Goal: Contribute content

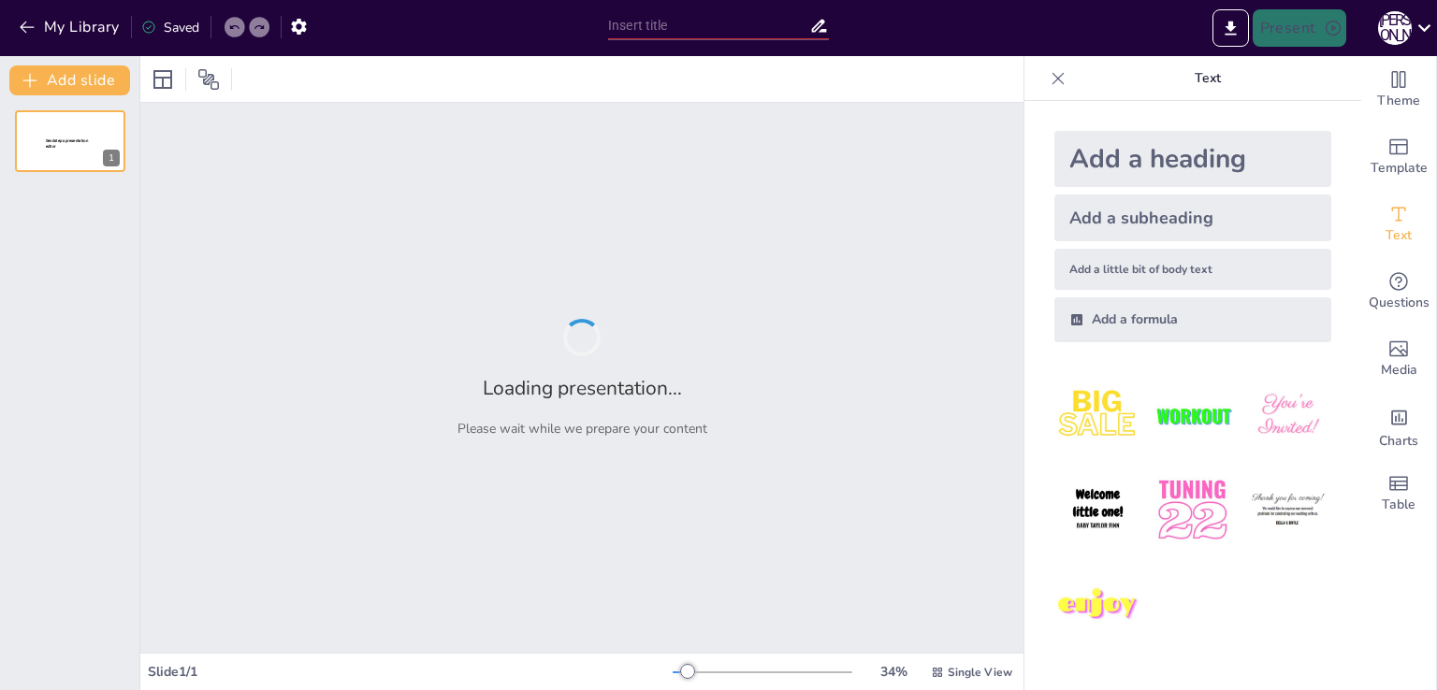
type input "Польза стерилизации и кастрации: здоровье ваших домашних животных"
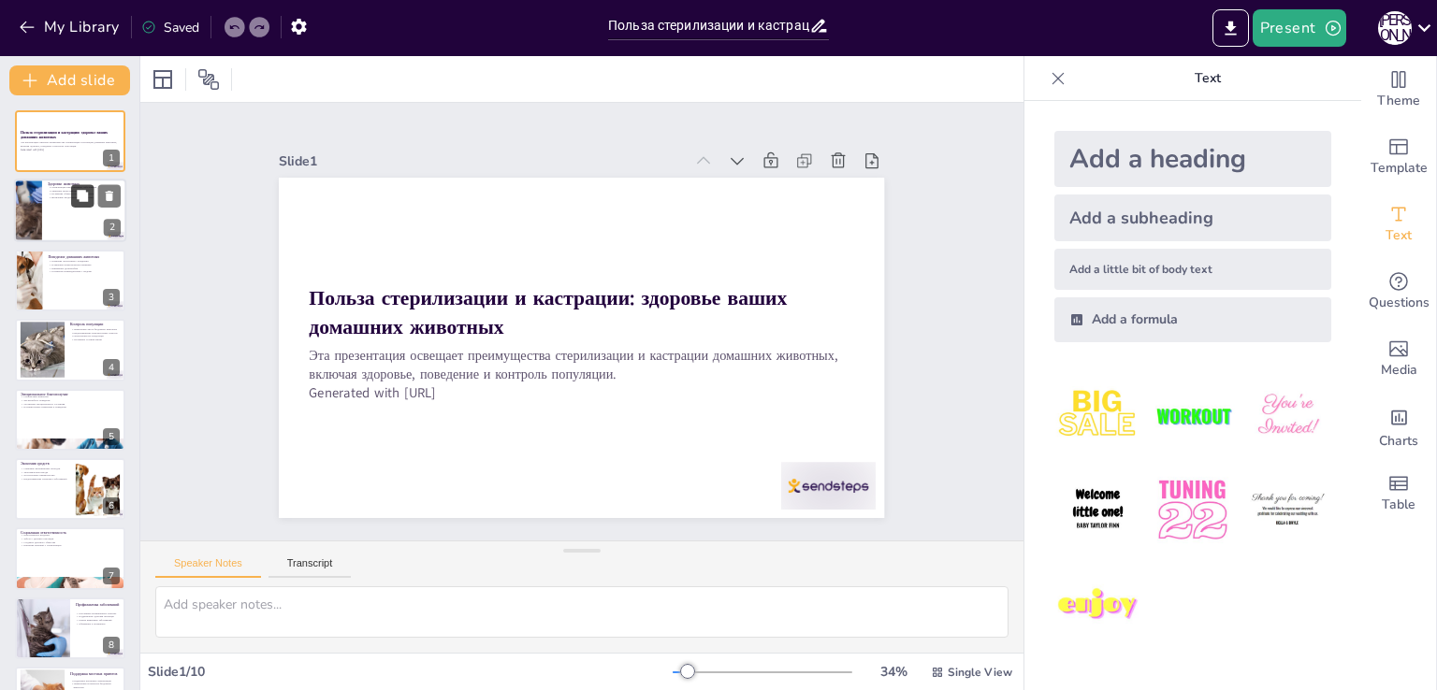
click at [91, 201] on button at bounding box center [82, 196] width 22 height 22
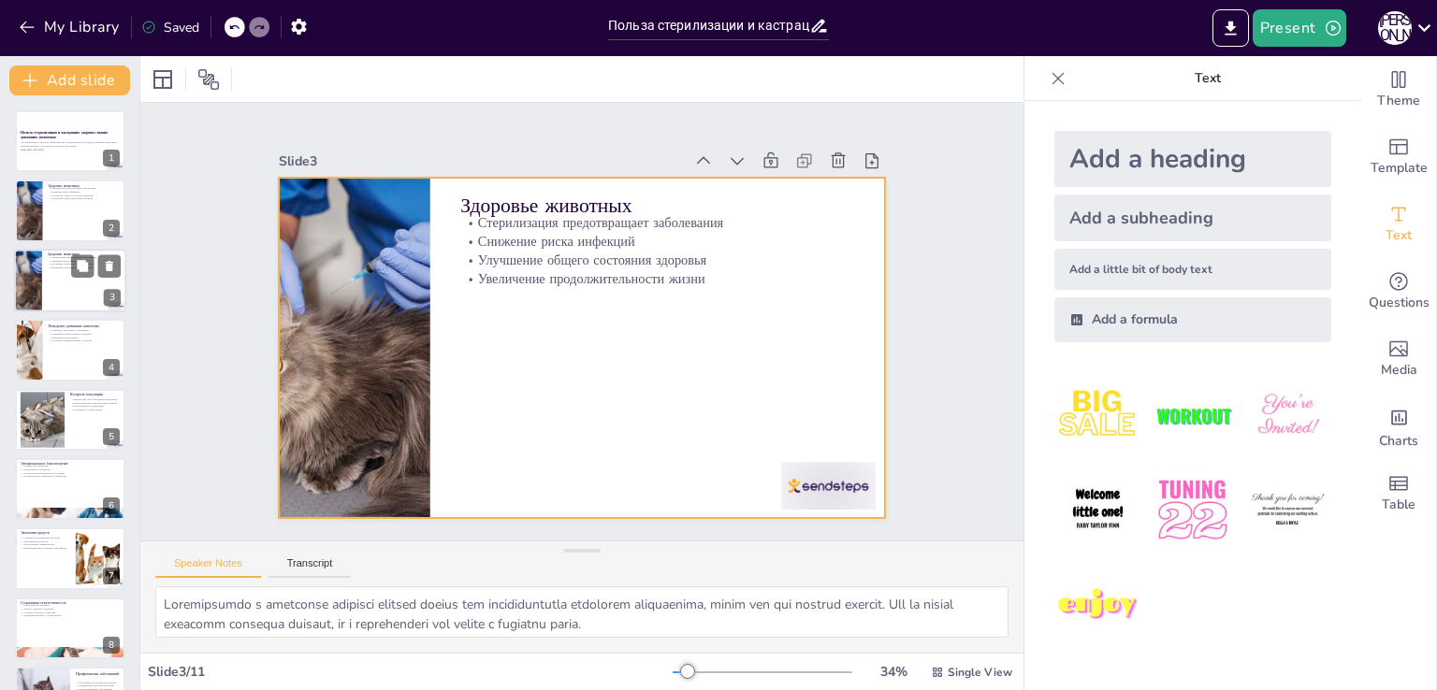
click at [42, 275] on div at bounding box center [70, 281] width 112 height 64
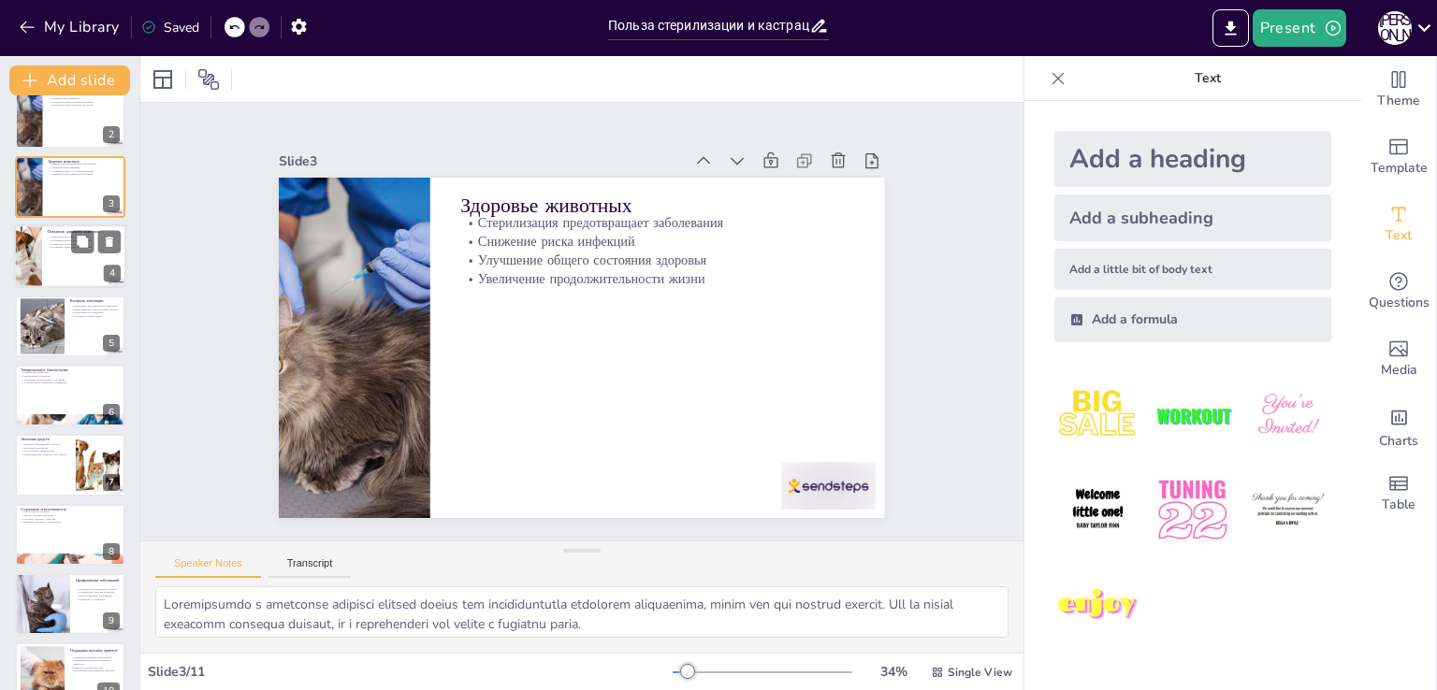
scroll to position [94, 0]
click at [49, 259] on div at bounding box center [70, 257] width 112 height 64
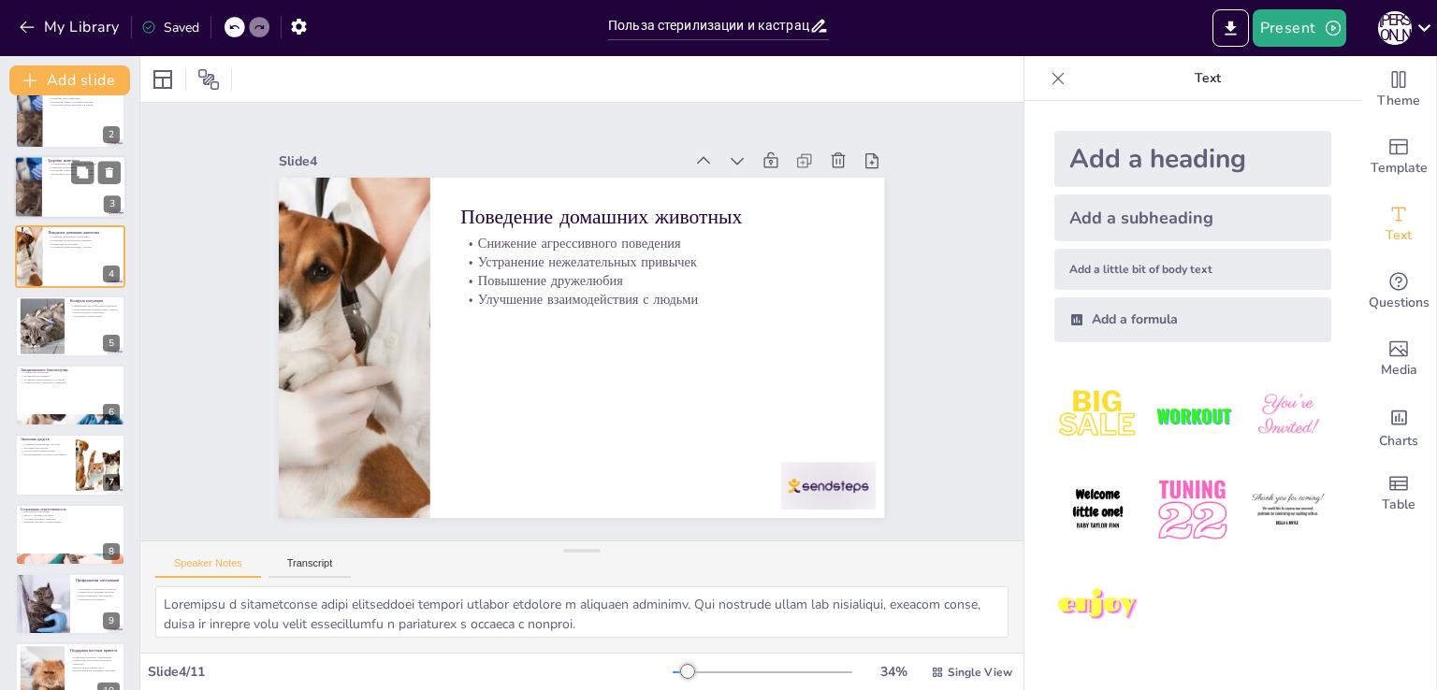
scroll to position [0, 0]
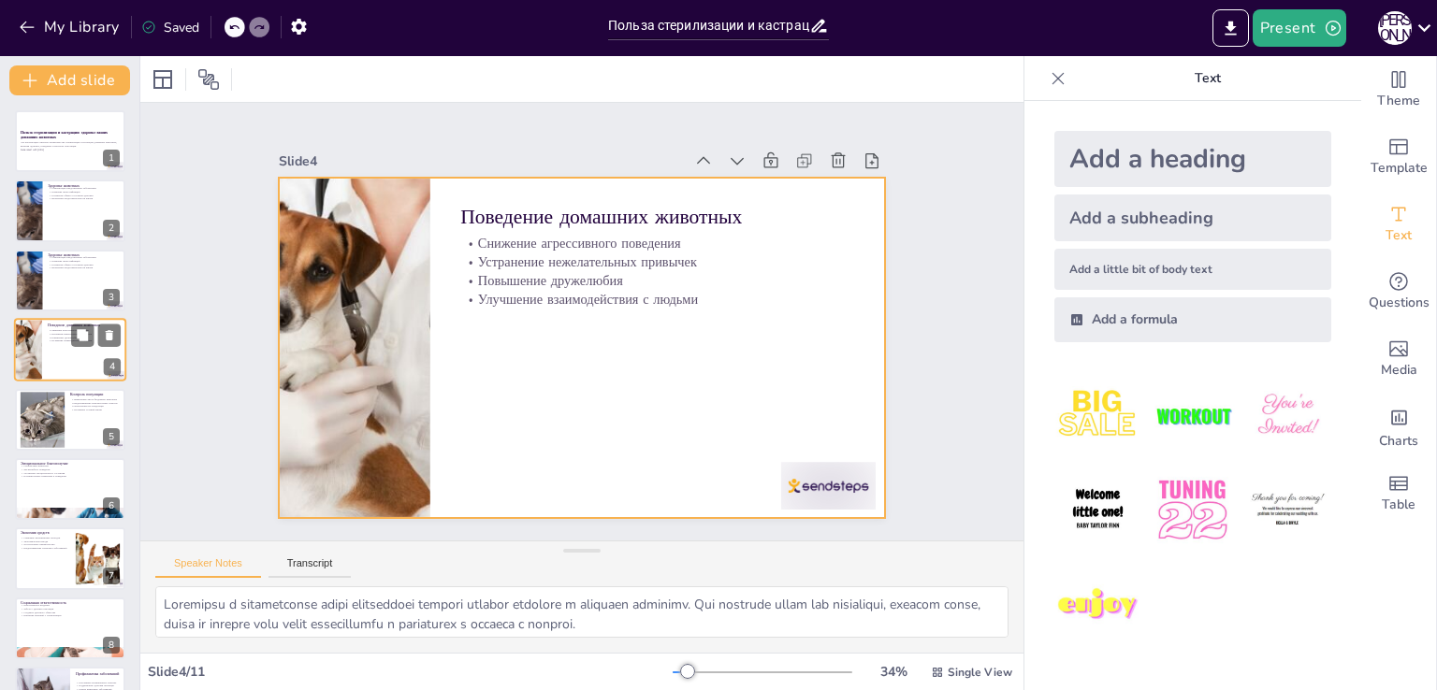
click at [43, 353] on div at bounding box center [70, 350] width 112 height 64
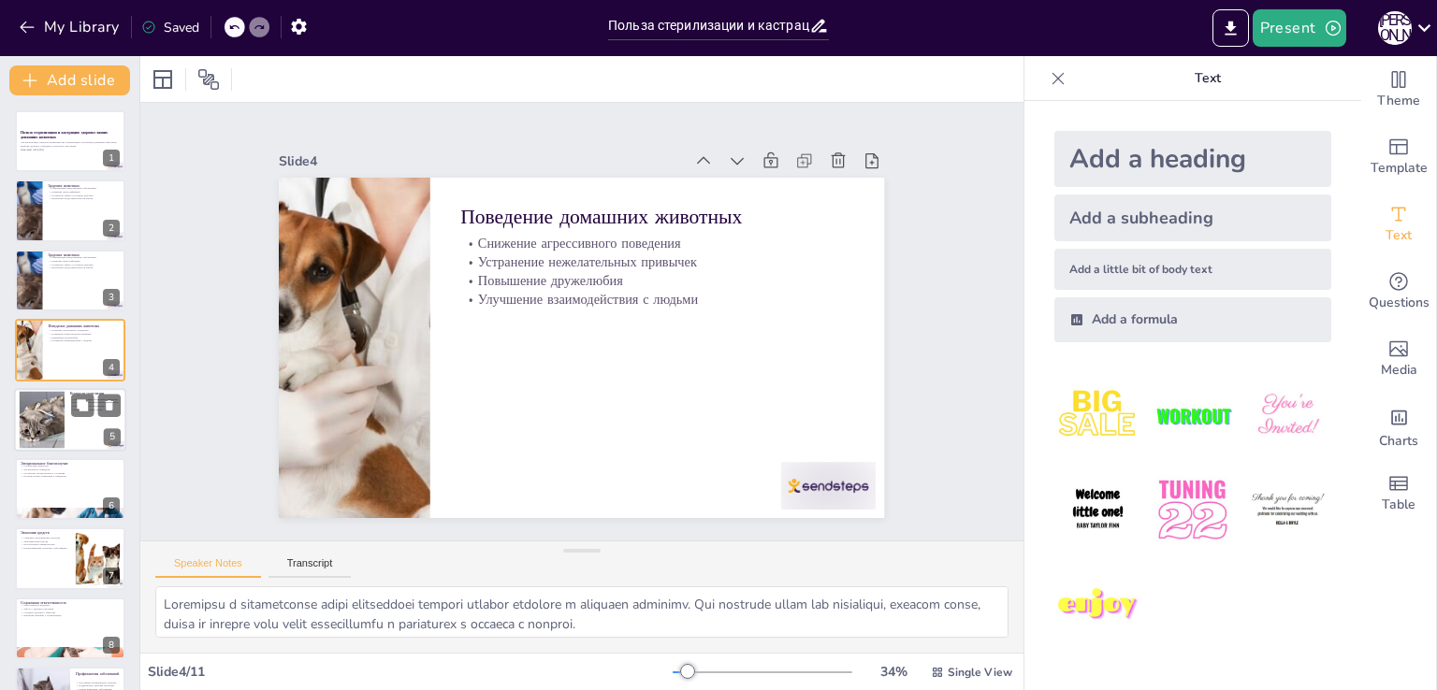
click at [65, 425] on div at bounding box center [70, 420] width 112 height 64
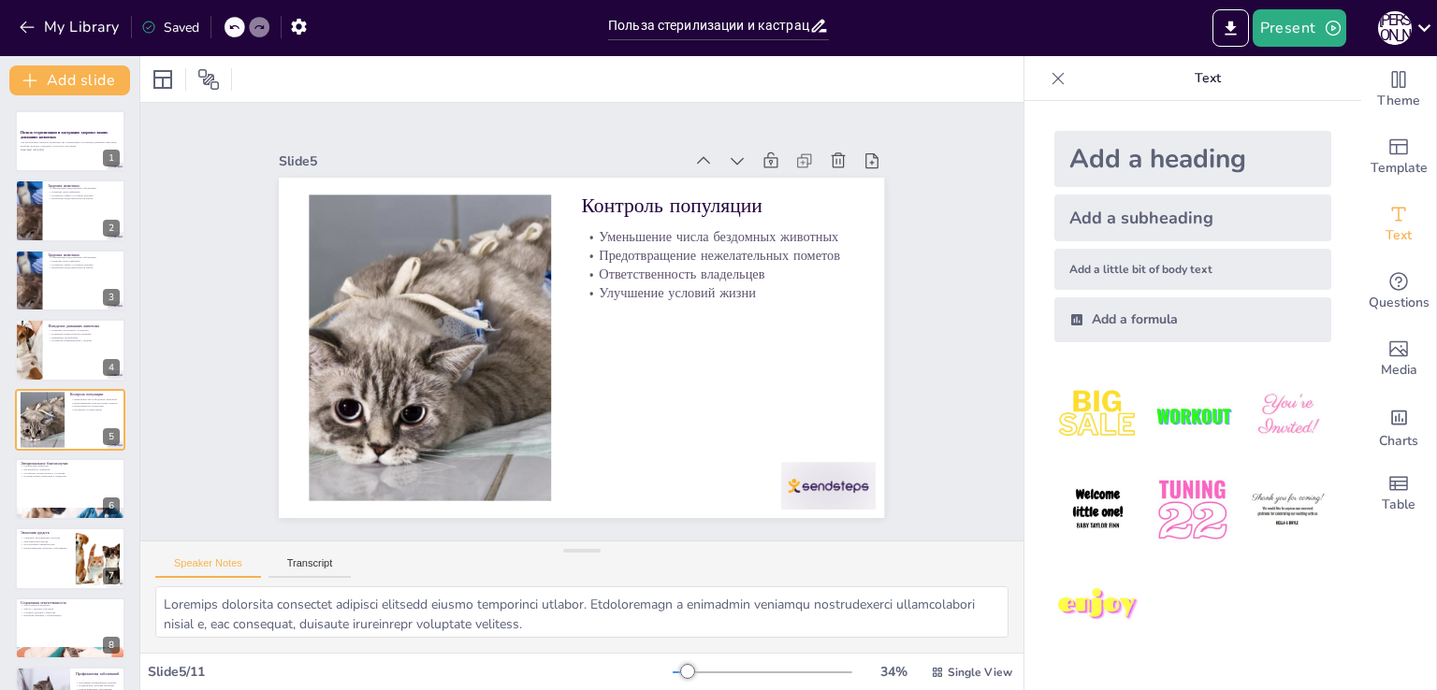
scroll to position [26, 0]
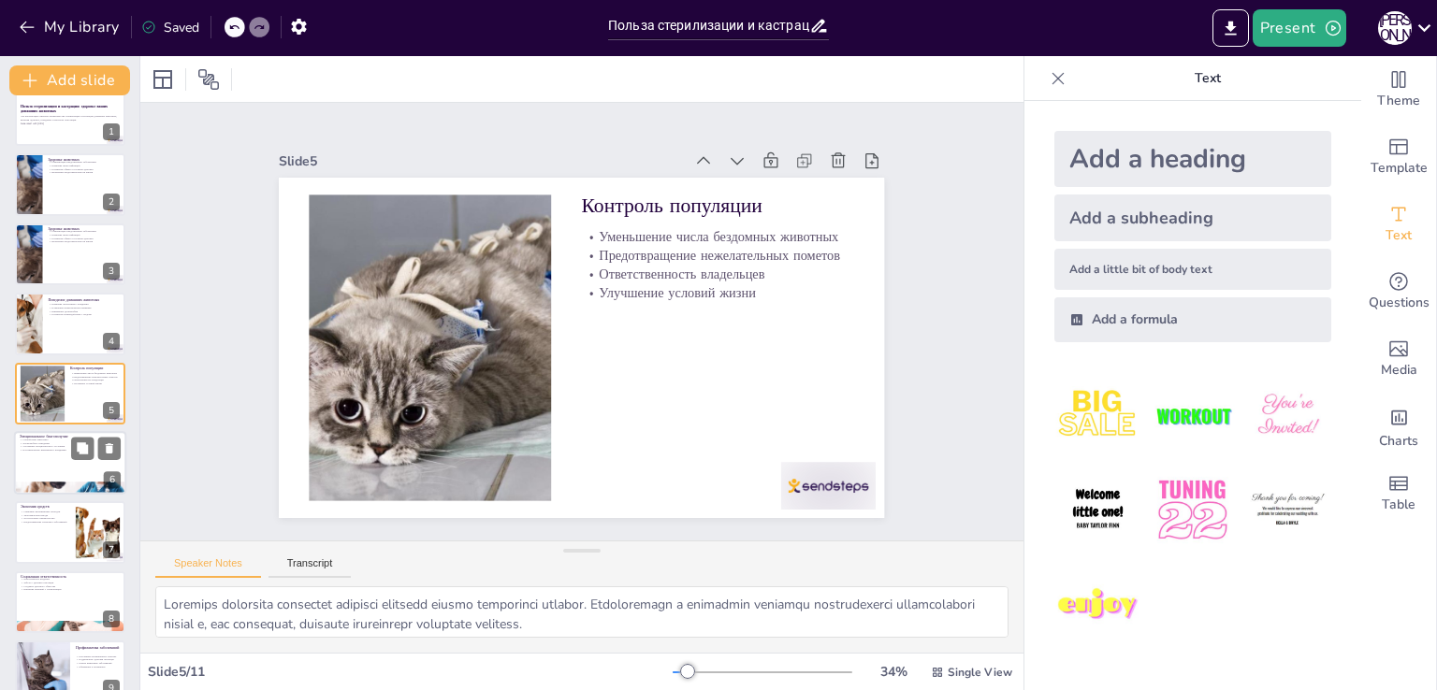
click at [64, 455] on div at bounding box center [70, 463] width 112 height 64
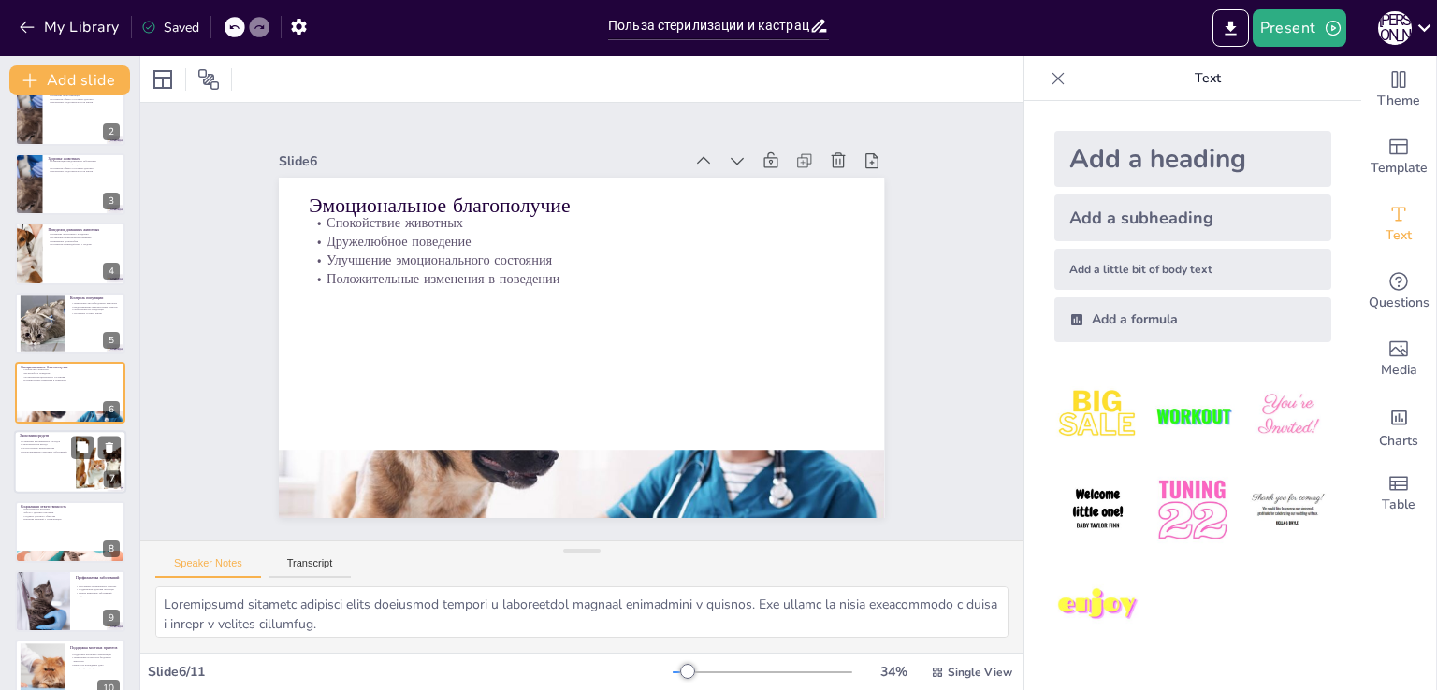
click at [33, 444] on p "Экономическая выгода" at bounding box center [45, 445] width 51 height 4
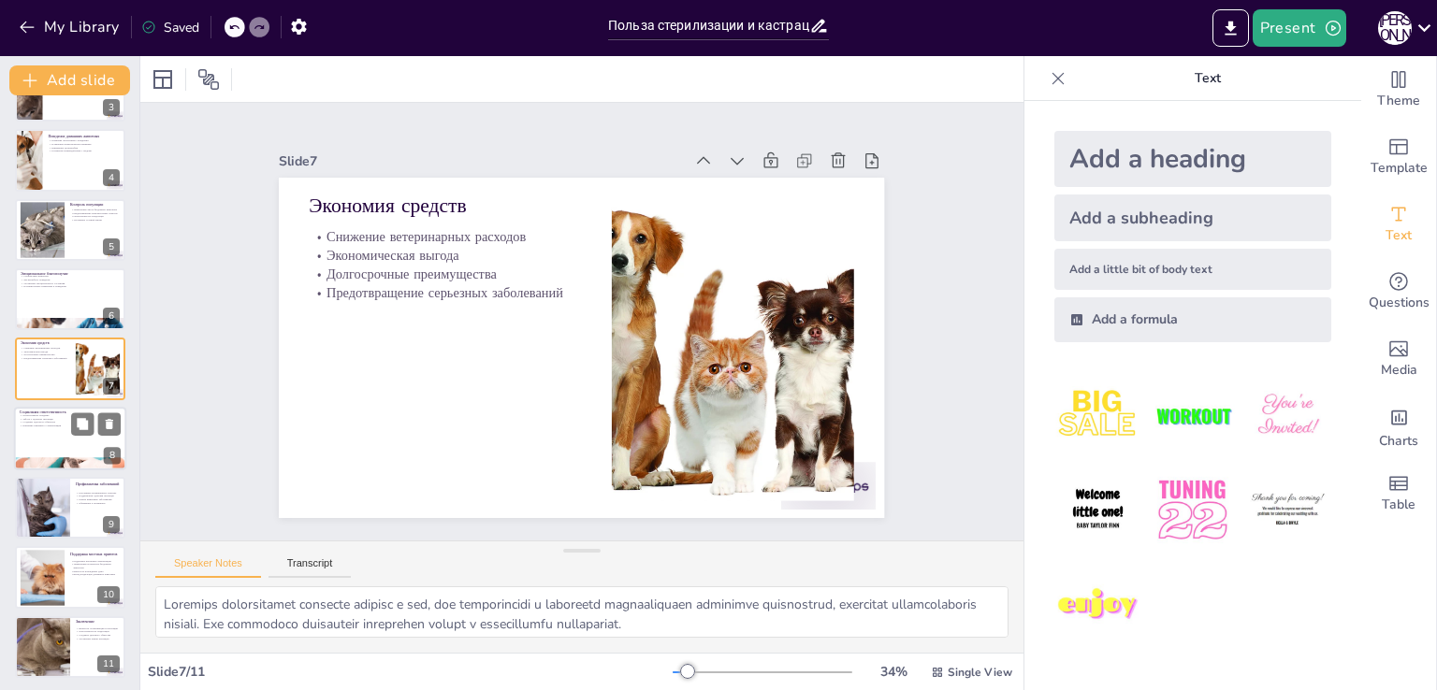
scroll to position [193, 0]
click at [33, 443] on div at bounding box center [70, 436] width 112 height 64
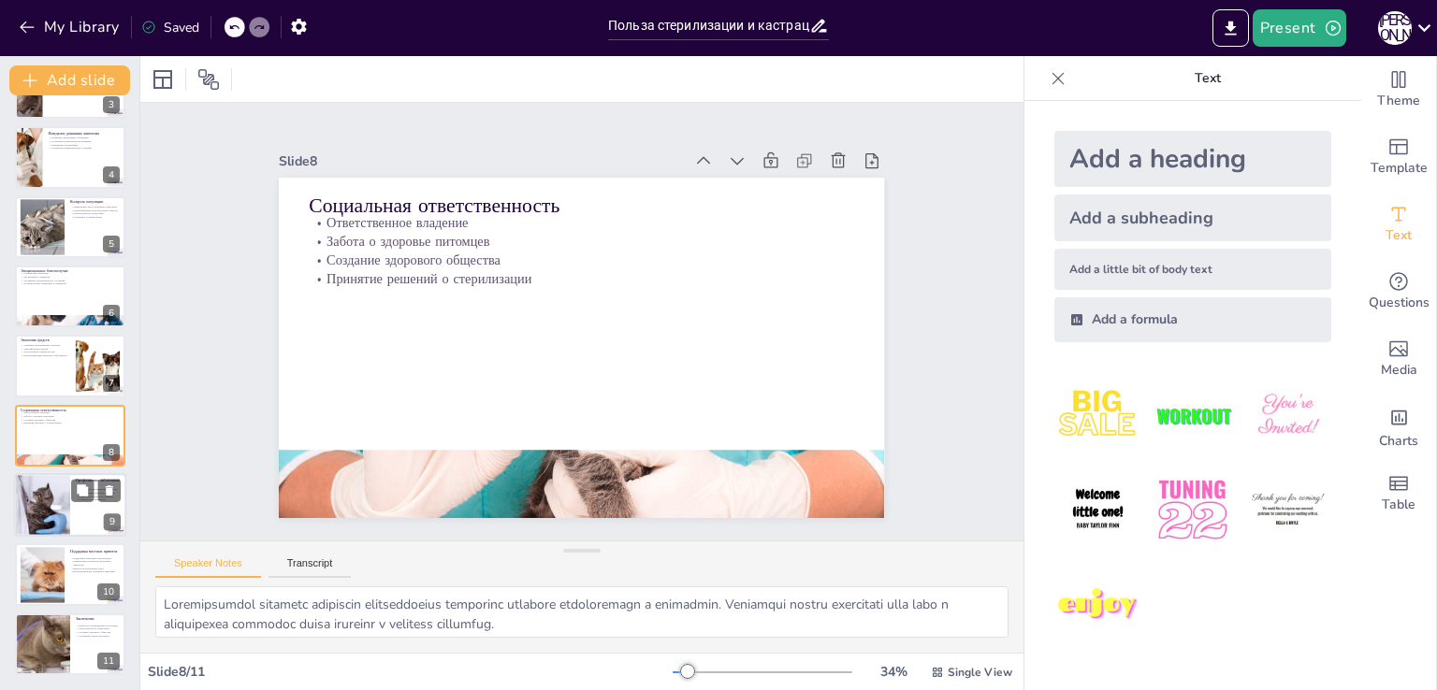
click at [52, 495] on div at bounding box center [41, 505] width 95 height 64
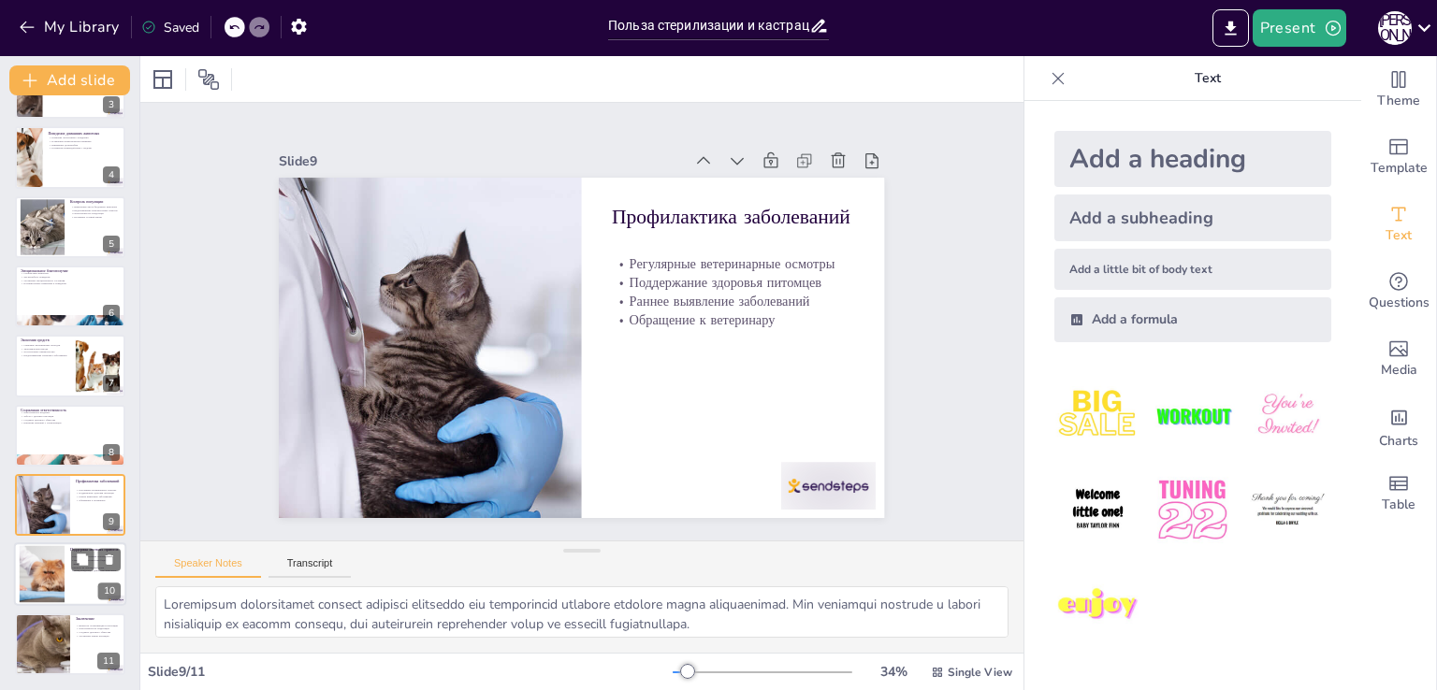
click at [67, 569] on div at bounding box center [70, 576] width 112 height 64
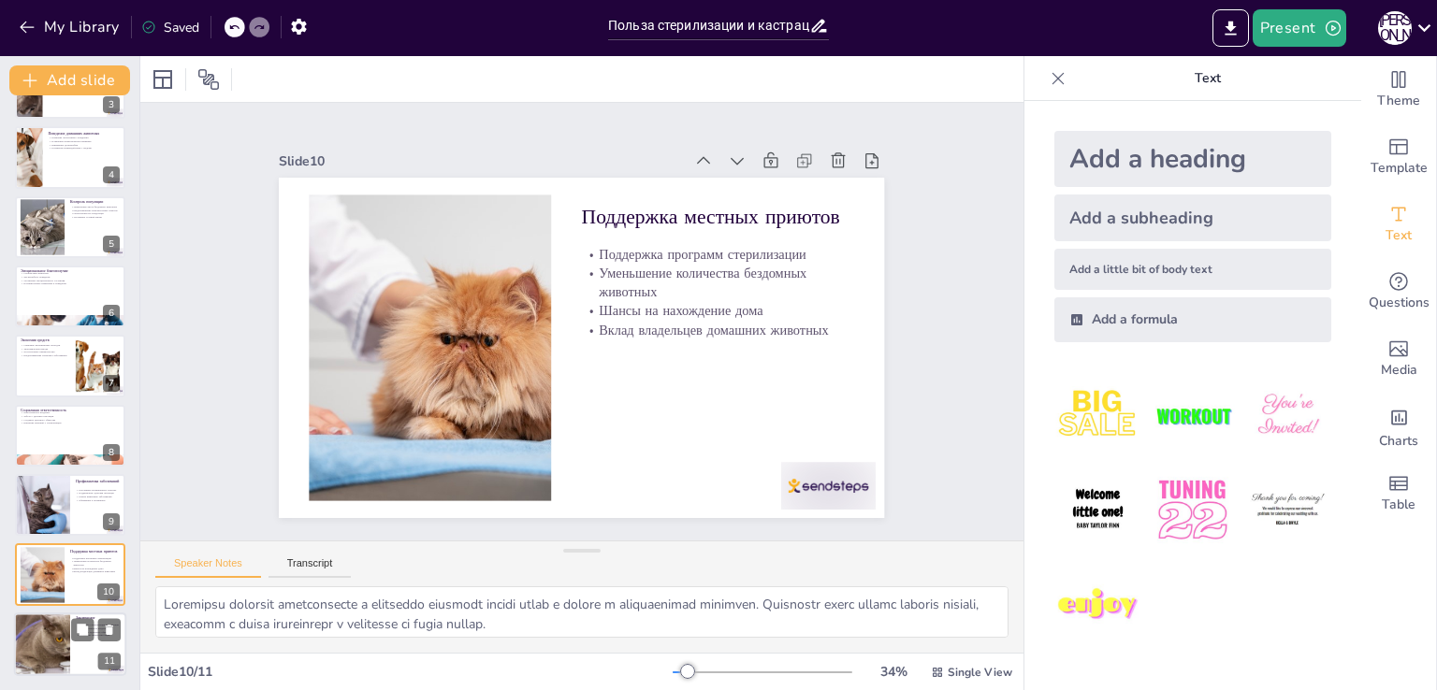
click at [44, 663] on div at bounding box center [42, 645] width 96 height 64
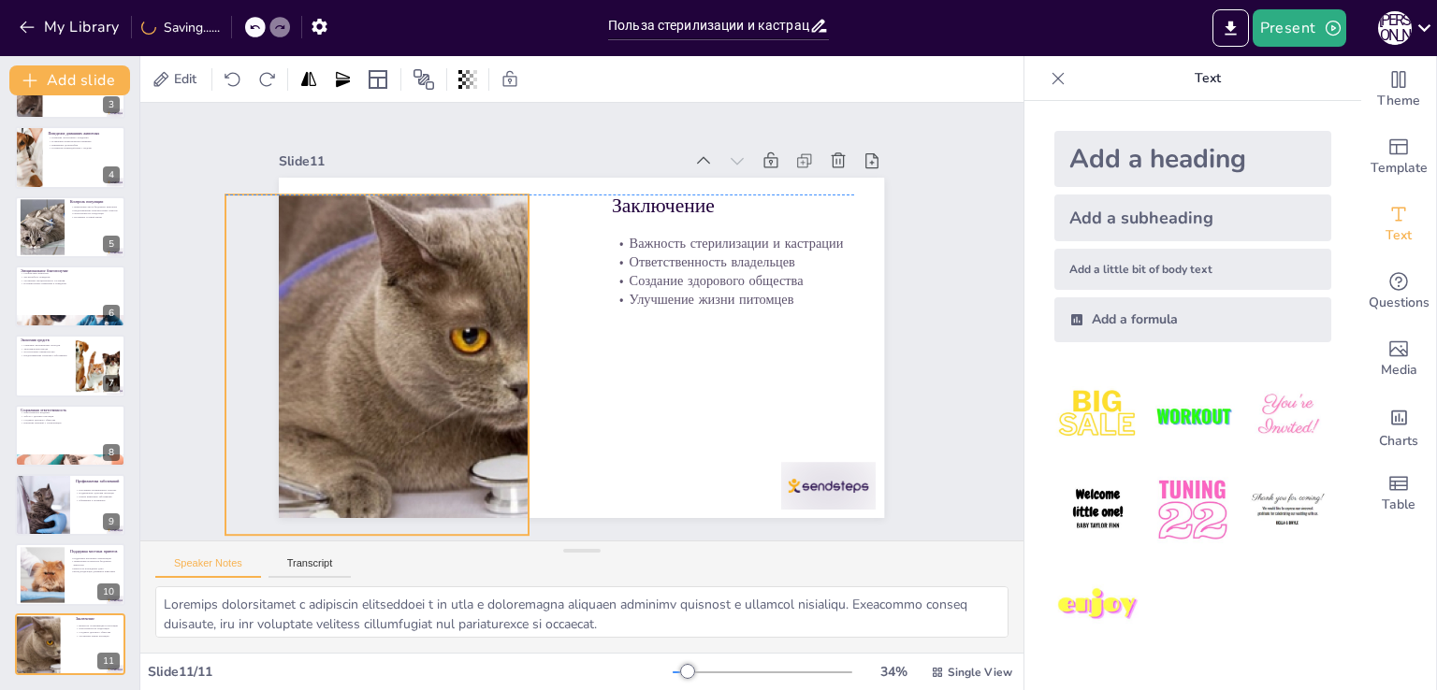
drag, startPoint x: 338, startPoint y: 356, endPoint x: 284, endPoint y: 370, distance: 55.1
click at [284, 370] on div at bounding box center [377, 278] width 610 height 521
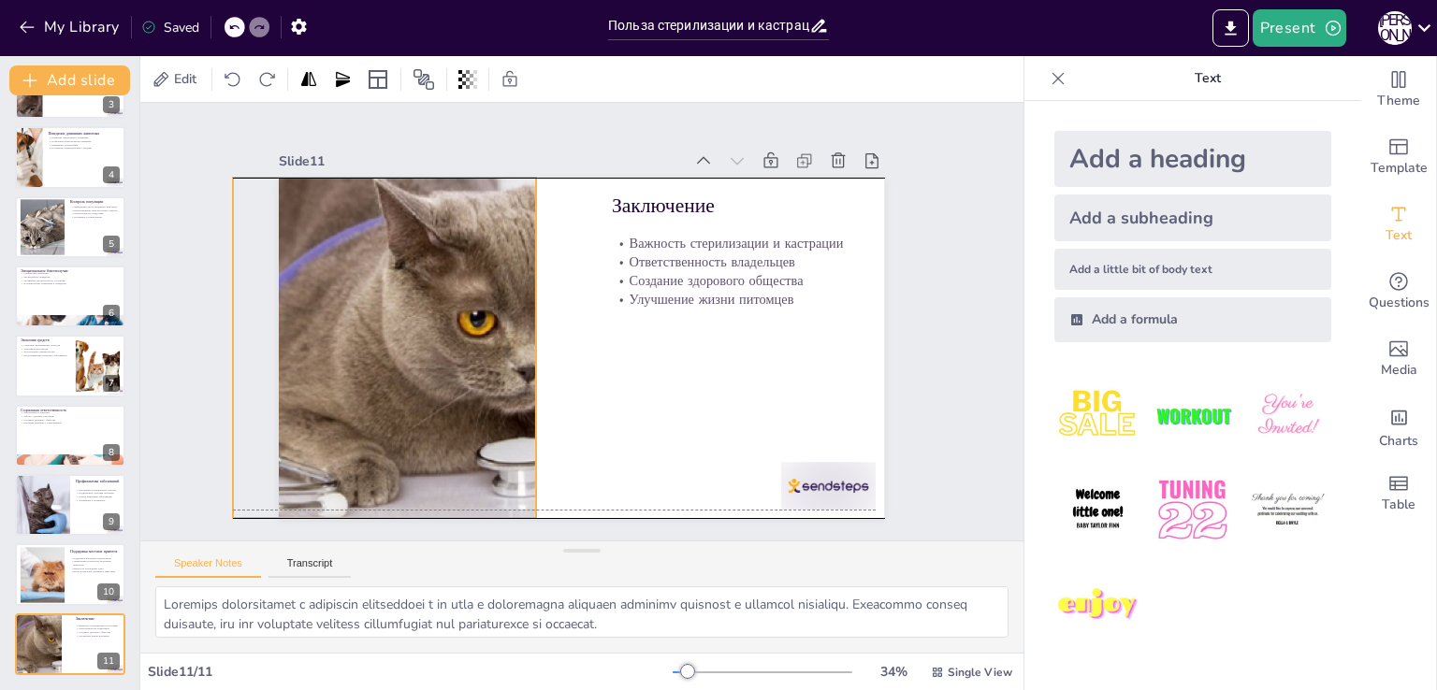
drag, startPoint x: 363, startPoint y: 356, endPoint x: 370, endPoint y: 350, distance: 9.9
click at [370, 348] on div at bounding box center [383, 327] width 549 height 393
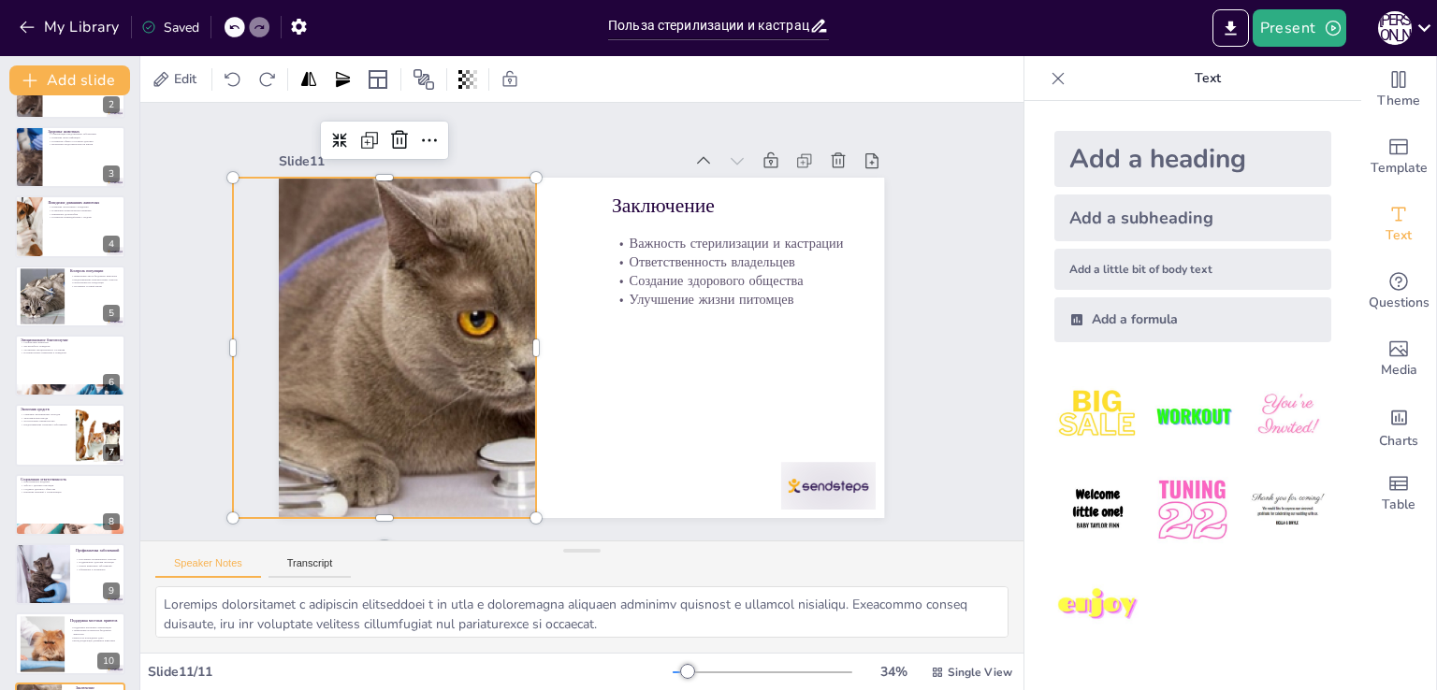
scroll to position [0, 0]
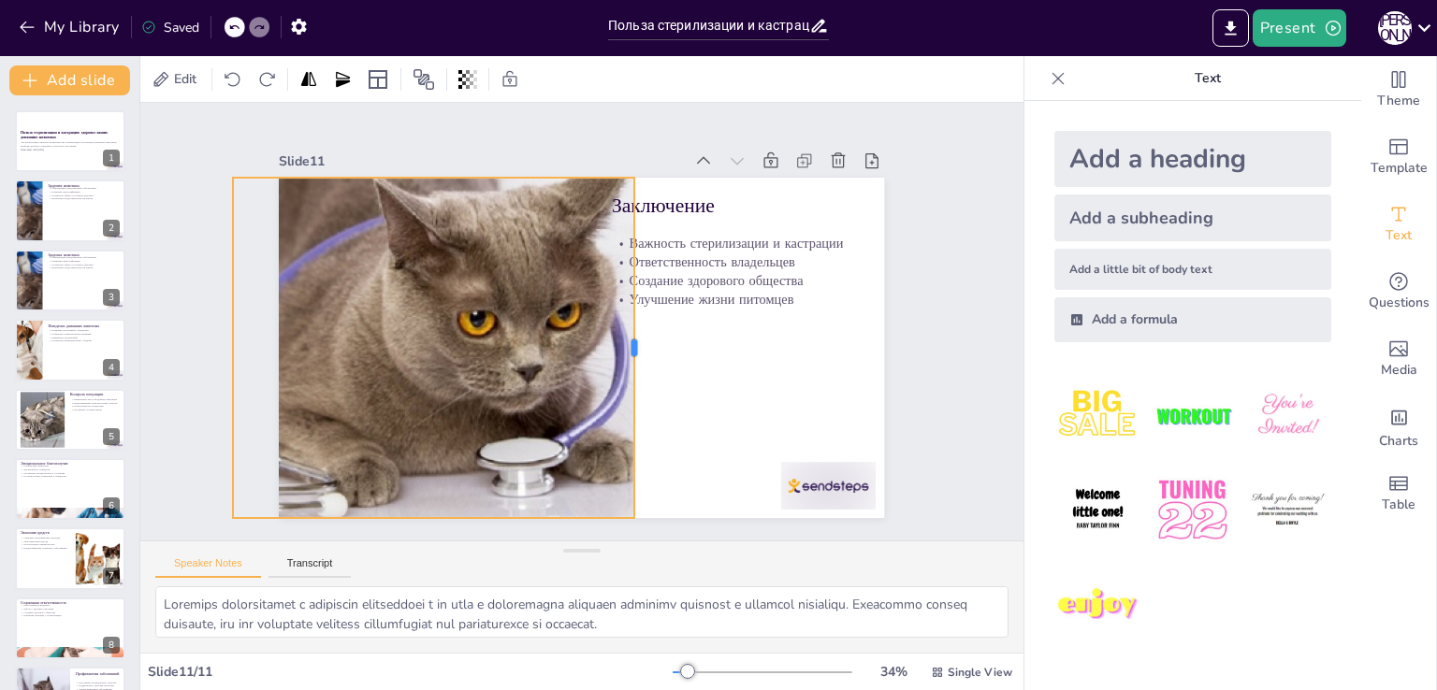
drag, startPoint x: 522, startPoint y: 342, endPoint x: 454, endPoint y: 388, distance: 82.2
click at [616, 360] on div "Заключение Важность стерилизации и кастрации Ответственность владельцев Создани…" at bounding box center [579, 348] width 638 height 402
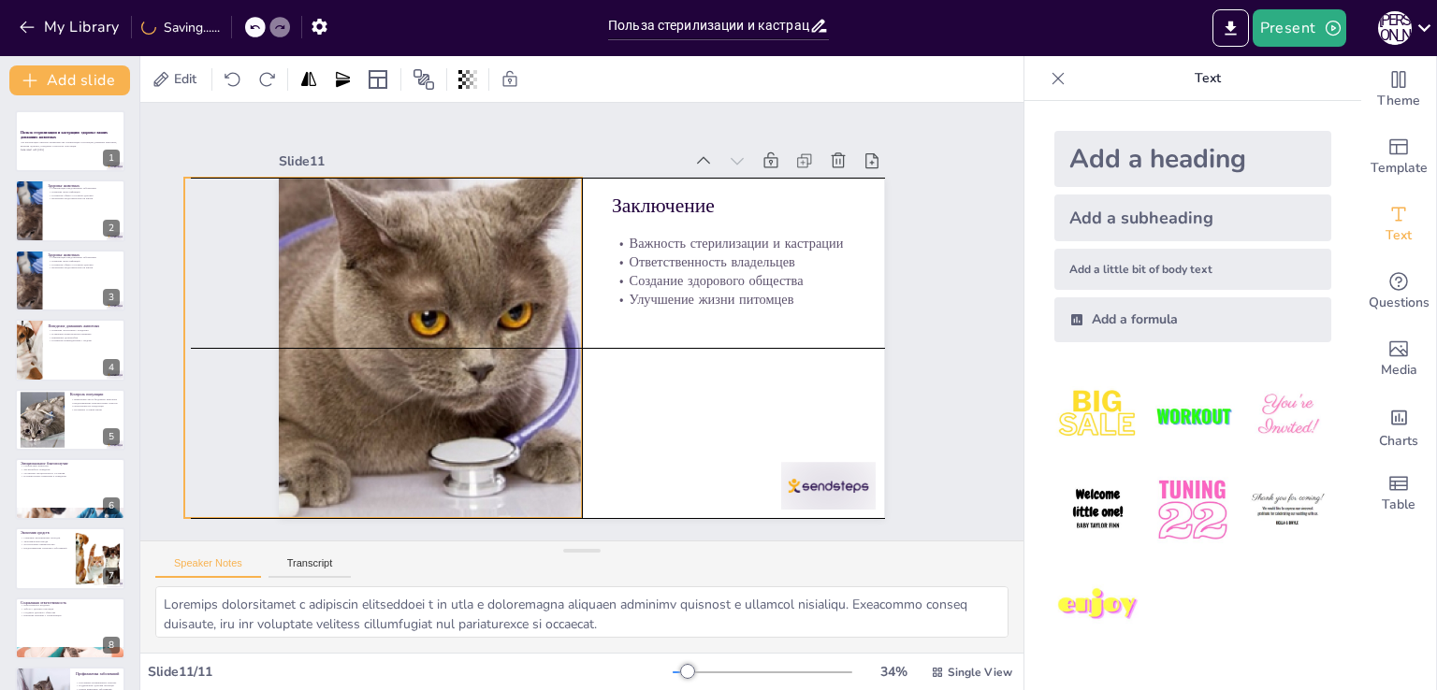
drag, startPoint x: 457, startPoint y: 385, endPoint x: 414, endPoint y: 385, distance: 42.1
click at [414, 385] on div at bounding box center [336, 348] width 516 height 341
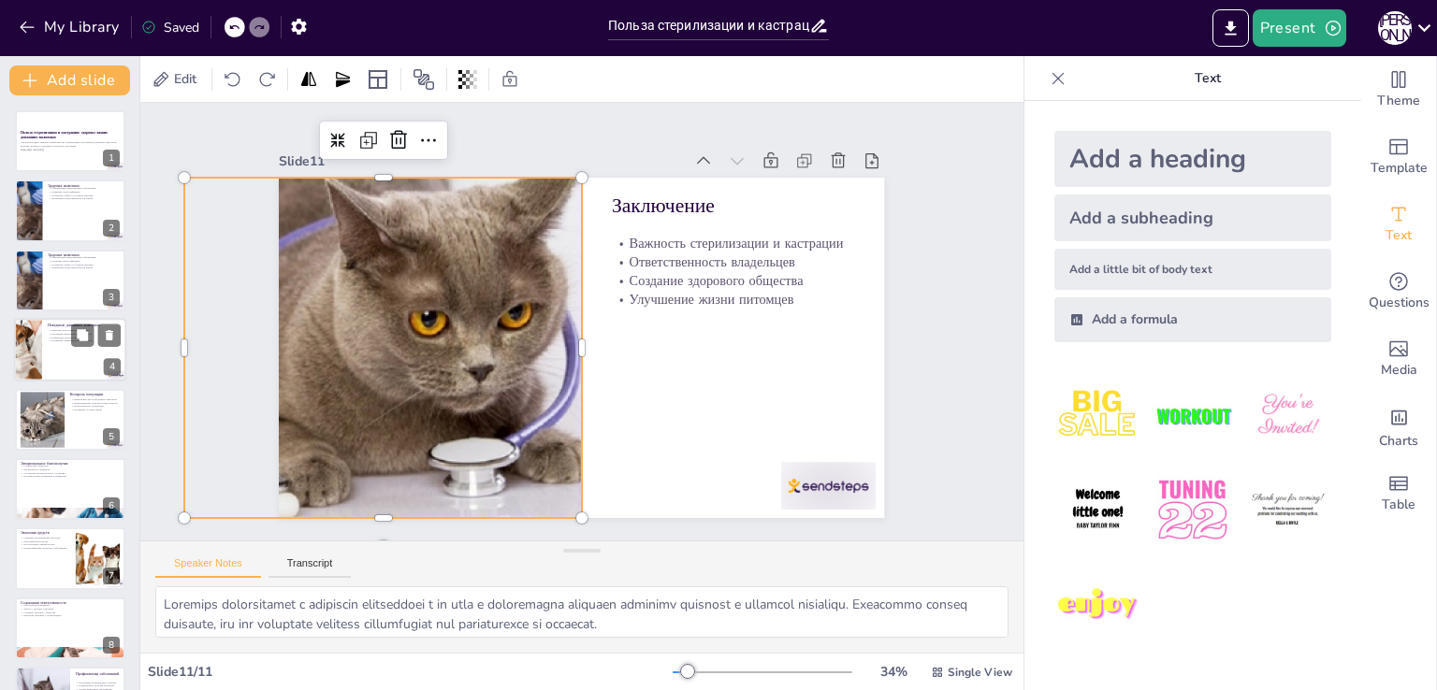
click at [25, 357] on div at bounding box center [28, 350] width 106 height 64
type textarea "Loremipsu d sitametconse adipi elitseddoei tempori utlabor etdolore m aliquaen …"
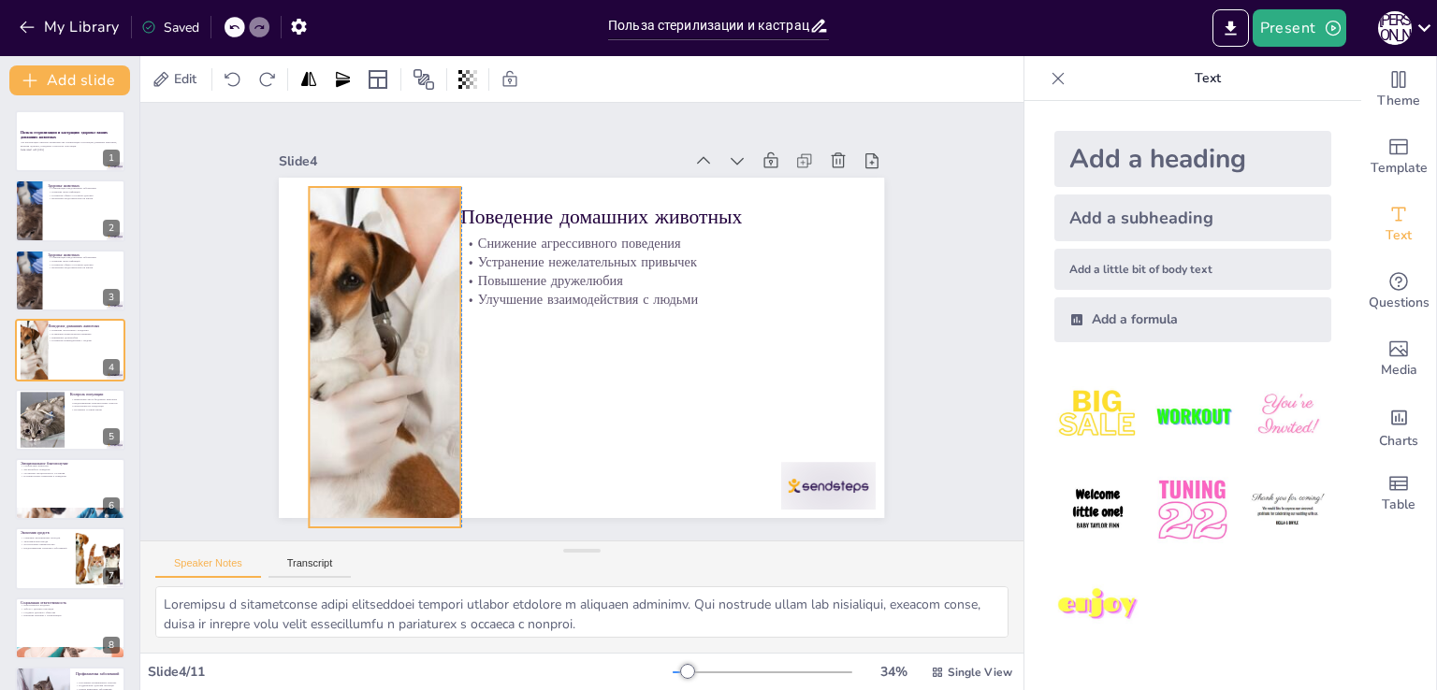
drag, startPoint x: 412, startPoint y: 319, endPoint x: 438, endPoint y: 328, distance: 27.8
click at [438, 328] on div at bounding box center [385, 357] width 569 height 341
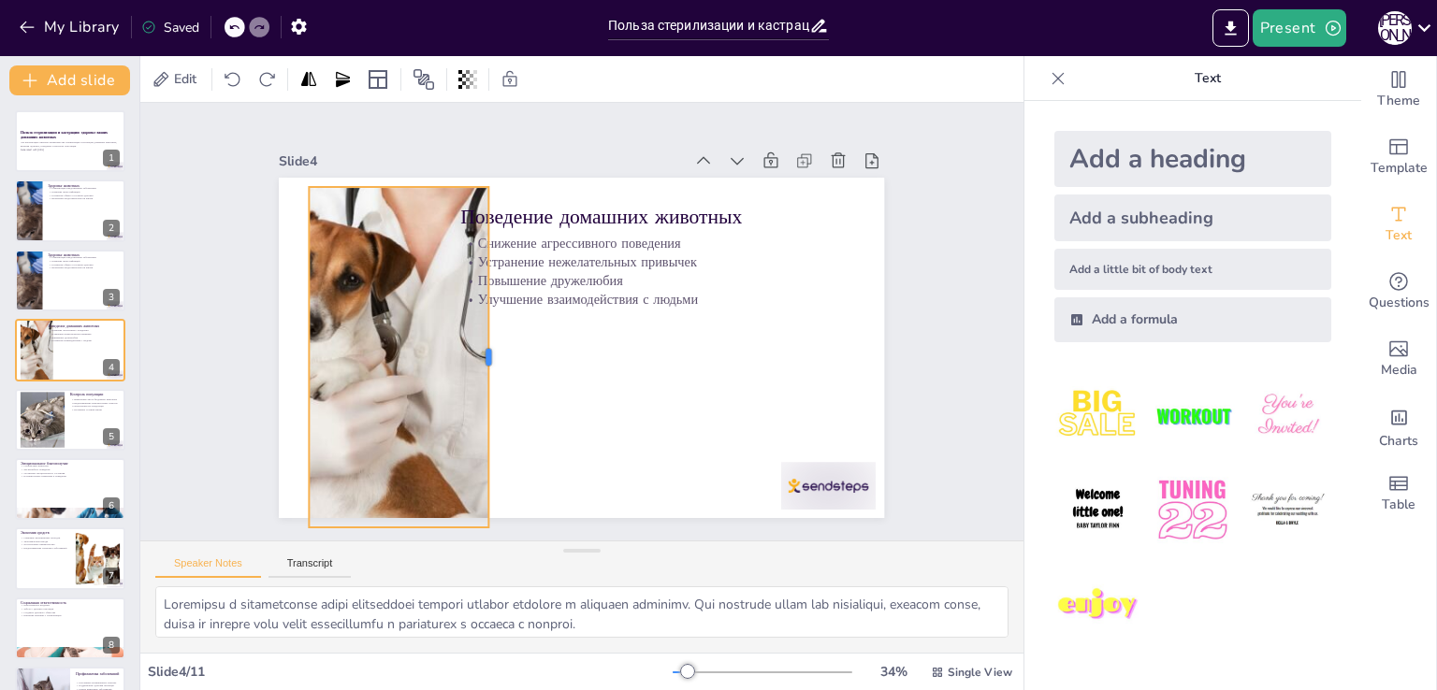
drag, startPoint x: 465, startPoint y: 358, endPoint x: 303, endPoint y: 367, distance: 162.1
click at [489, 370] on div at bounding box center [496, 357] width 15 height 341
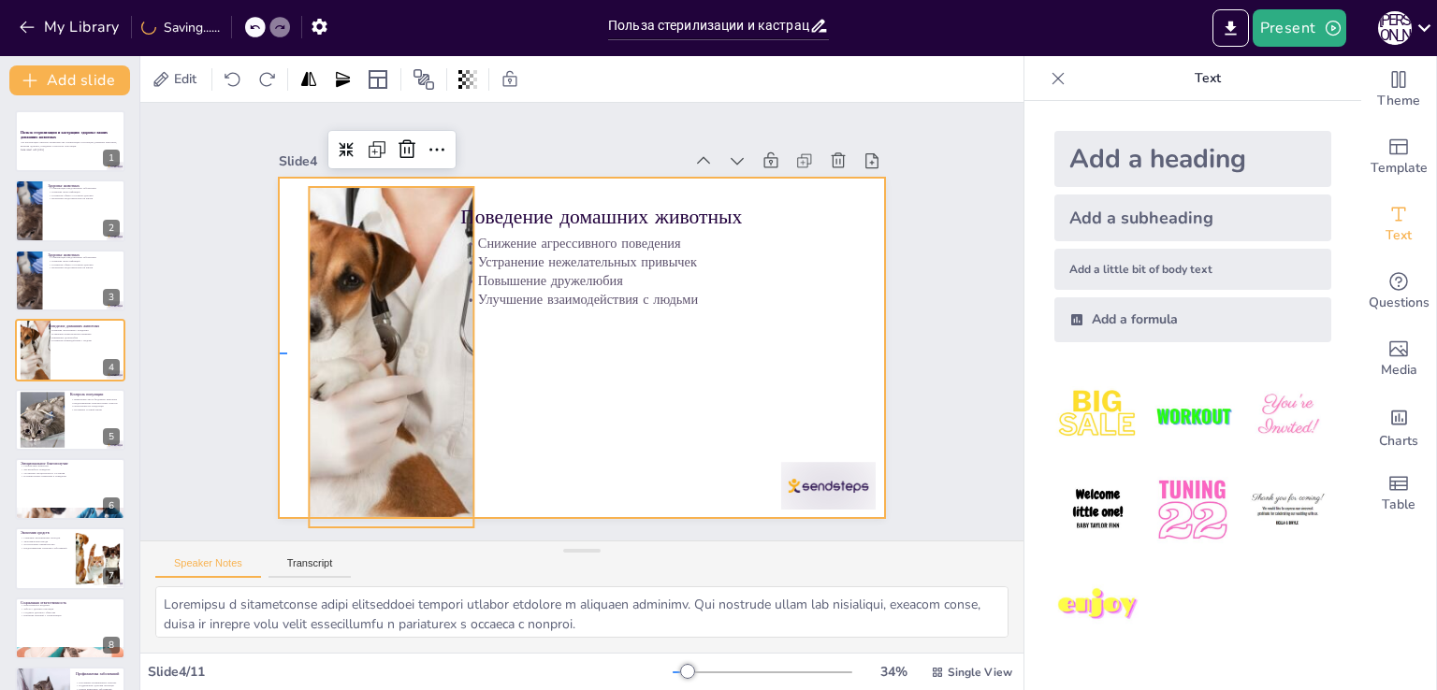
click at [283, 355] on div at bounding box center [579, 348] width 638 height 402
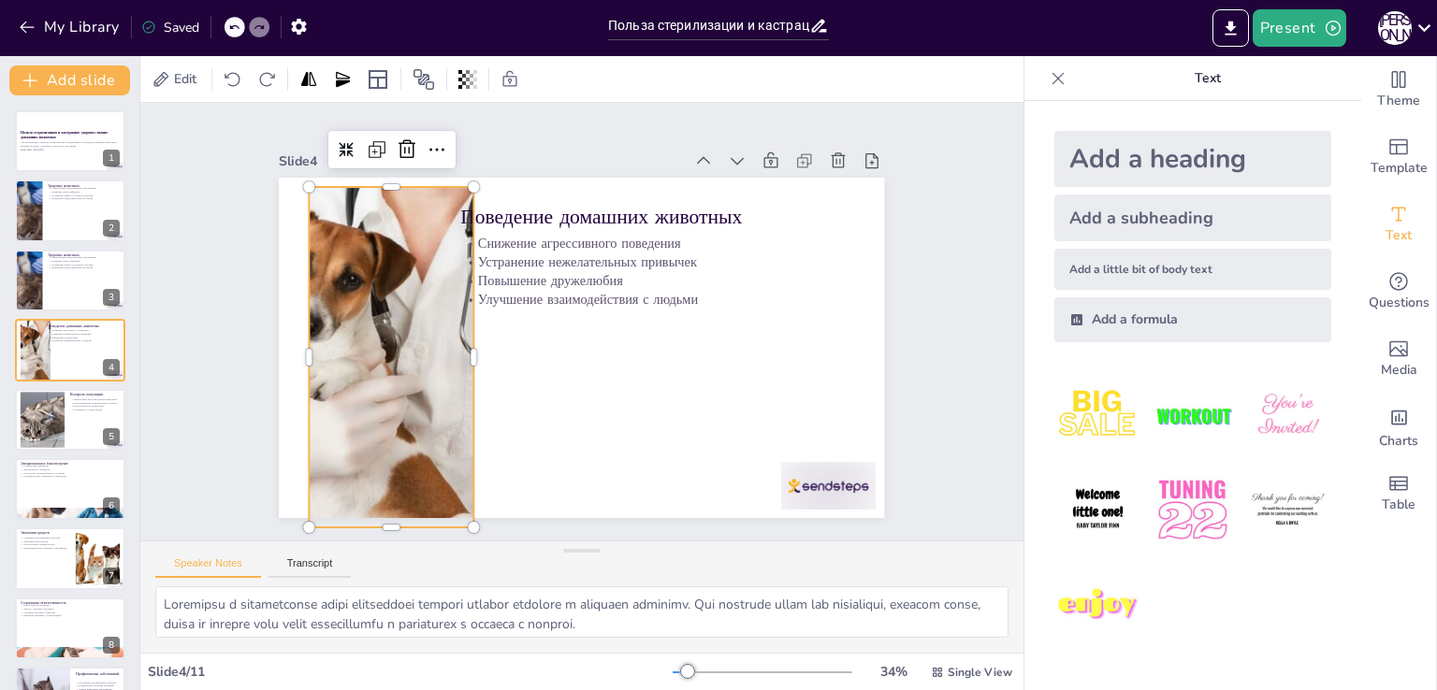
click at [296, 350] on div at bounding box center [383, 337] width 602 height 398
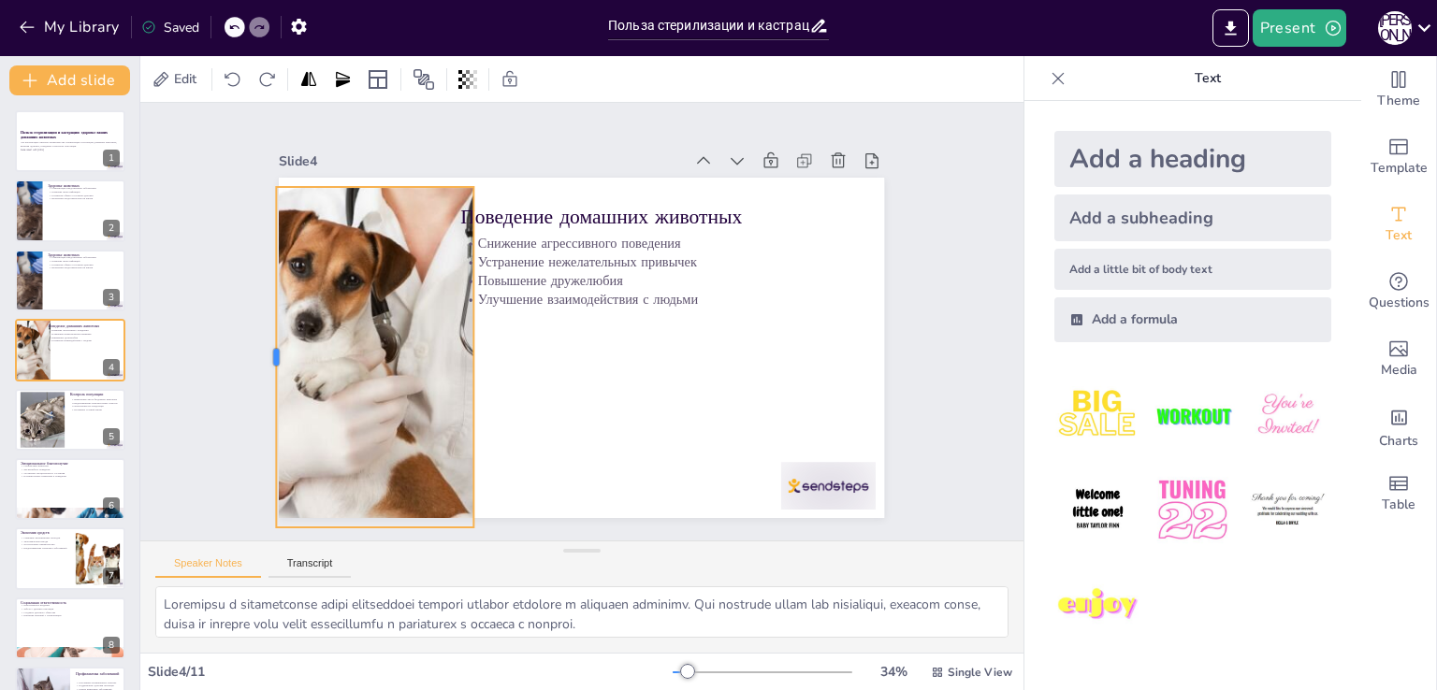
drag, startPoint x: 290, startPoint y: 348, endPoint x: 257, endPoint y: 349, distance: 32.8
click at [257, 349] on div at bounding box center [268, 291] width 85 height 336
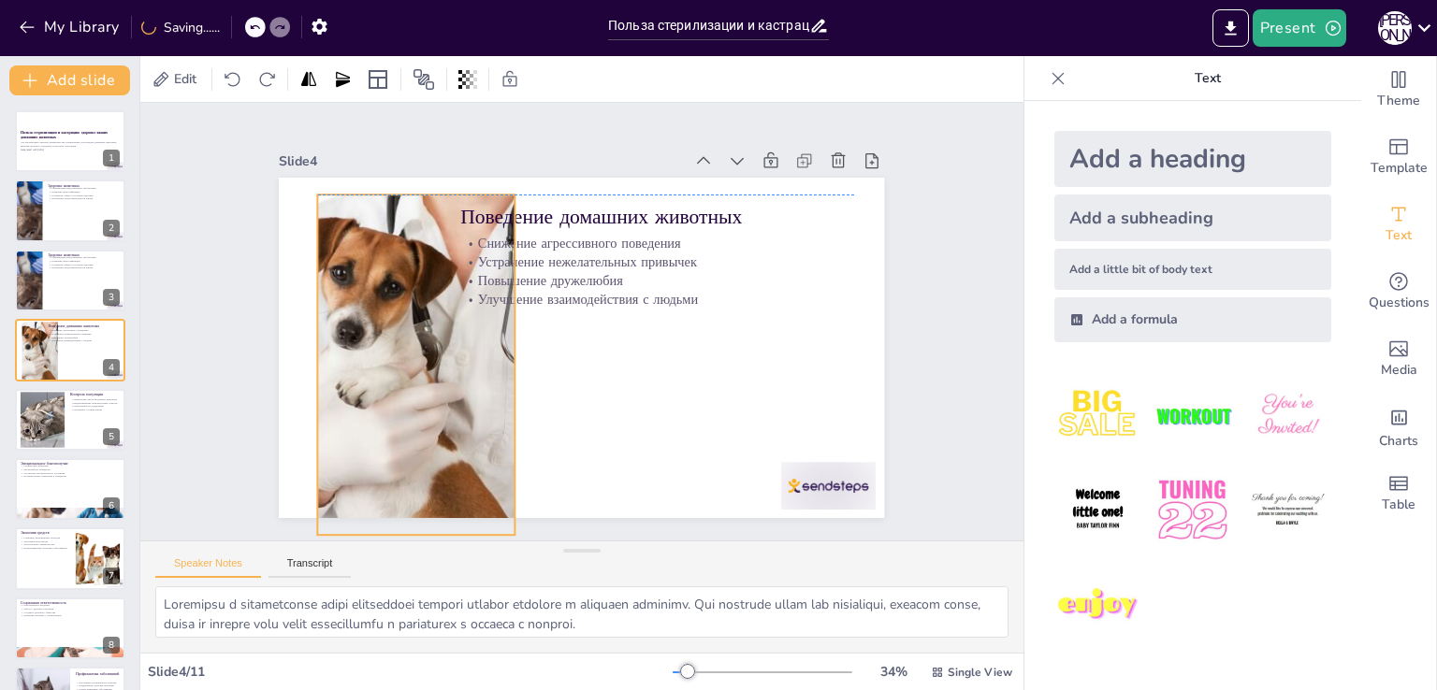
click at [361, 355] on div at bounding box center [426, 365] width 569 height 341
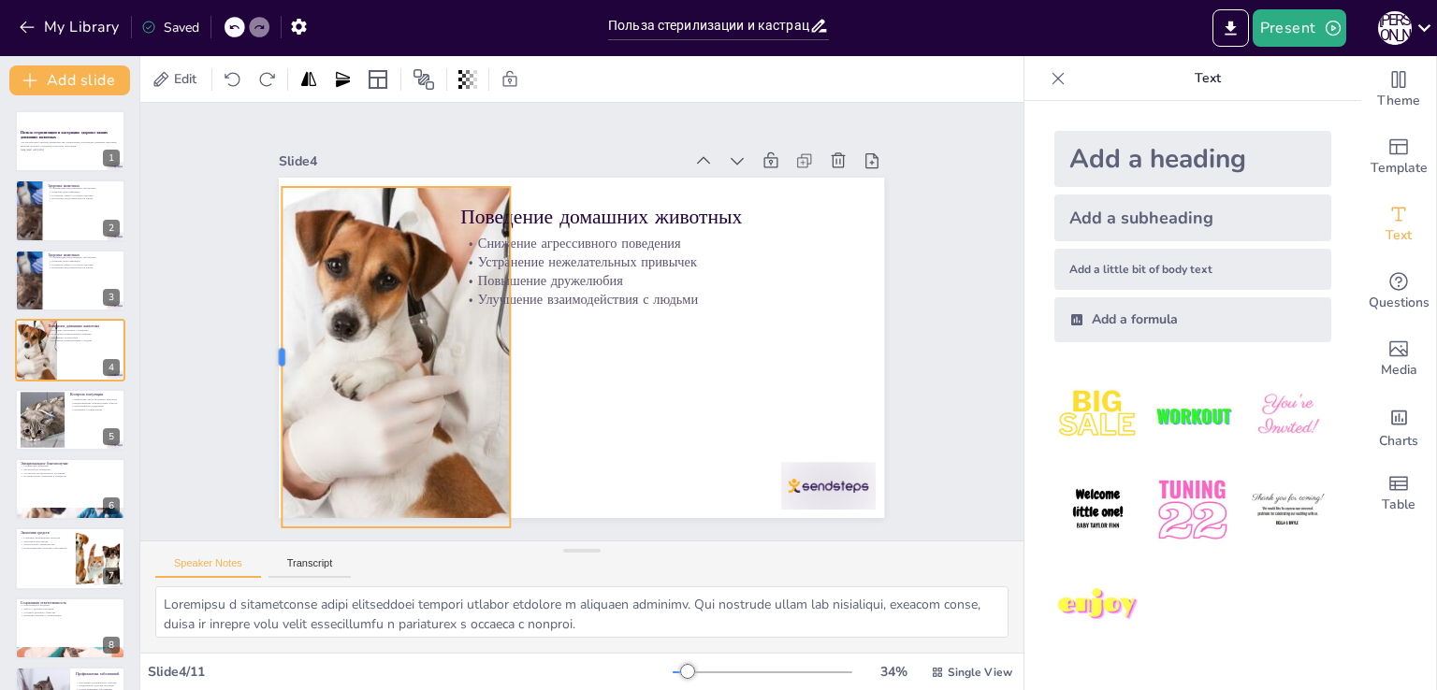
drag, startPoint x: 293, startPoint y: 351, endPoint x: 262, endPoint y: 349, distance: 30.9
click at [262, 349] on div at bounding box center [273, 325] width 51 height 341
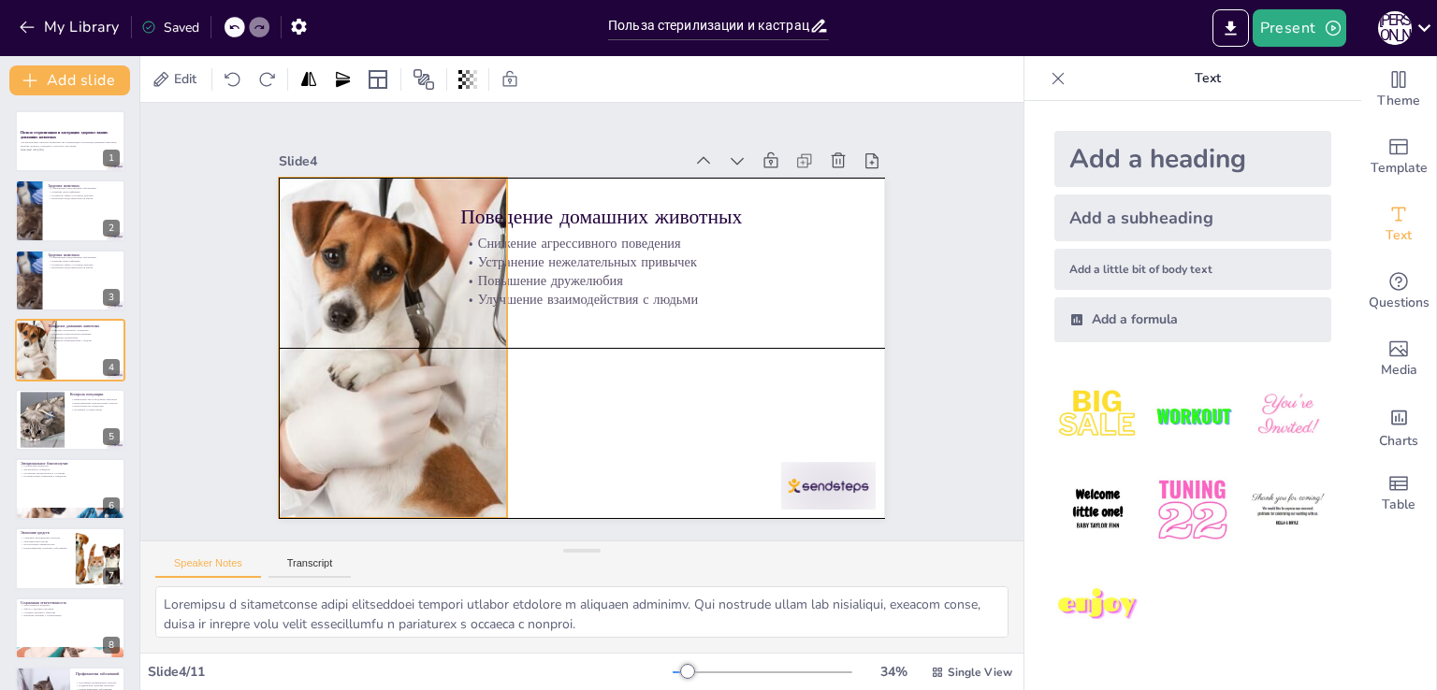
click at [319, 364] on div at bounding box center [422, 279] width 658 height 543
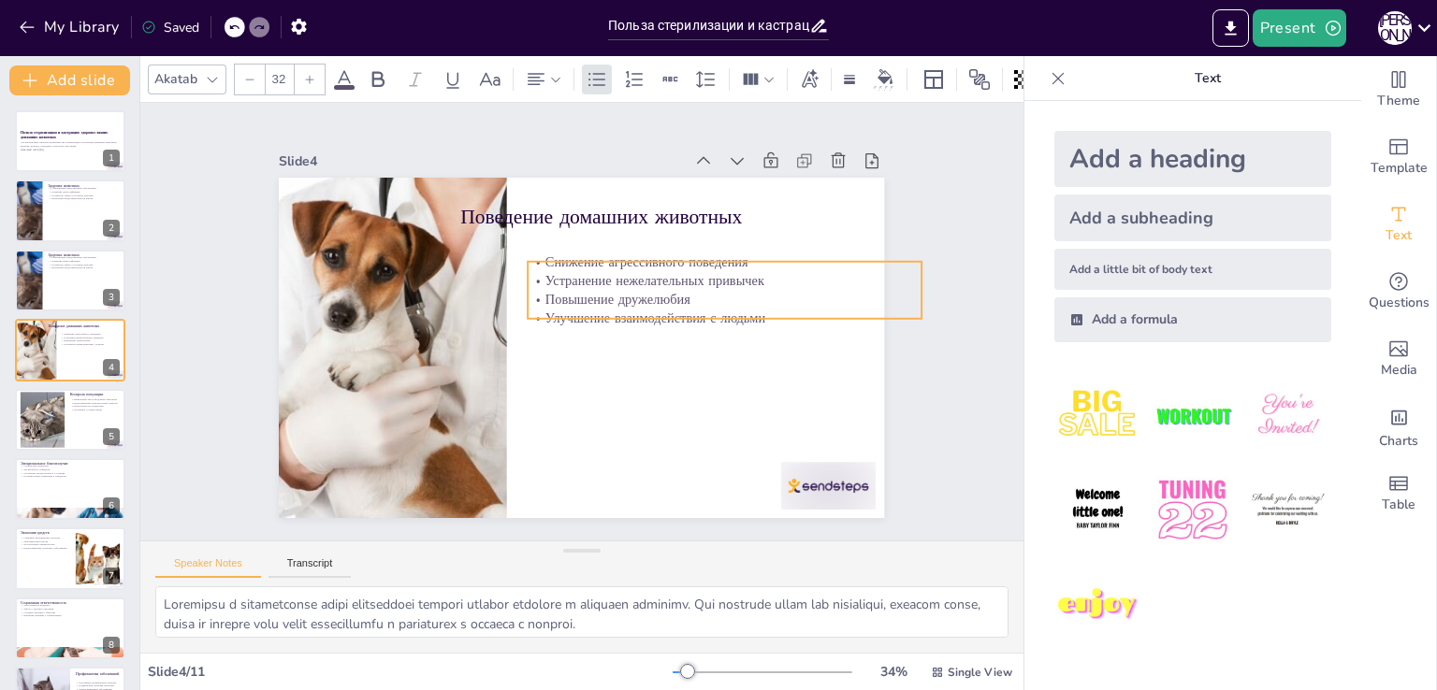
drag, startPoint x: 640, startPoint y: 259, endPoint x: 707, endPoint y: 278, distance: 69.9
click at [707, 278] on p "Устранение нежелательных привычек" at bounding box center [726, 280] width 394 height 19
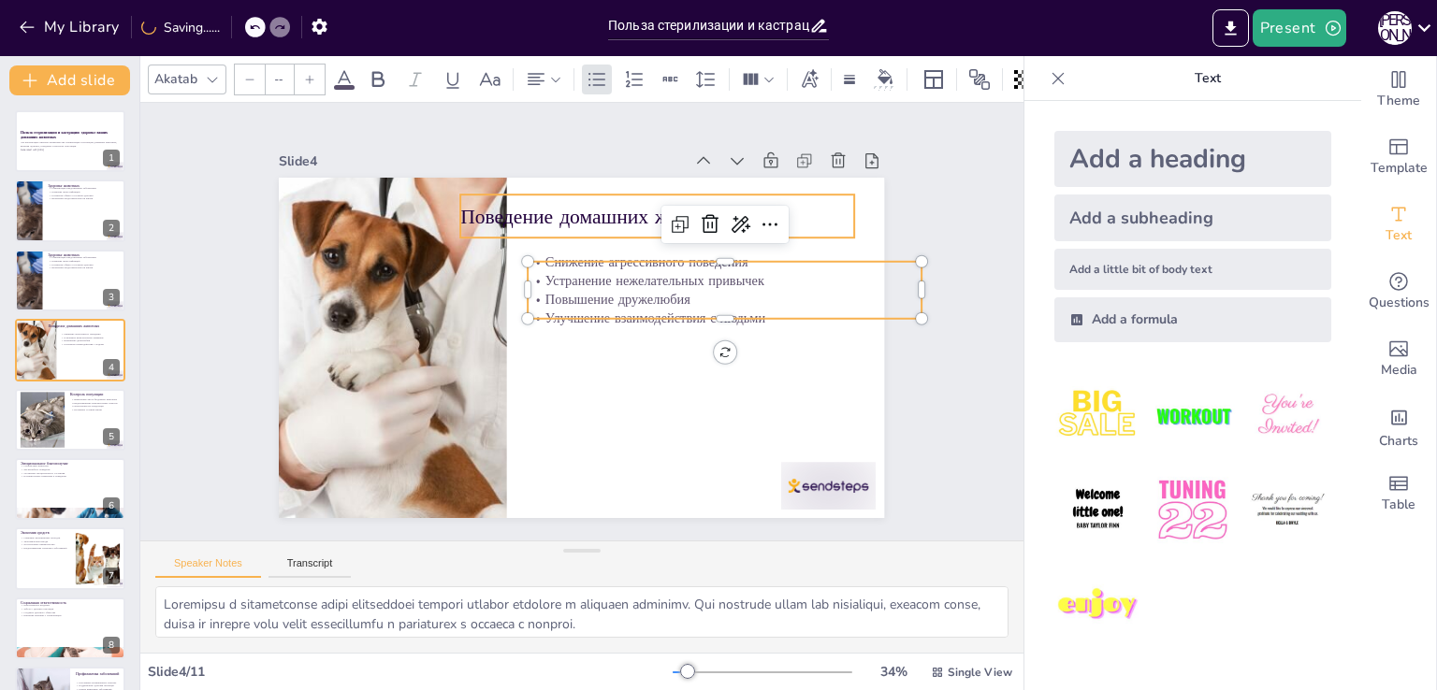
type input "48"
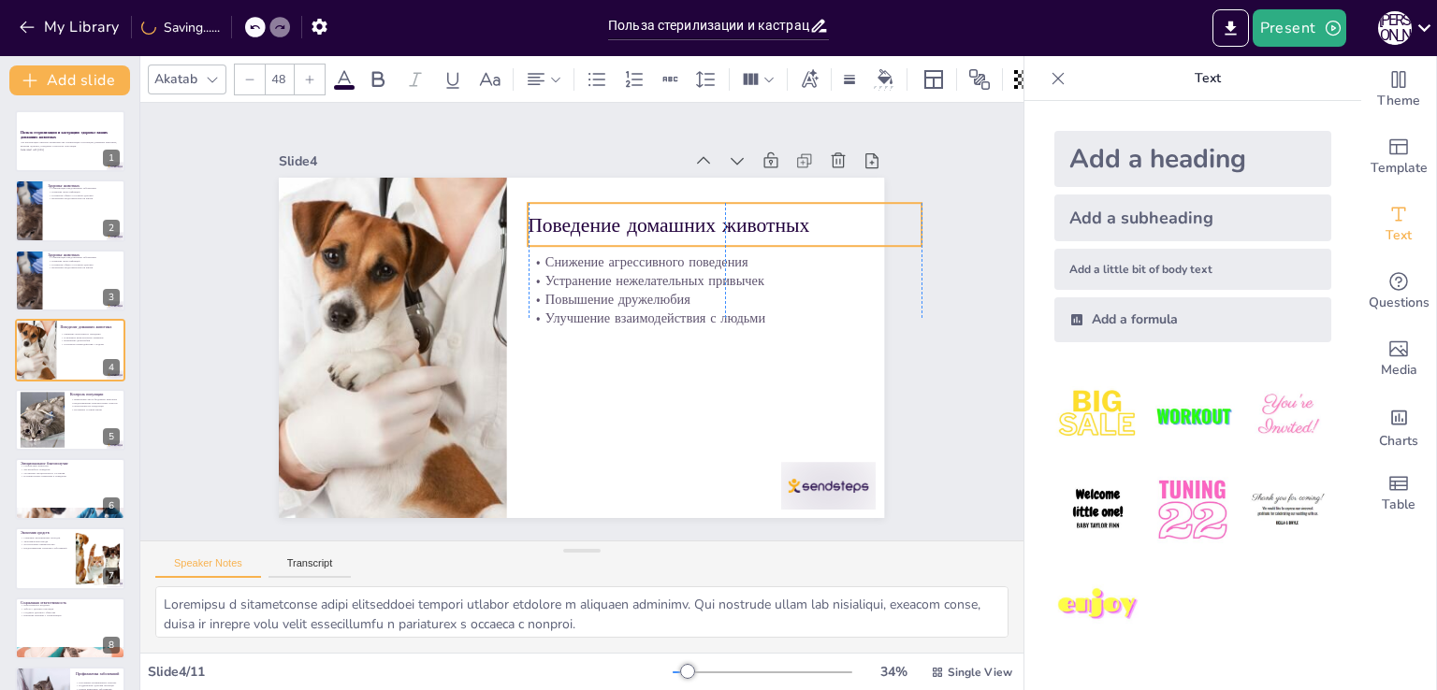
drag, startPoint x: 598, startPoint y: 216, endPoint x: 663, endPoint y: 225, distance: 66.0
click at [663, 225] on p "Поведение домашних животных" at bounding box center [726, 224] width 394 height 28
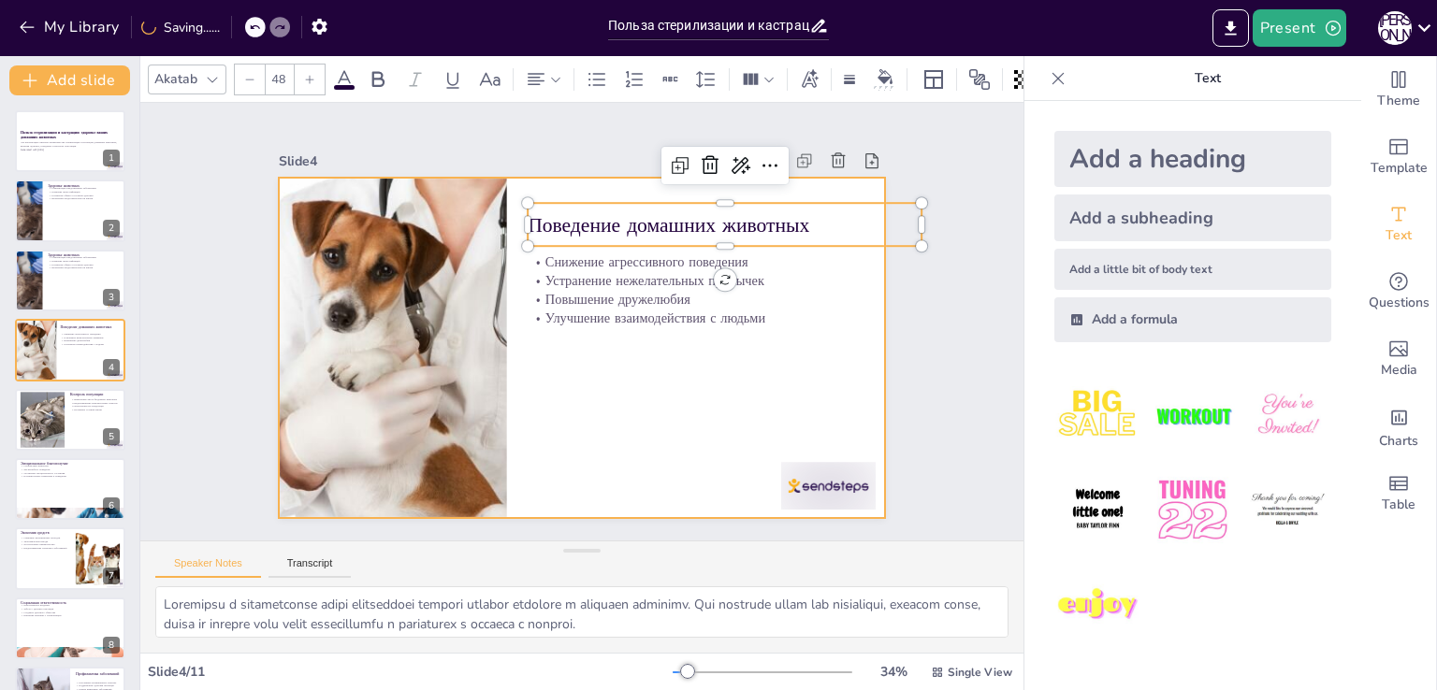
click at [625, 384] on div at bounding box center [573, 347] width 681 height 511
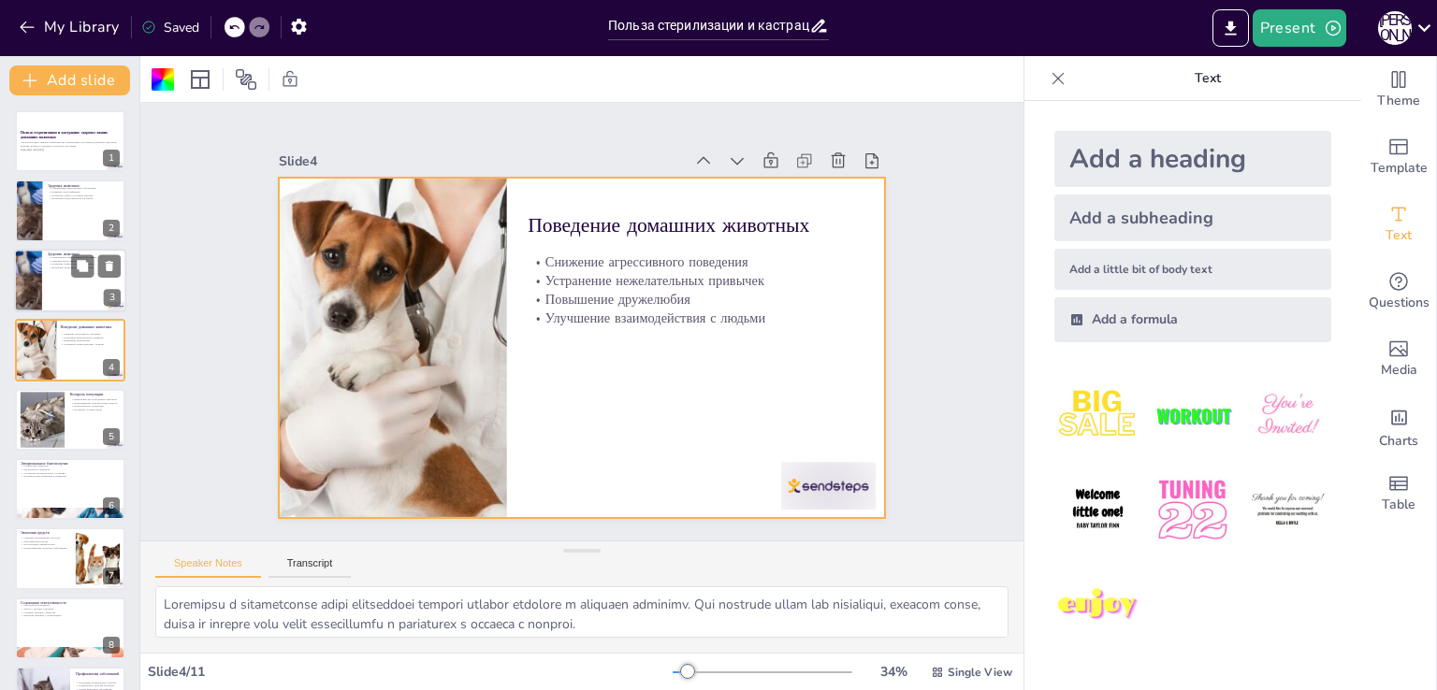
click at [22, 289] on div at bounding box center [27, 281] width 94 height 64
type textarea "Loremipsumdo s ametconse adipisci elitsed doeius tem incididuntutla etdolorem a…"
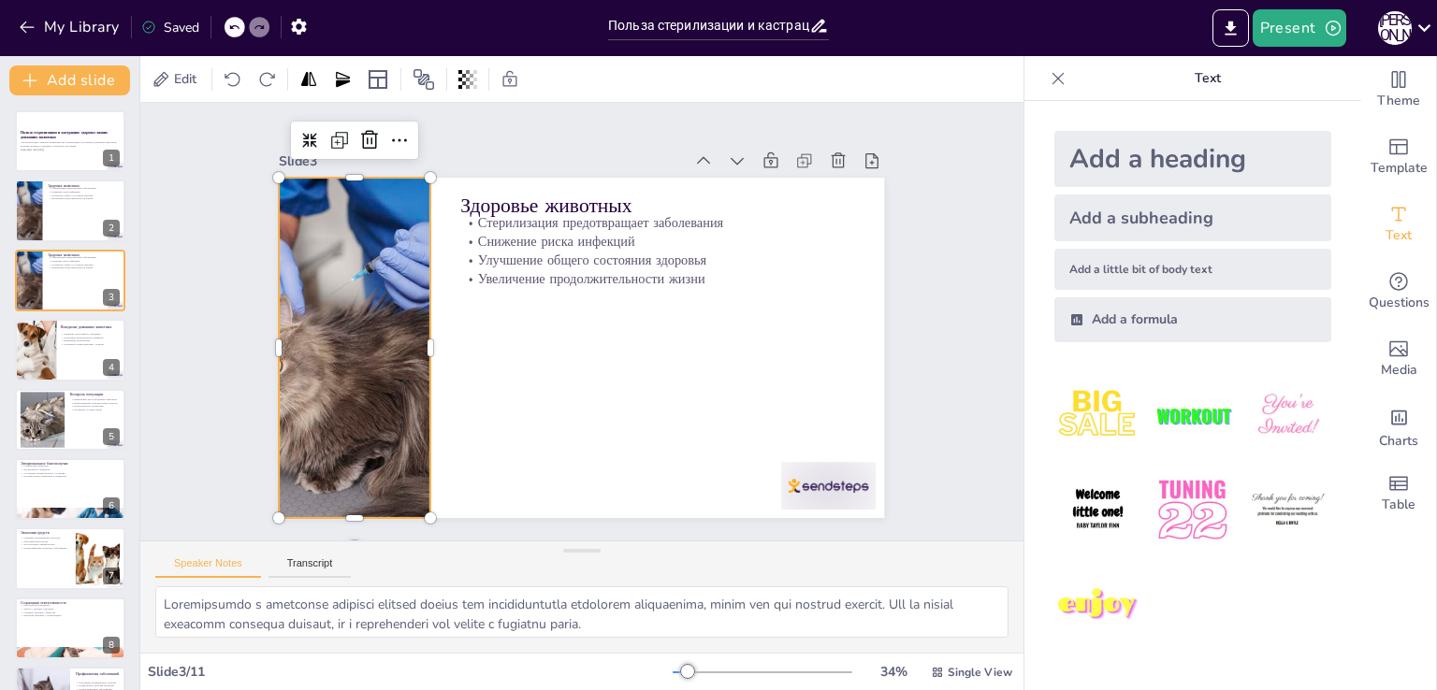
click at [362, 347] on div at bounding box center [354, 348] width 511 height 341
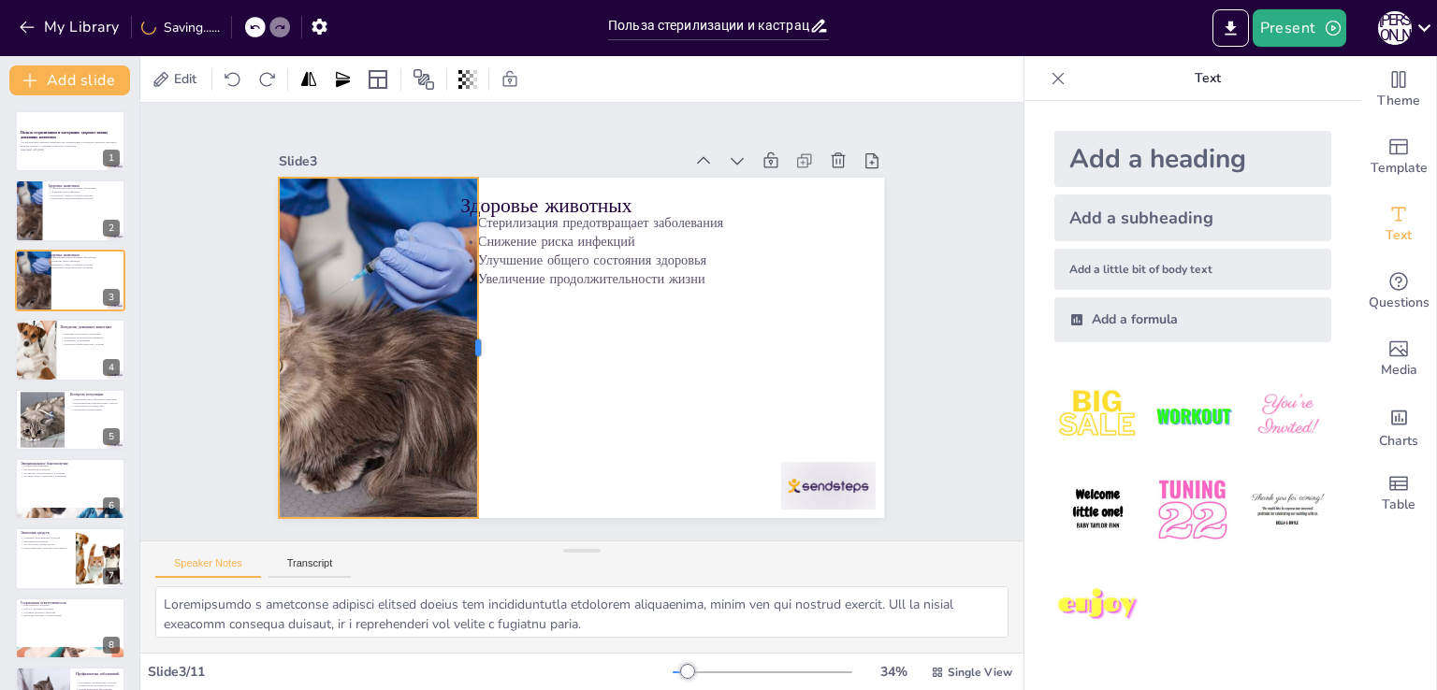
drag, startPoint x: 415, startPoint y: 341, endPoint x: 380, endPoint y: 352, distance: 37.0
click at [478, 353] on div at bounding box center [485, 348] width 15 height 341
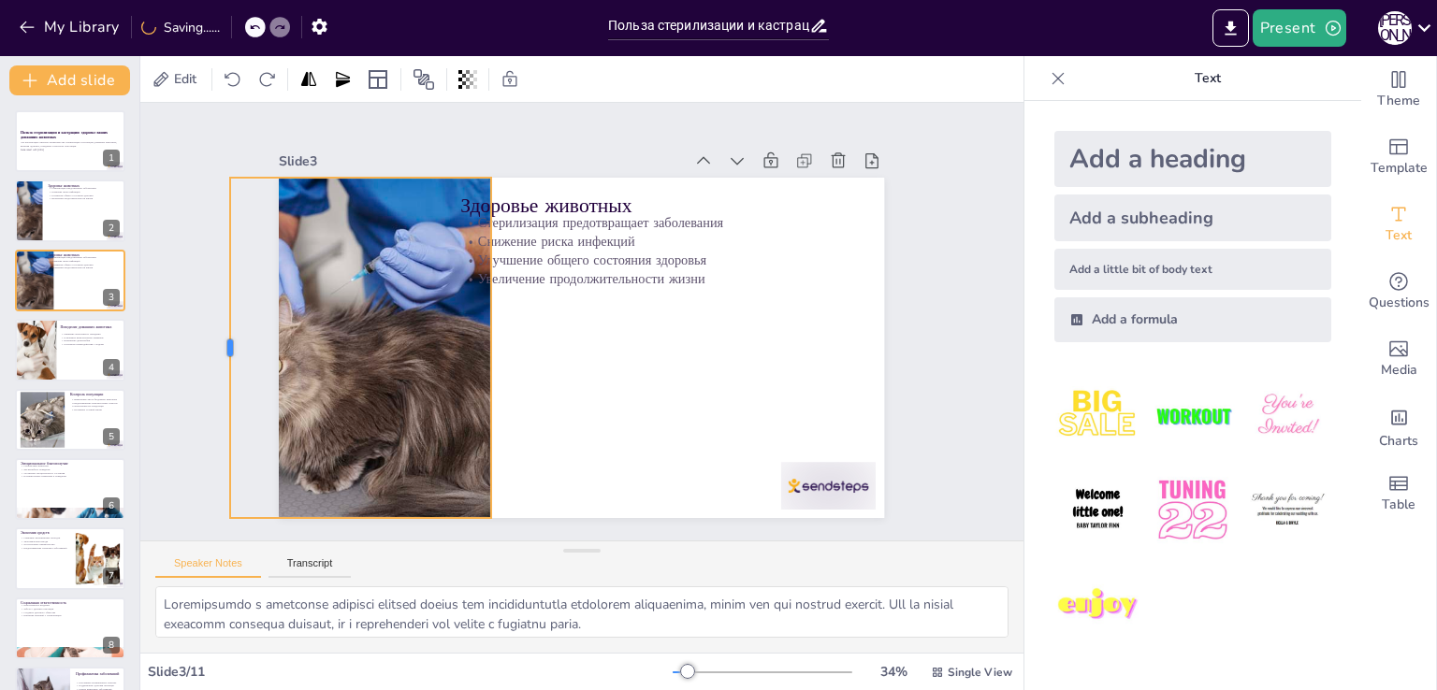
drag, startPoint x: 262, startPoint y: 343, endPoint x: 206, endPoint y: 334, distance: 56.9
click at [206, 334] on div at bounding box center [222, 310] width 51 height 341
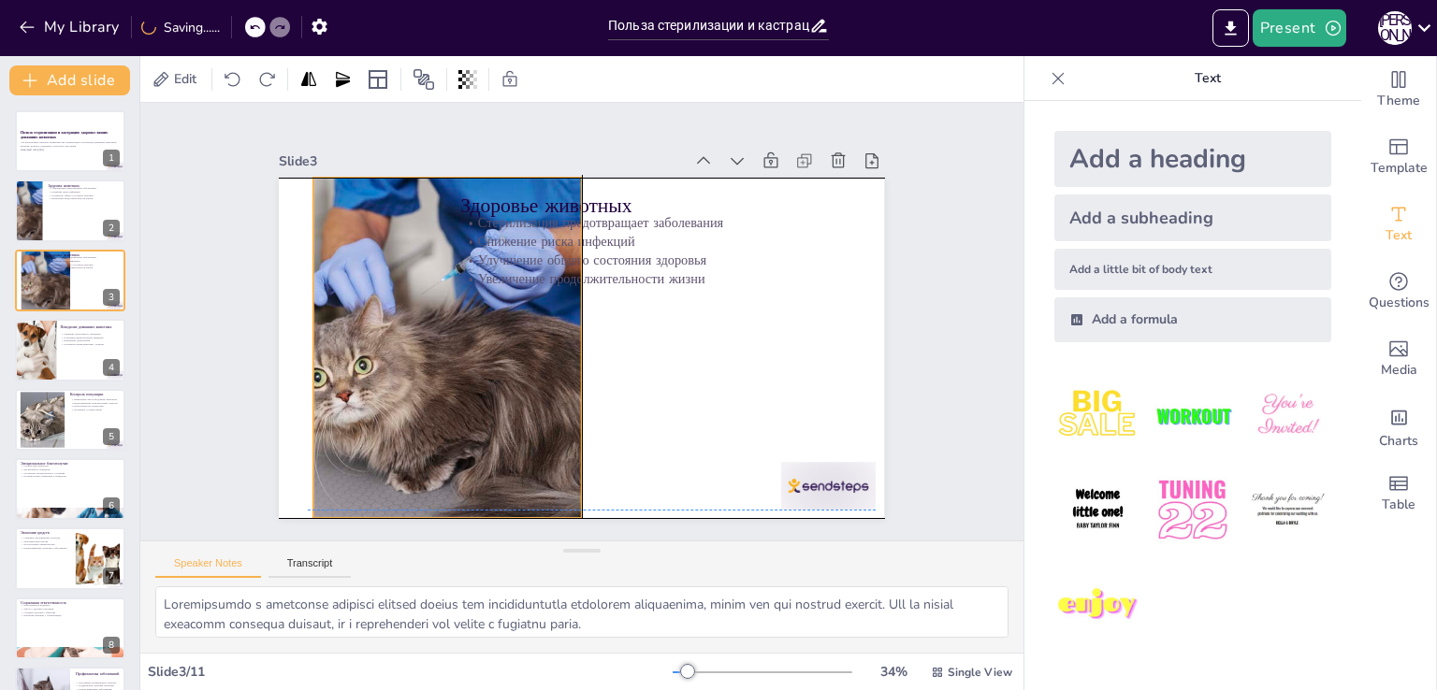
drag, startPoint x: 355, startPoint y: 369, endPoint x: 303, endPoint y: 364, distance: 52.6
click at [385, 362] on div at bounding box center [445, 348] width 511 height 341
click at [296, 178] on div "Здоровье животных Стерилизация предотвращает заболевания Снижение риска инфекци…" at bounding box center [581, 178] width 605 height 0
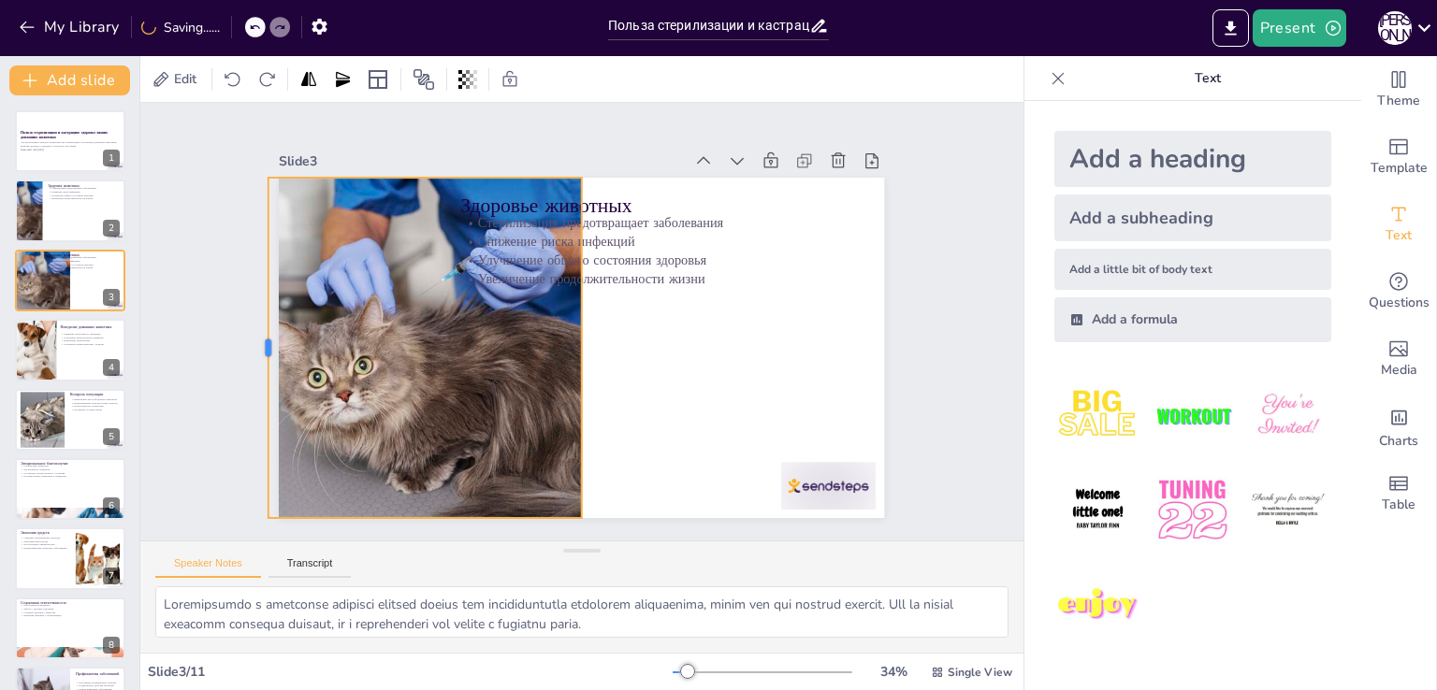
drag, startPoint x: 297, startPoint y: 344, endPoint x: 252, endPoint y: 341, distance: 45.0
click at [254, 341] on div at bounding box center [261, 348] width 15 height 341
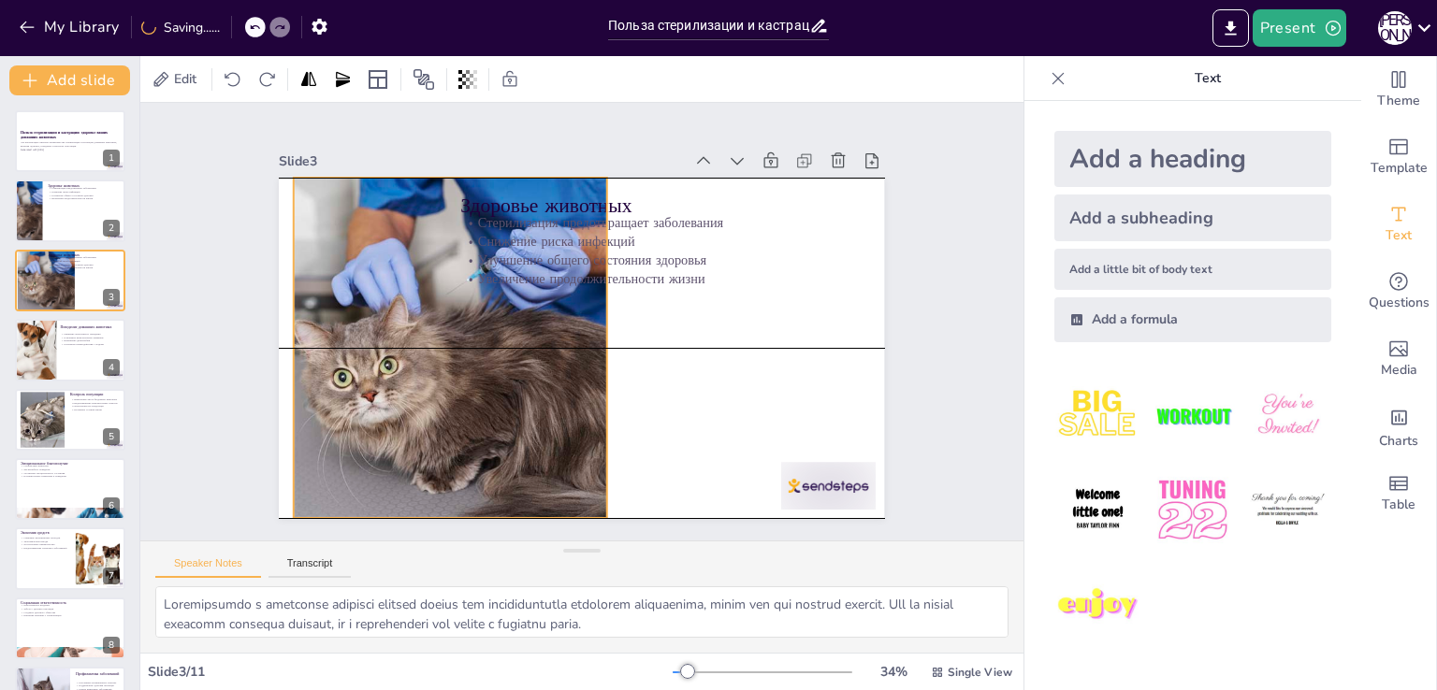
click at [348, 366] on div at bounding box center [468, 336] width 544 height 392
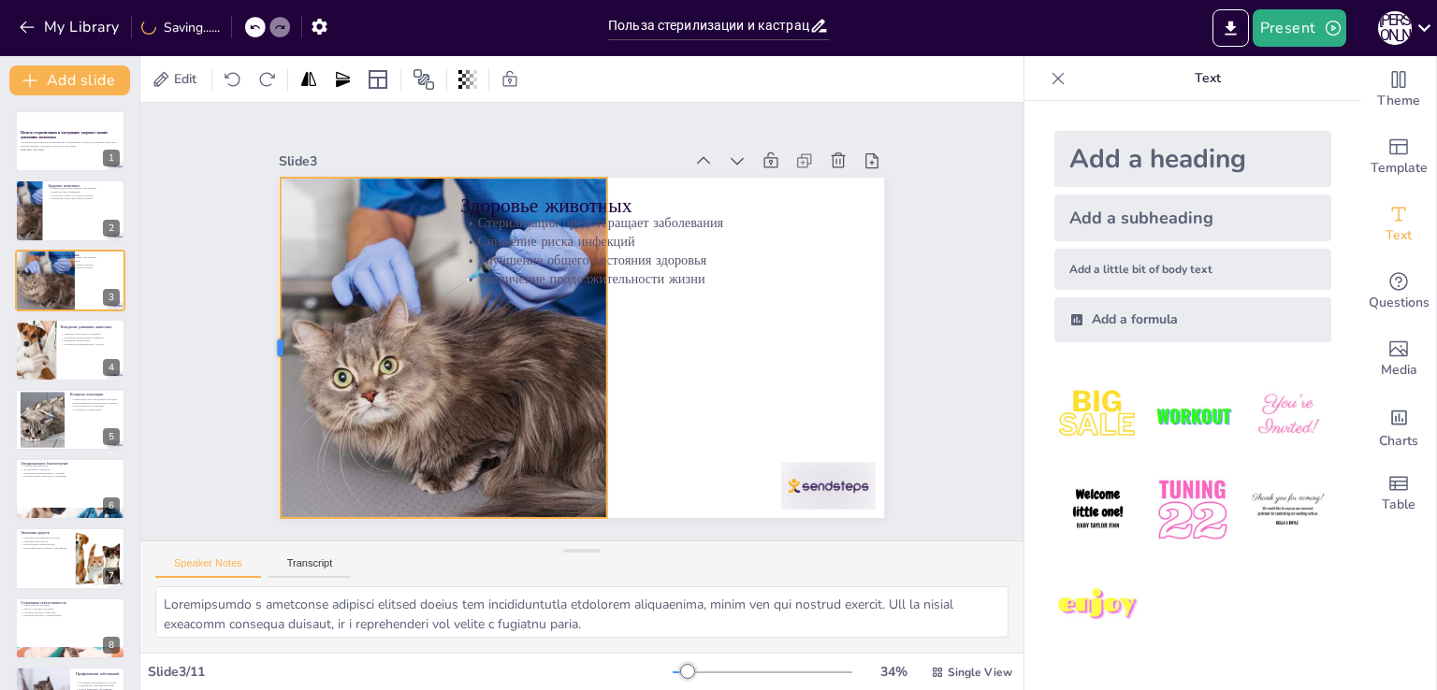
drag, startPoint x: 279, startPoint y: 343, endPoint x: 299, endPoint y: 355, distance: 23.9
click at [266, 345] on div at bounding box center [272, 315] width 51 height 341
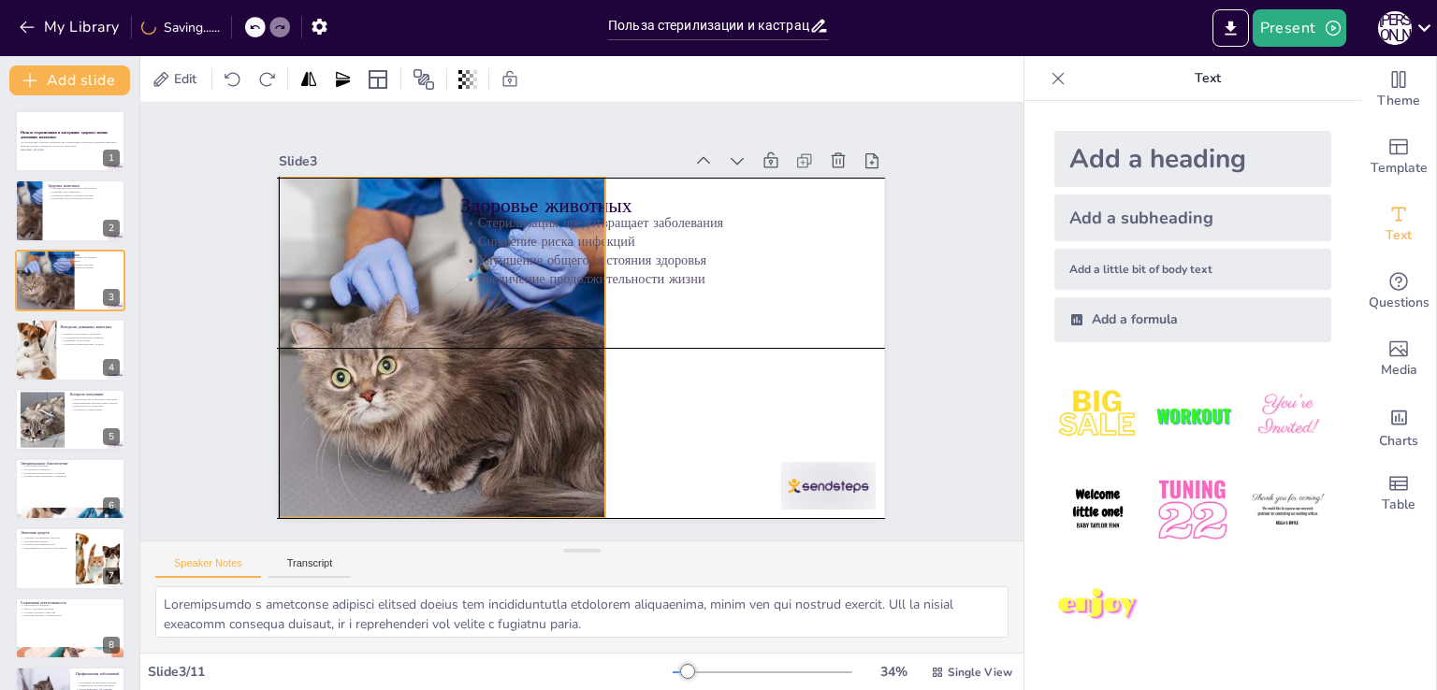
click at [331, 363] on div at bounding box center [468, 348] width 511 height 341
click at [586, 271] on p "Увеличение продолжительности жизни" at bounding box center [658, 278] width 394 height 19
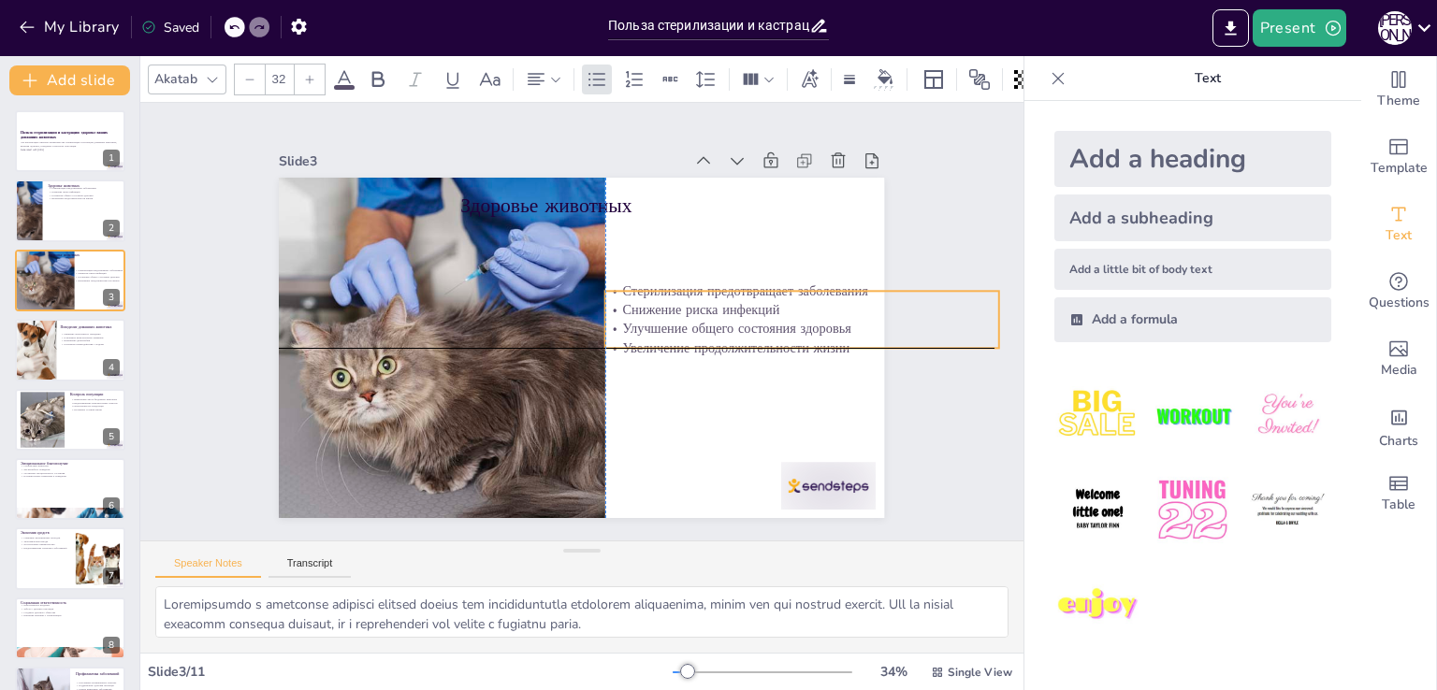
drag, startPoint x: 723, startPoint y: 265, endPoint x: 809, endPoint y: 321, distance: 102.7
click at [809, 321] on p "Улучшение общего состояния здоровья" at bounding box center [802, 329] width 394 height 19
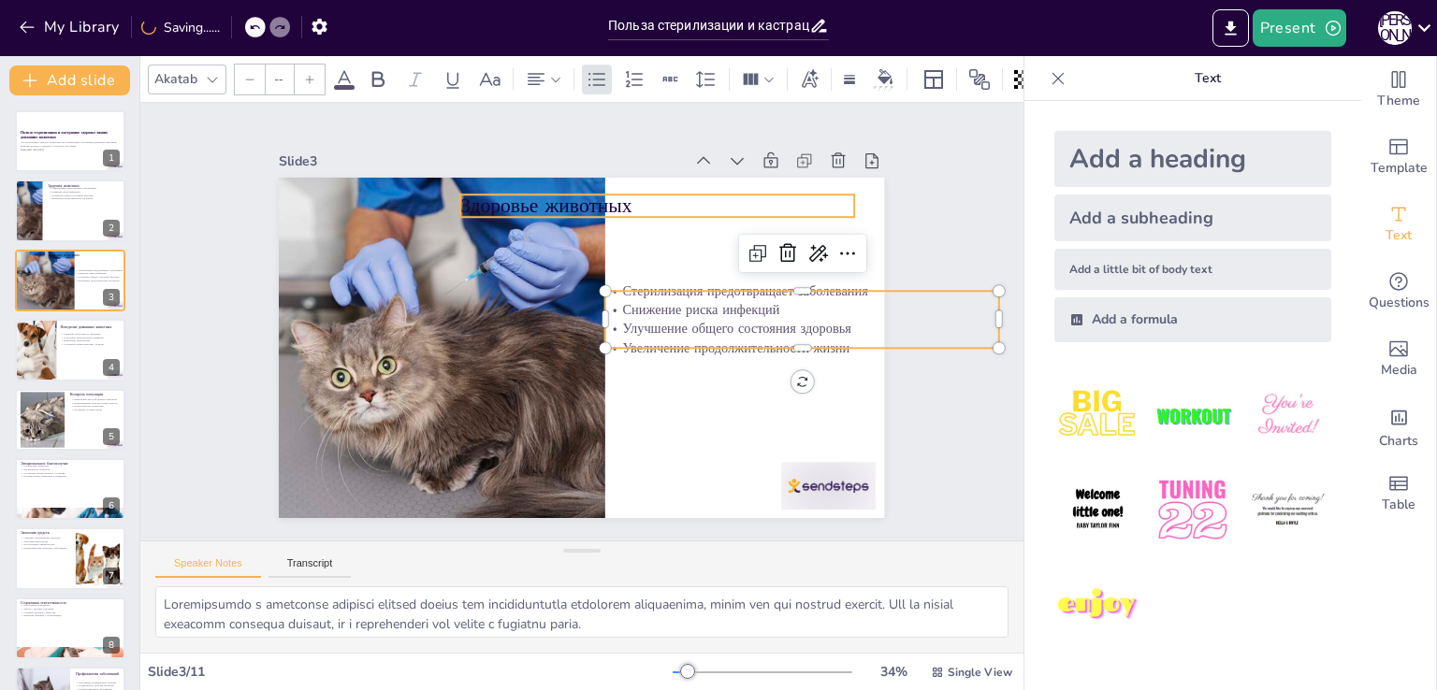
type input "48"
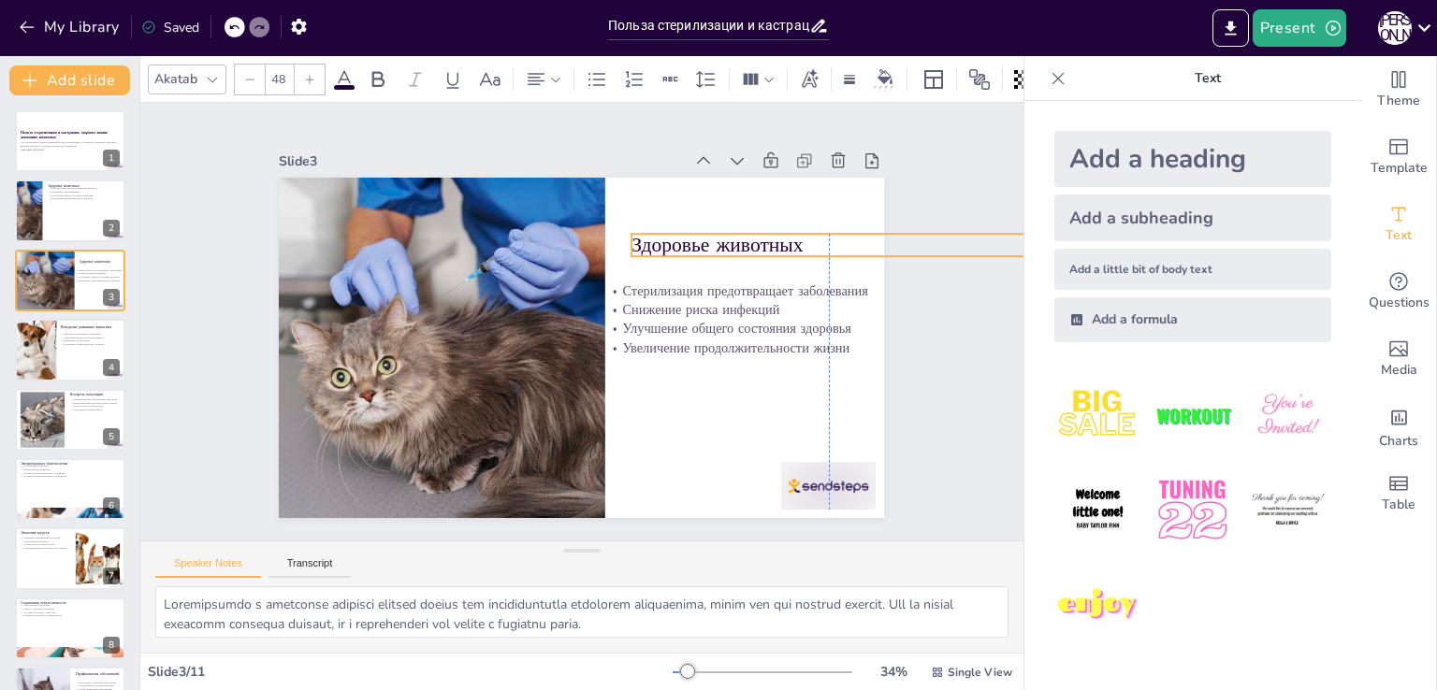
drag, startPoint x: 670, startPoint y: 233, endPoint x: 741, endPoint y: 242, distance: 71.7
click at [741, 242] on p "Здоровье животных" at bounding box center [835, 271] width 394 height 69
click at [26, 222] on div at bounding box center [27, 212] width 94 height 64
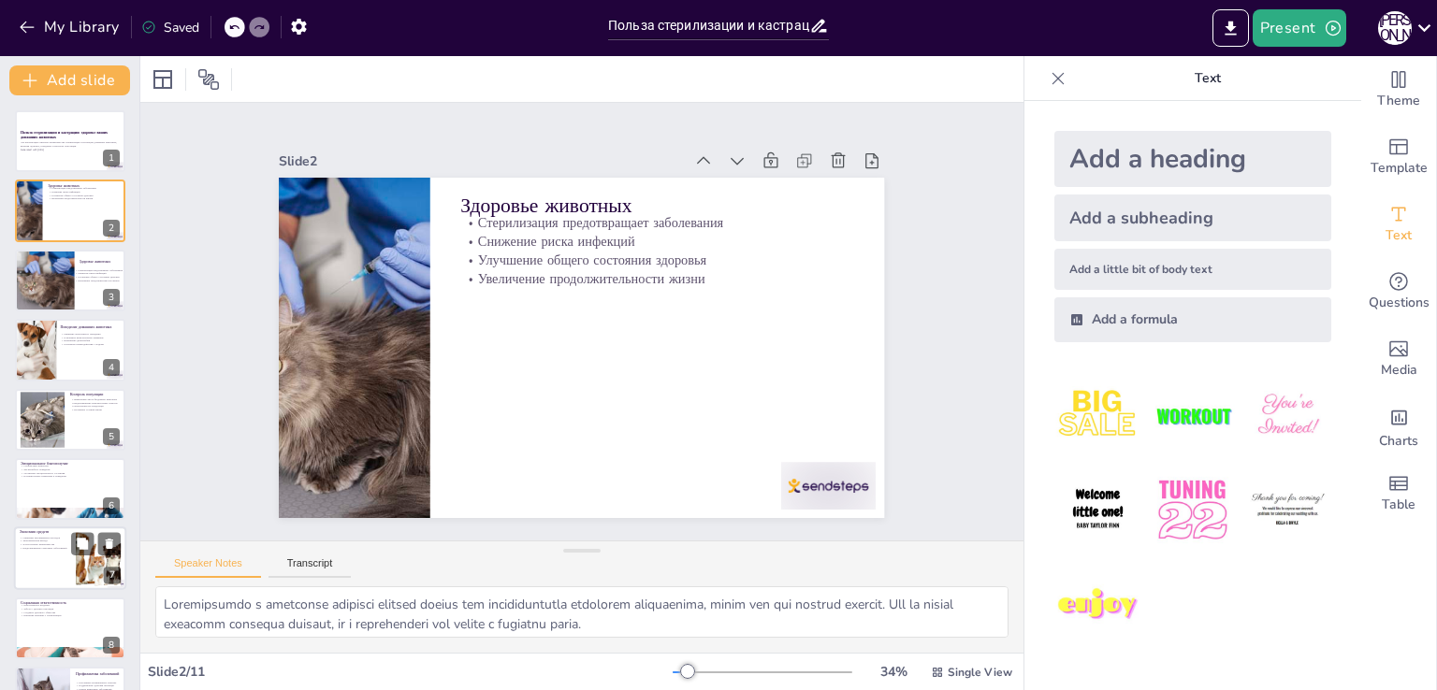
click at [30, 489] on div at bounding box center [70, 489] width 110 height 62
type textarea "Loremipsumd sitametc adipisci elits doeiusmod tempori u laboreetdol magnaal eni…"
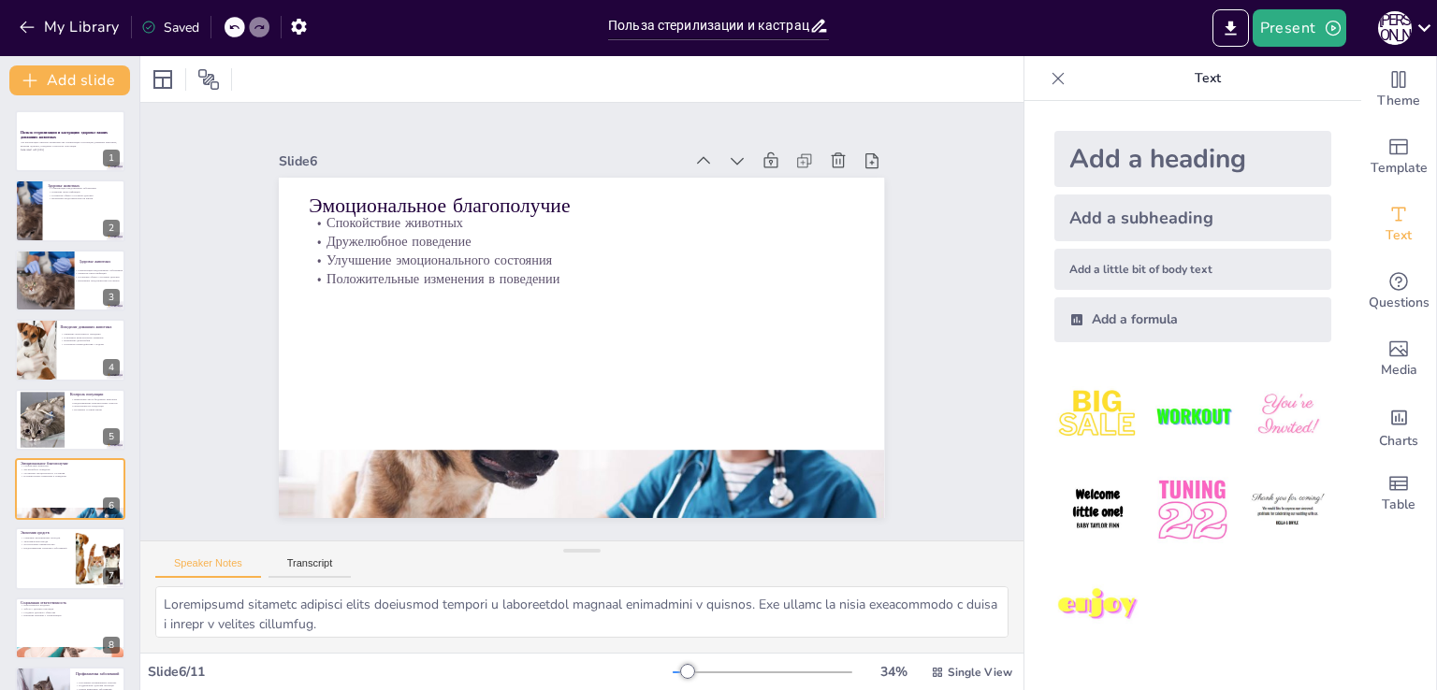
scroll to position [96, 0]
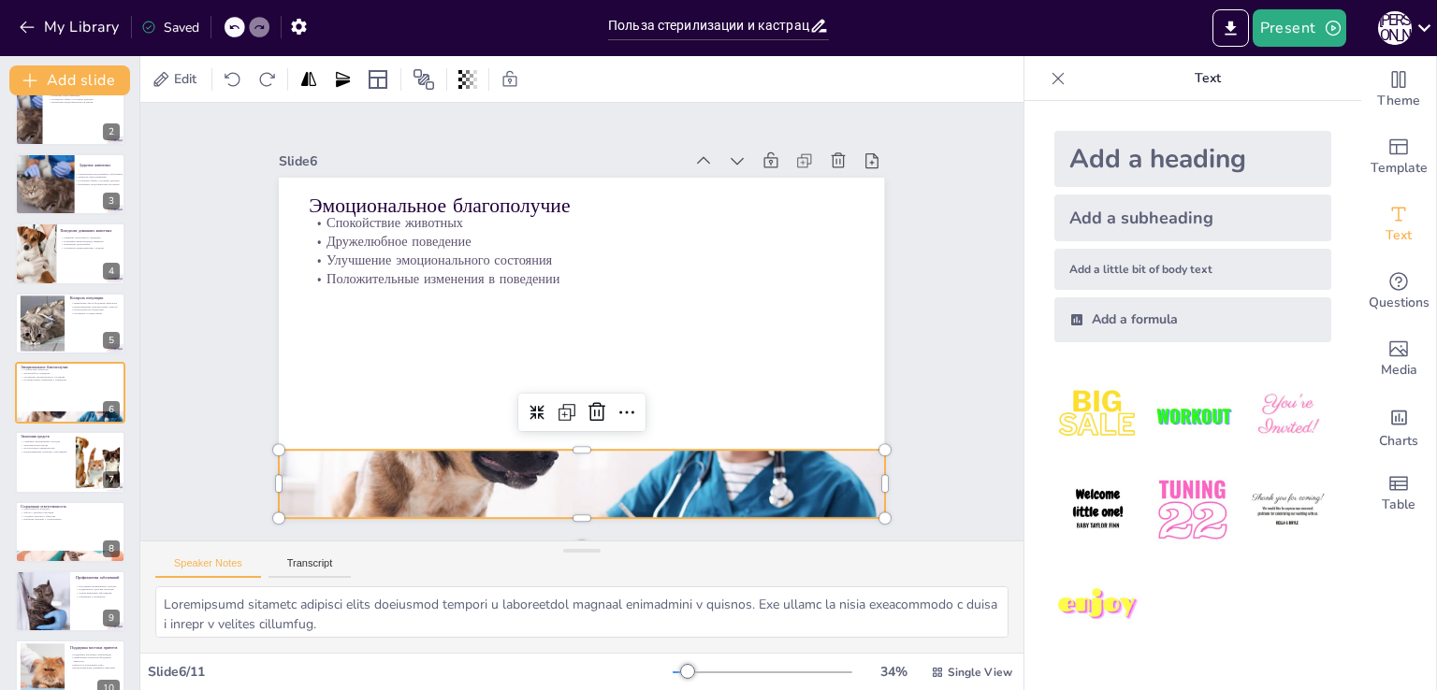
click at [558, 453] on div at bounding box center [581, 485] width 605 height 404
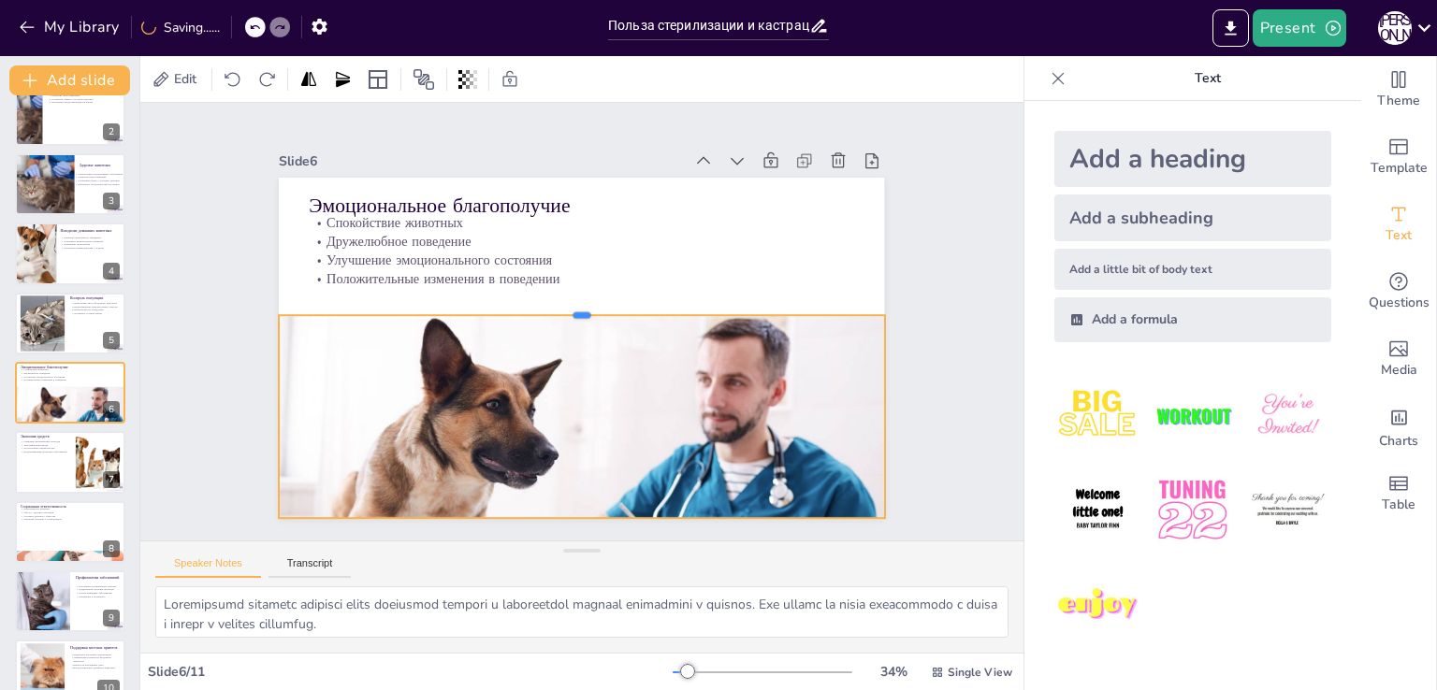
drag, startPoint x: 565, startPoint y: 439, endPoint x: 586, endPoint y: 304, distance: 136.3
click at [586, 304] on div at bounding box center [583, 307] width 603 height 79
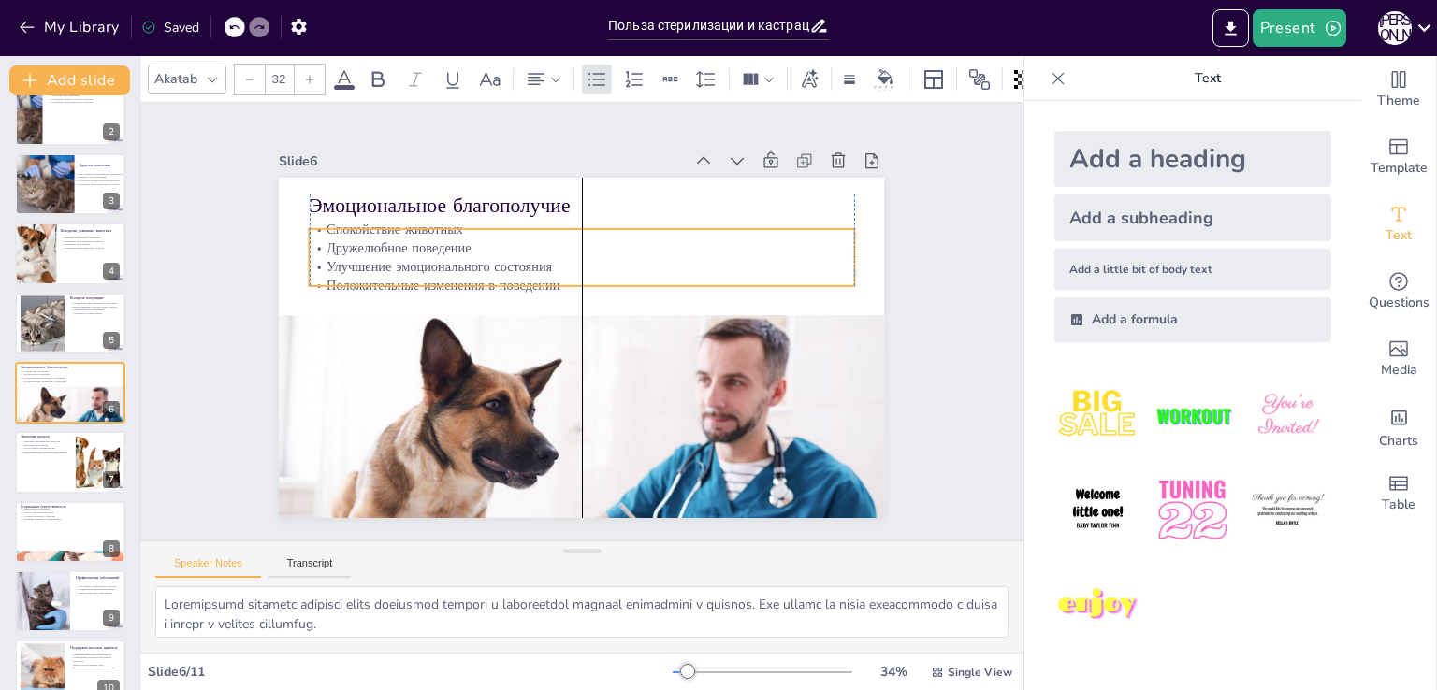
click at [360, 240] on p "Дружелюбное поведение" at bounding box center [582, 248] width 544 height 19
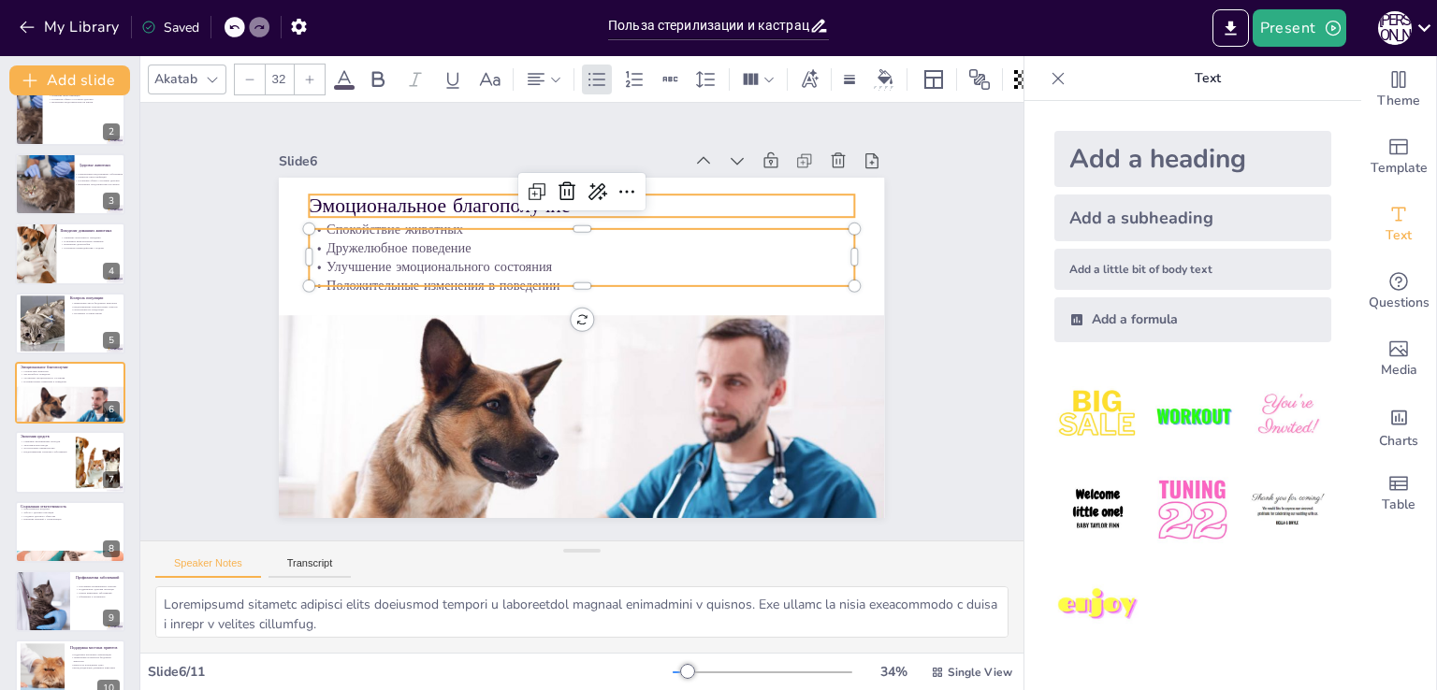
click at [778, 196] on p "Эмоциональное благополучие" at bounding box center [582, 206] width 544 height 28
type input "48"
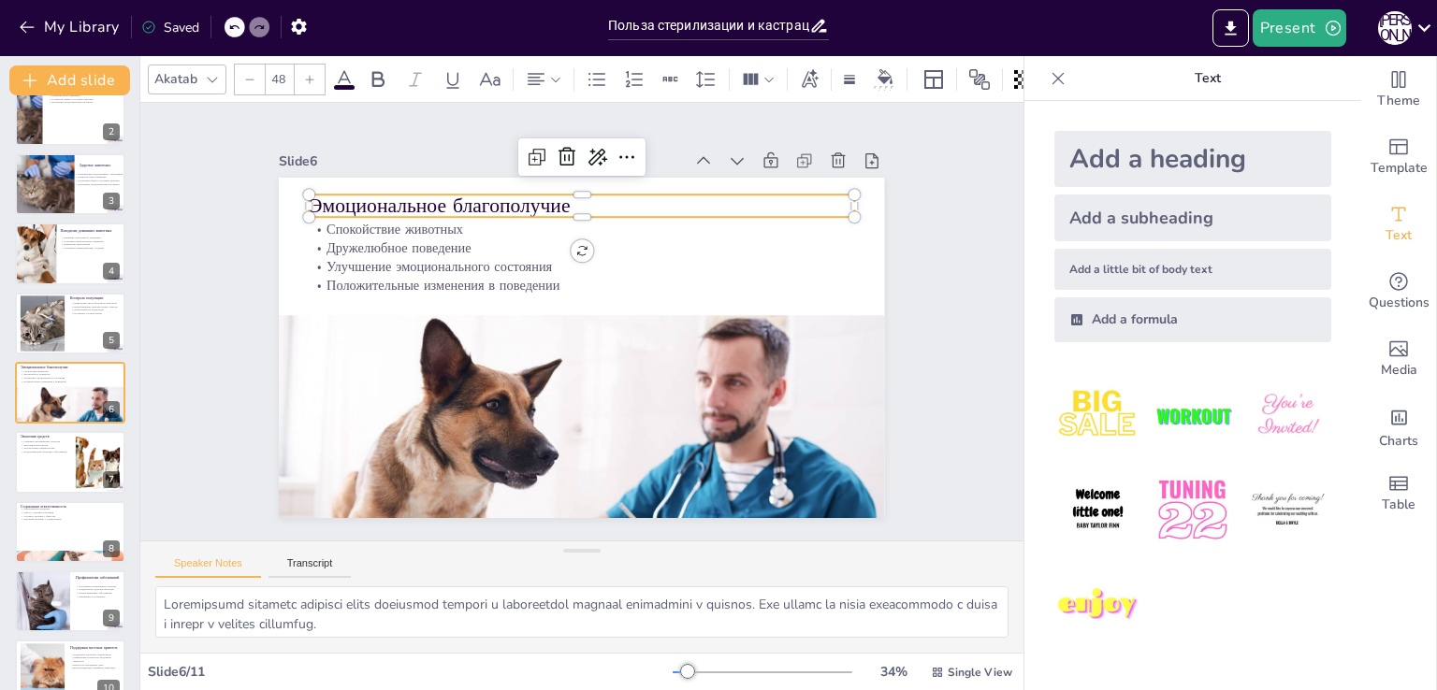
click at [943, 268] on div "Slide 1 Польза стерилизации и кастрации: здоровье ваших домашних животных Эта п…" at bounding box center [581, 322] width 883 height 438
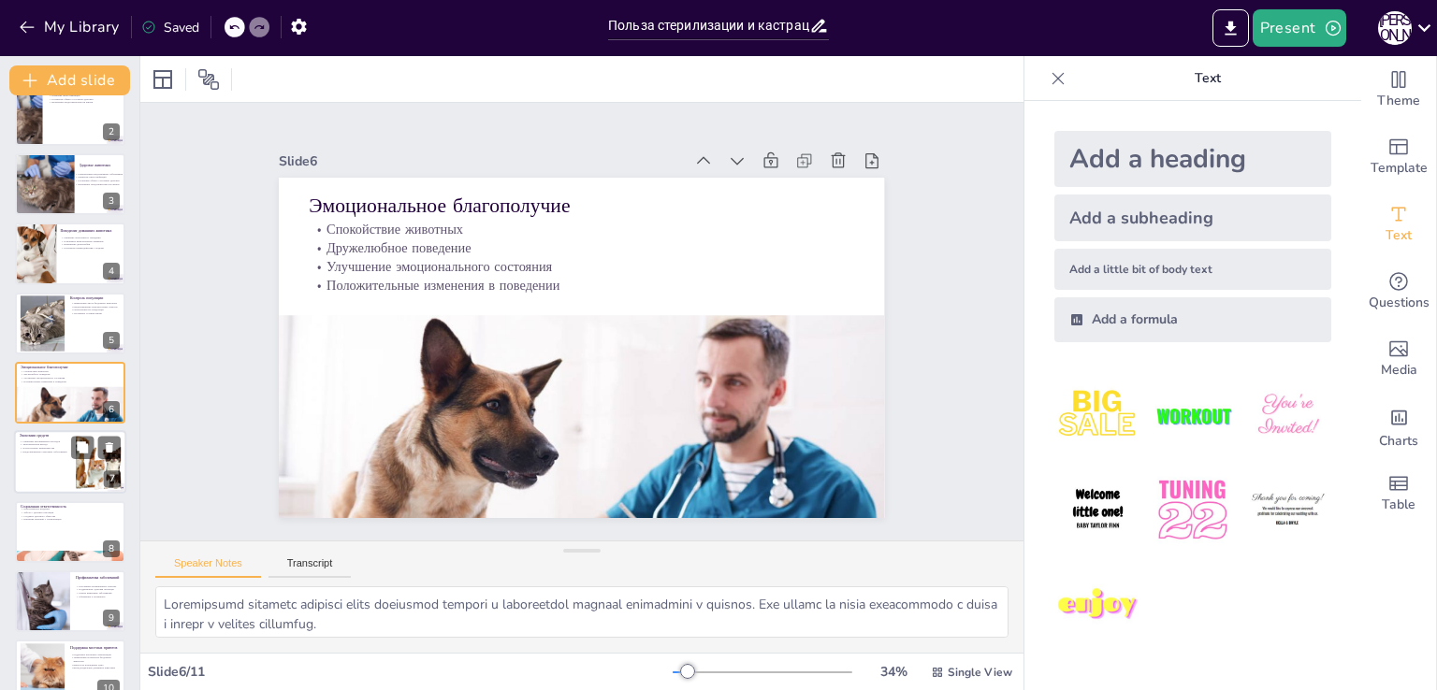
click at [64, 462] on div at bounding box center [70, 463] width 112 height 64
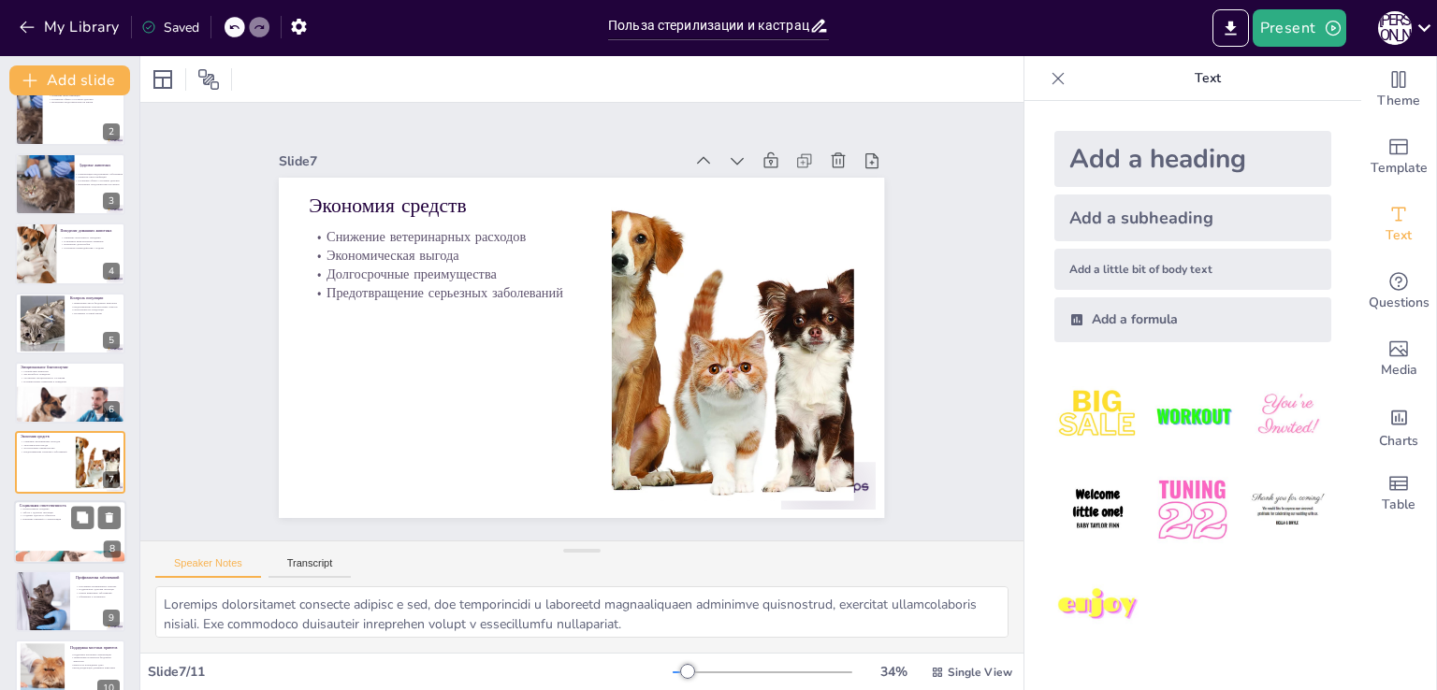
scroll to position [166, 0]
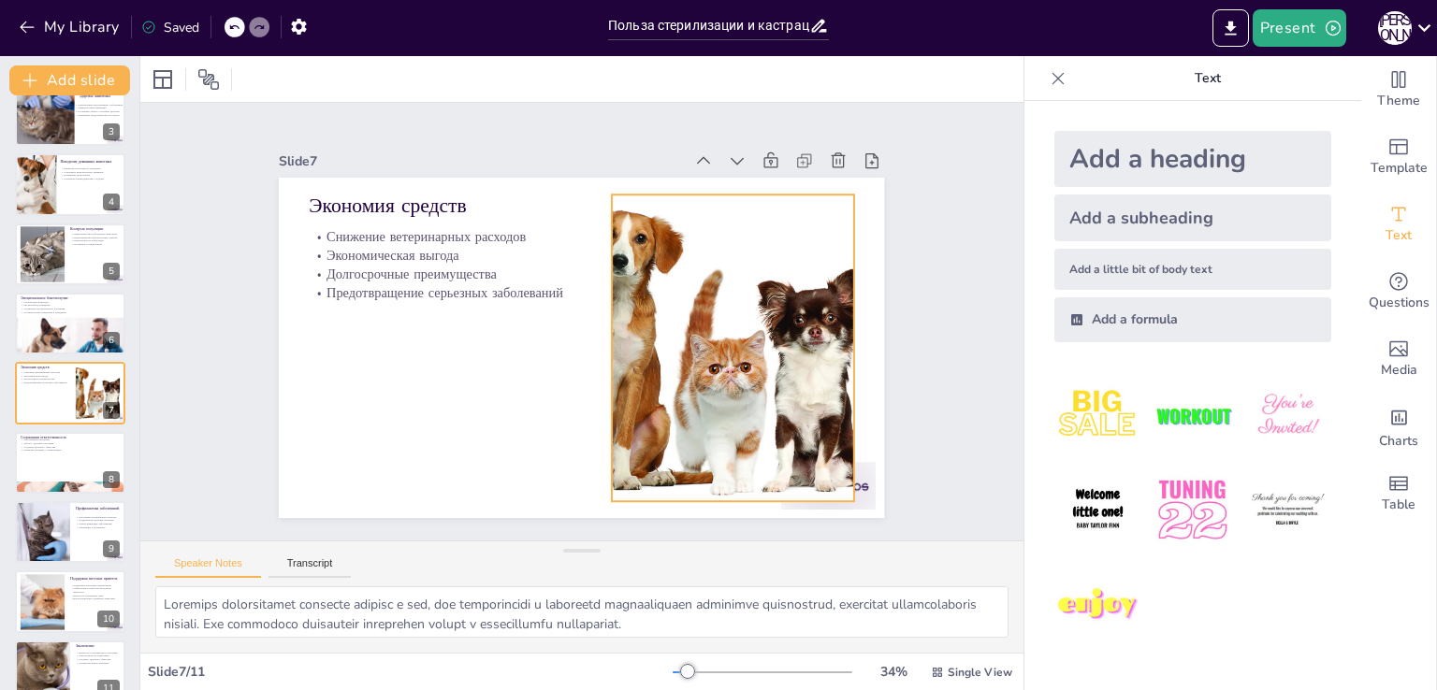
click at [683, 368] on div at bounding box center [730, 363] width 520 height 356
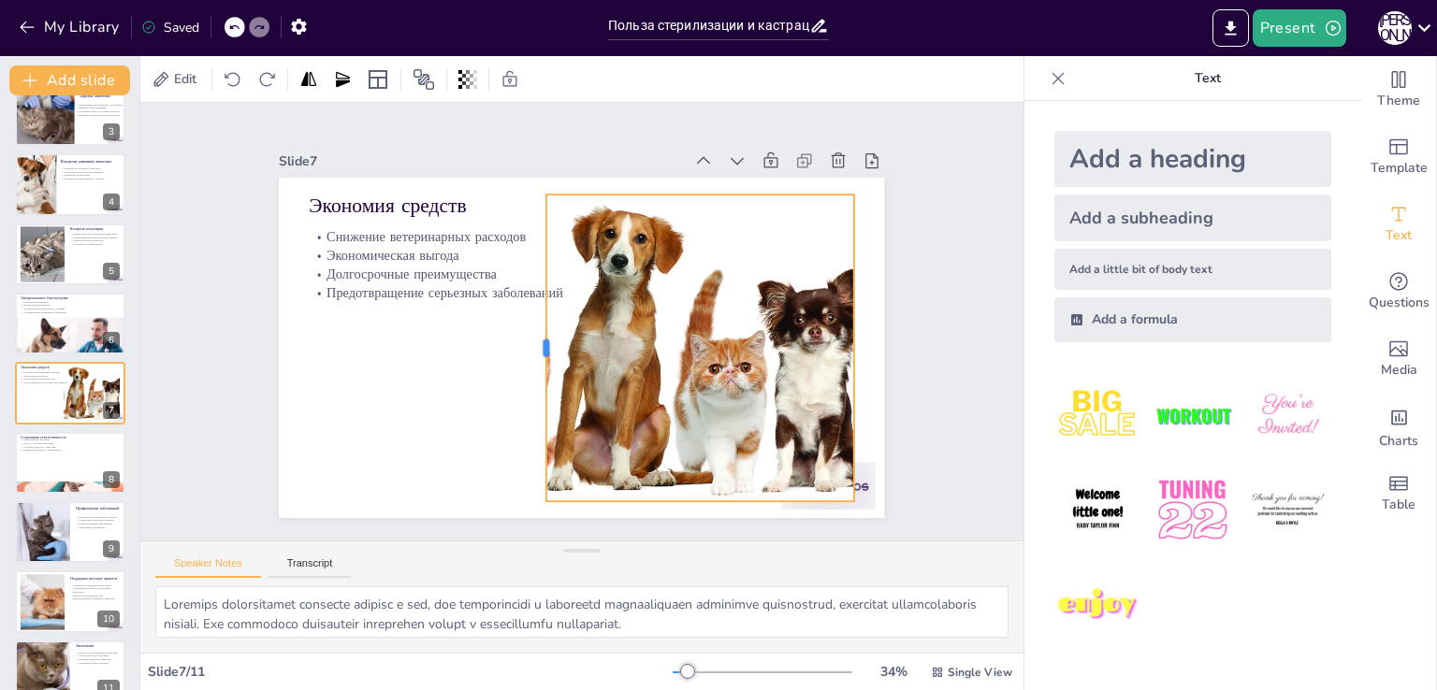
drag, startPoint x: 595, startPoint y: 341, endPoint x: 529, endPoint y: 359, distance: 68.1
click at [531, 359] on div at bounding box center [538, 348] width 15 height 307
drag, startPoint x: 839, startPoint y: 341, endPoint x: 853, endPoint y: 345, distance: 14.8
click at [853, 345] on div "Экономия средств Снижение ветеринарных расходов Экономическая выгода Долгосрочн…" at bounding box center [581, 348] width 605 height 341
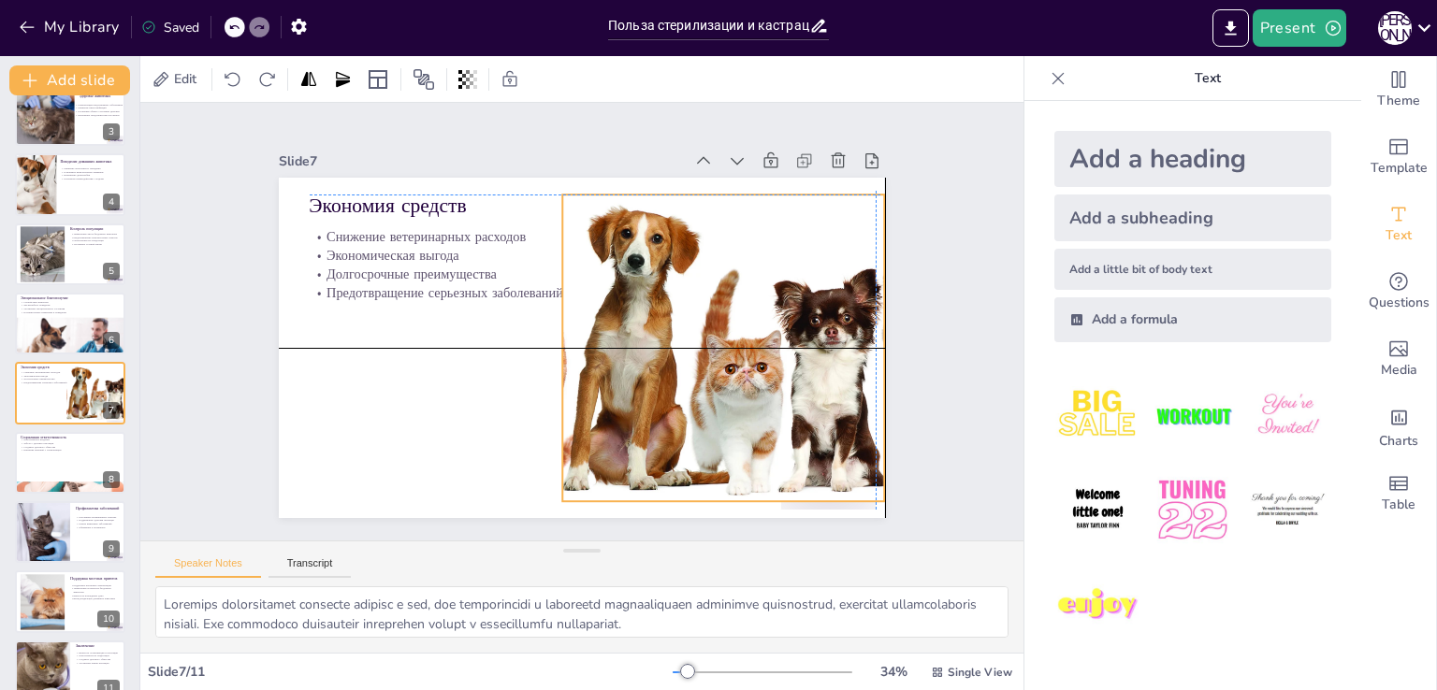
drag, startPoint x: 736, startPoint y: 368, endPoint x: 748, endPoint y: 364, distance: 12.7
click at [748, 364] on div at bounding box center [746, 365] width 520 height 356
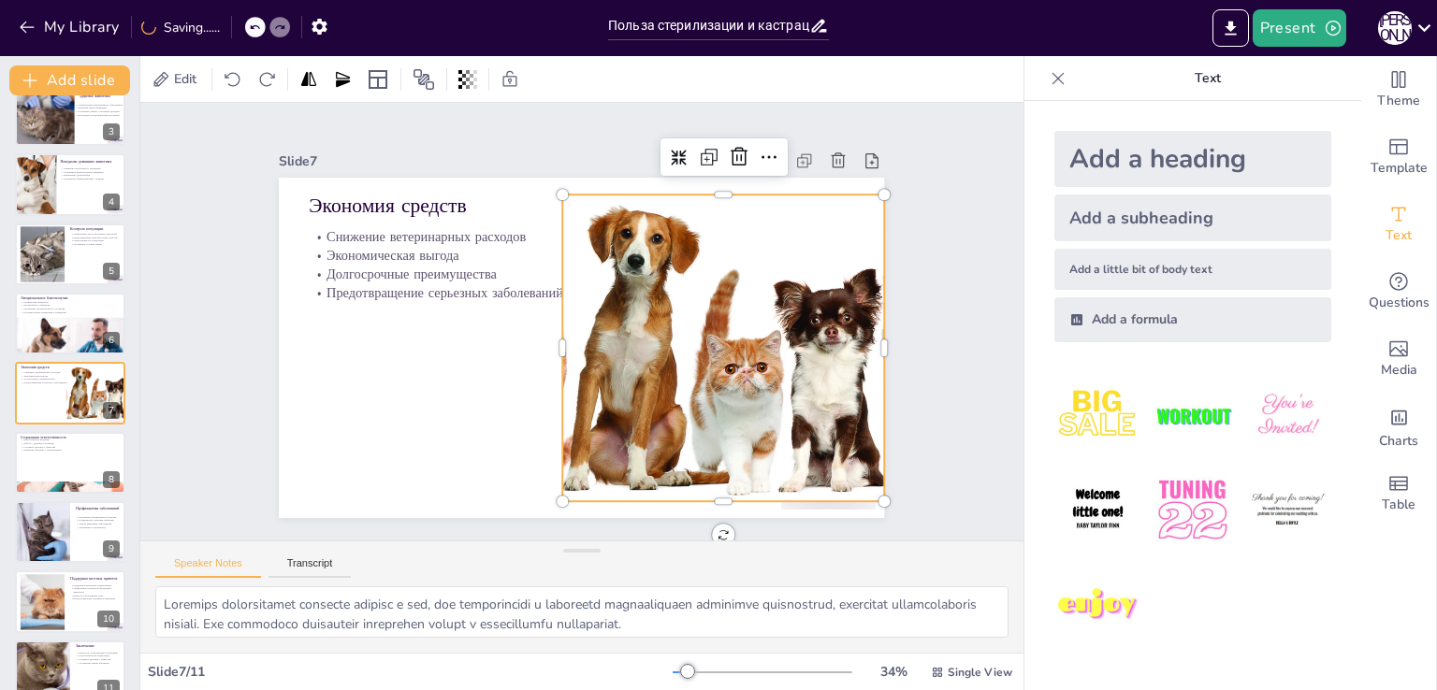
click at [922, 324] on div "Slide 1 Польза стерилизации и кастрации: здоровье ваших домашних животных Эта п…" at bounding box center [581, 321] width 710 height 393
drag, startPoint x: 587, startPoint y: 377, endPoint x: 565, endPoint y: 375, distance: 21.6
click at [587, 377] on div at bounding box center [749, 348] width 490 height 307
click at [554, 341] on div at bounding box center [561, 348] width 15 height 307
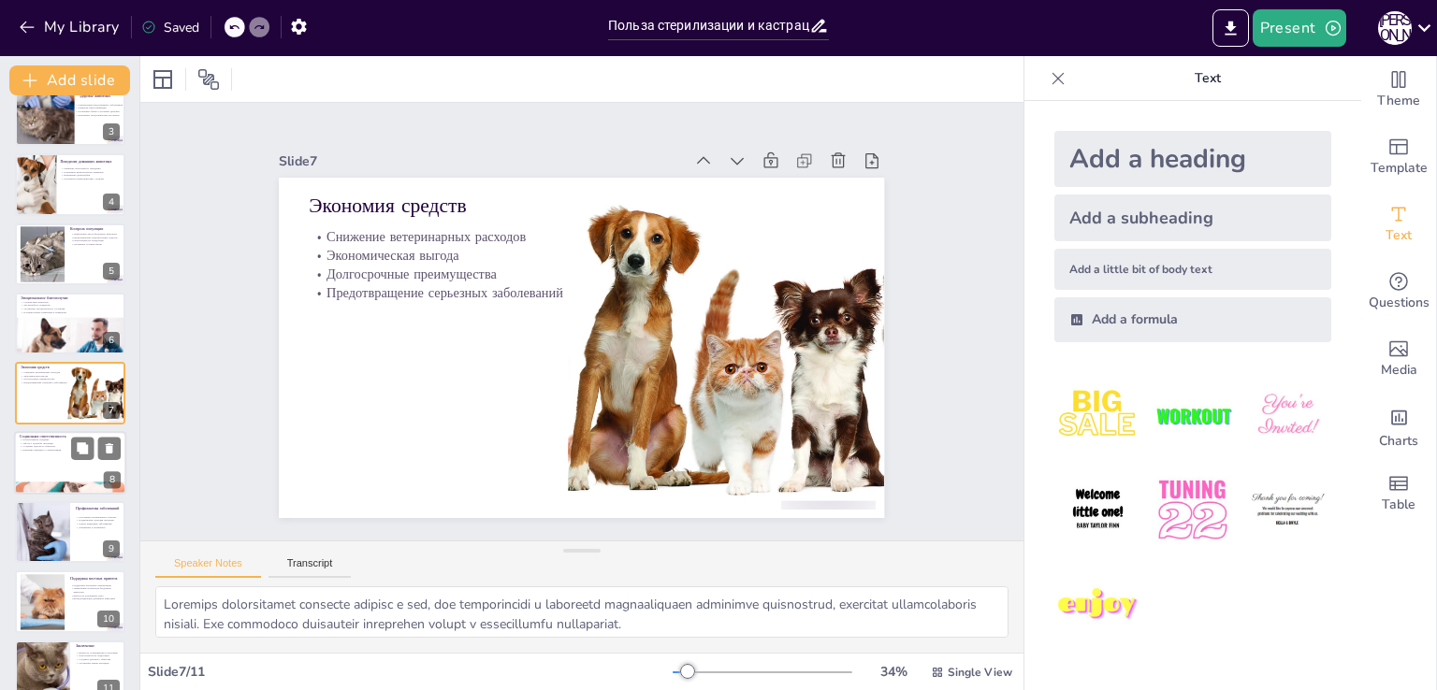
click at [62, 465] on div at bounding box center [70, 463] width 112 height 64
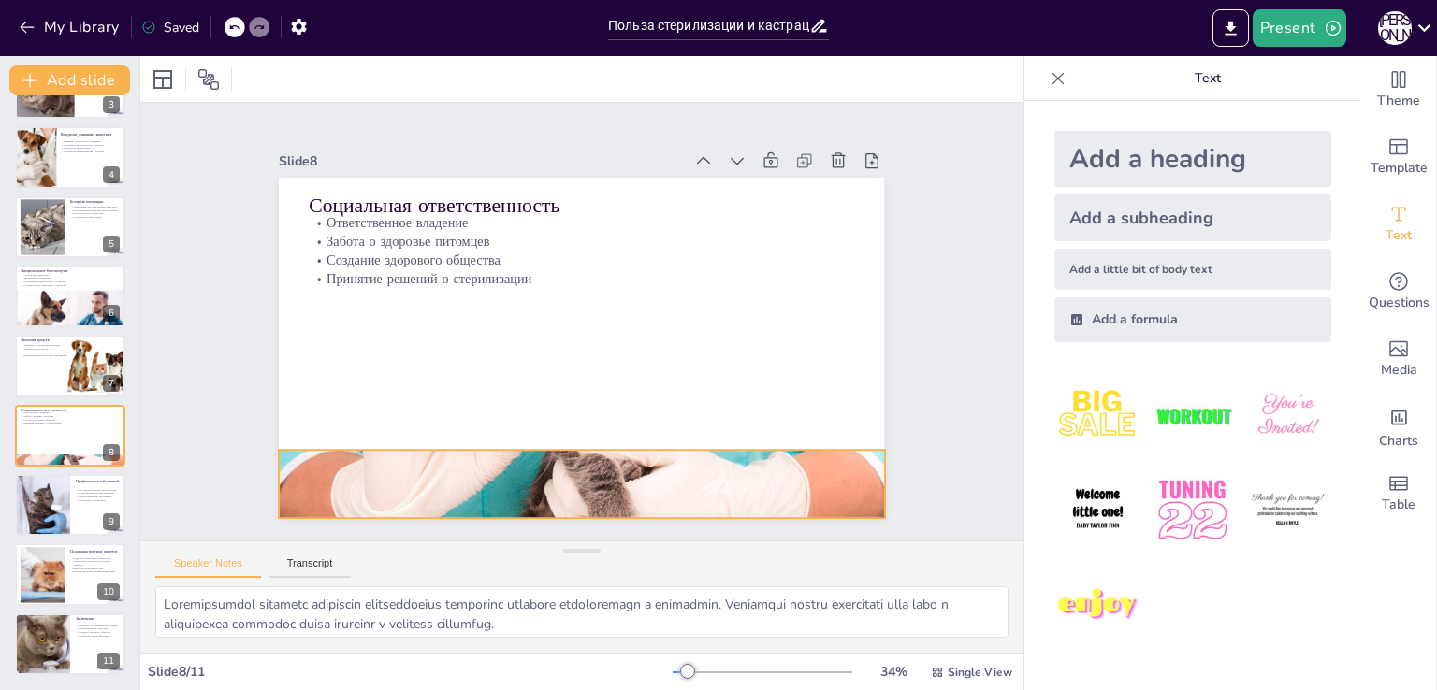
click at [587, 456] on div at bounding box center [581, 484] width 605 height 426
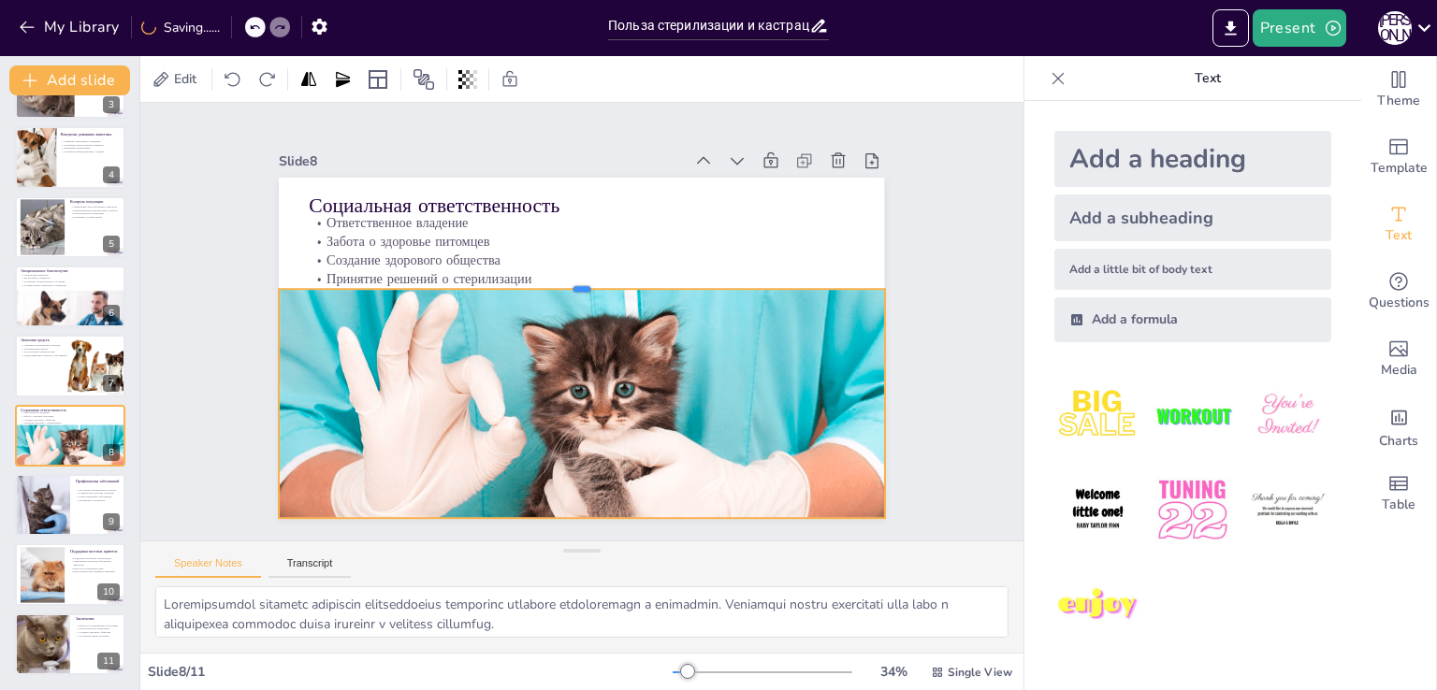
drag, startPoint x: 570, startPoint y: 439, endPoint x: 595, endPoint y: 278, distance: 162.9
click at [595, 278] on div at bounding box center [581, 281] width 605 height 15
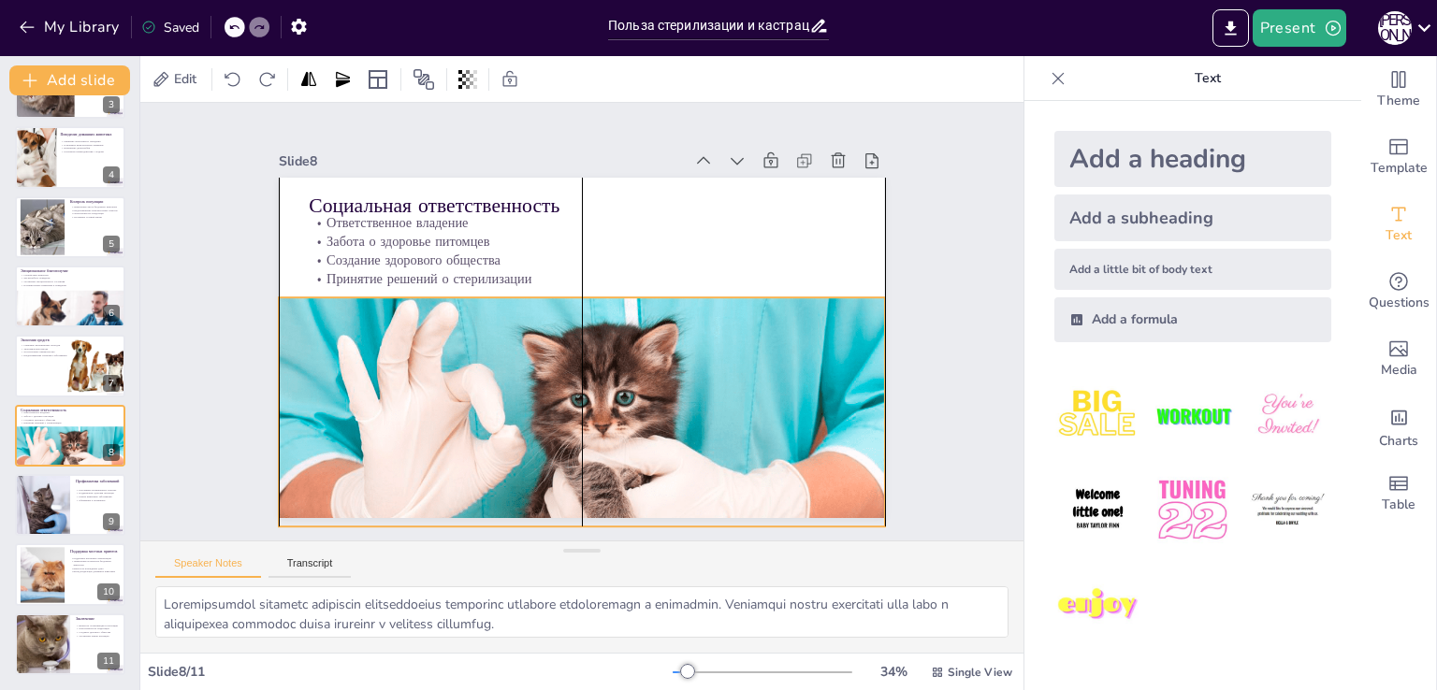
click at [658, 404] on div at bounding box center [581, 493] width 605 height 426
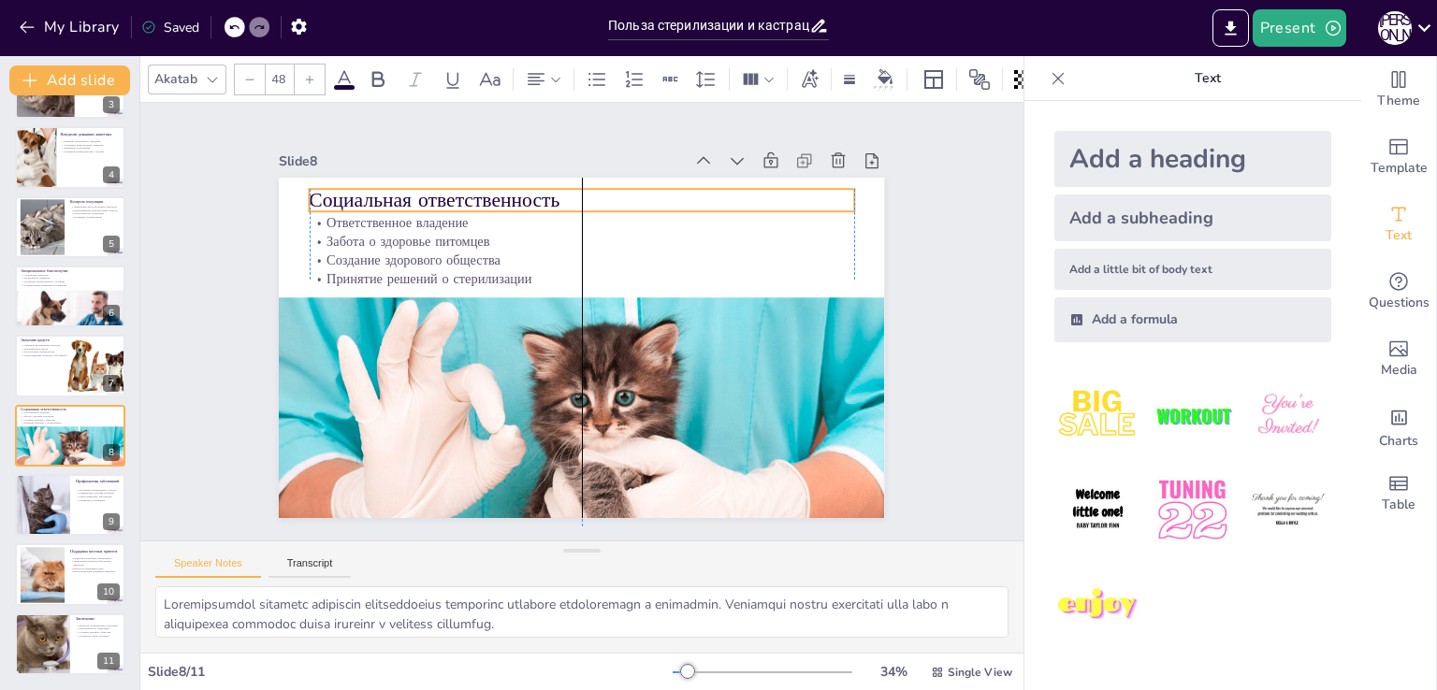
click at [515, 189] on p "Социальная ответственность" at bounding box center [582, 200] width 544 height 28
click at [909, 254] on div "Slide 1 Польза стерилизации и кастрации: здоровье ваших домашних животных Эта п…" at bounding box center [582, 322] width 747 height 465
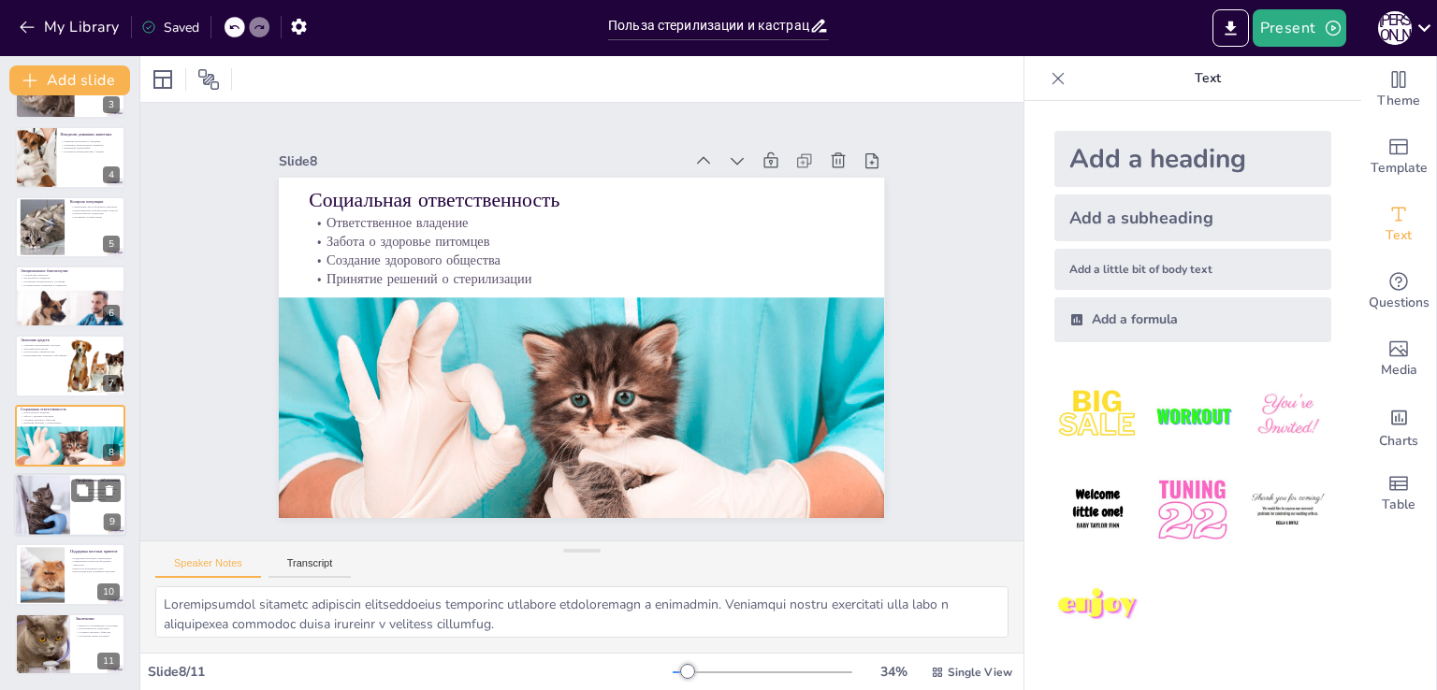
click at [29, 514] on div at bounding box center [41, 505] width 95 height 64
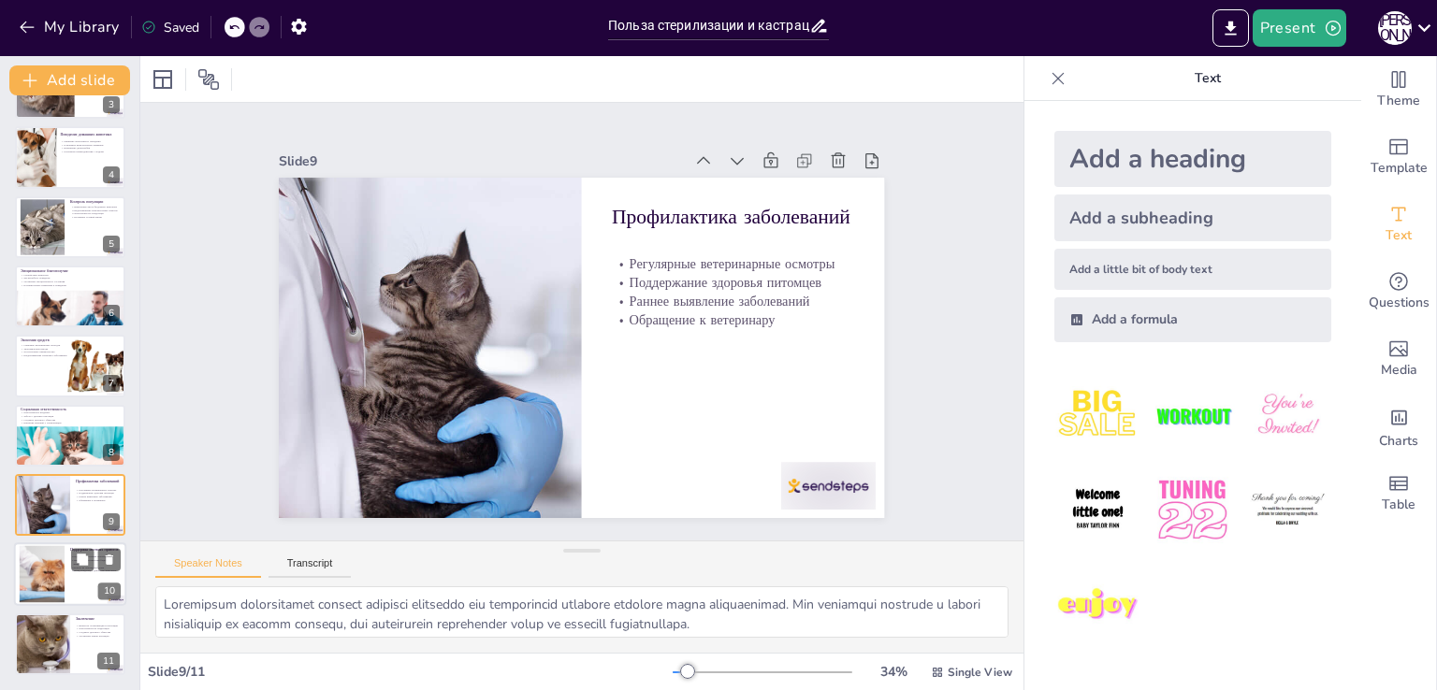
click at [44, 573] on div at bounding box center [42, 574] width 80 height 57
type textarea "Loremipsu dolorsit ametconsecte a elitseddo eiusmodt incidi utlab e dolore m al…"
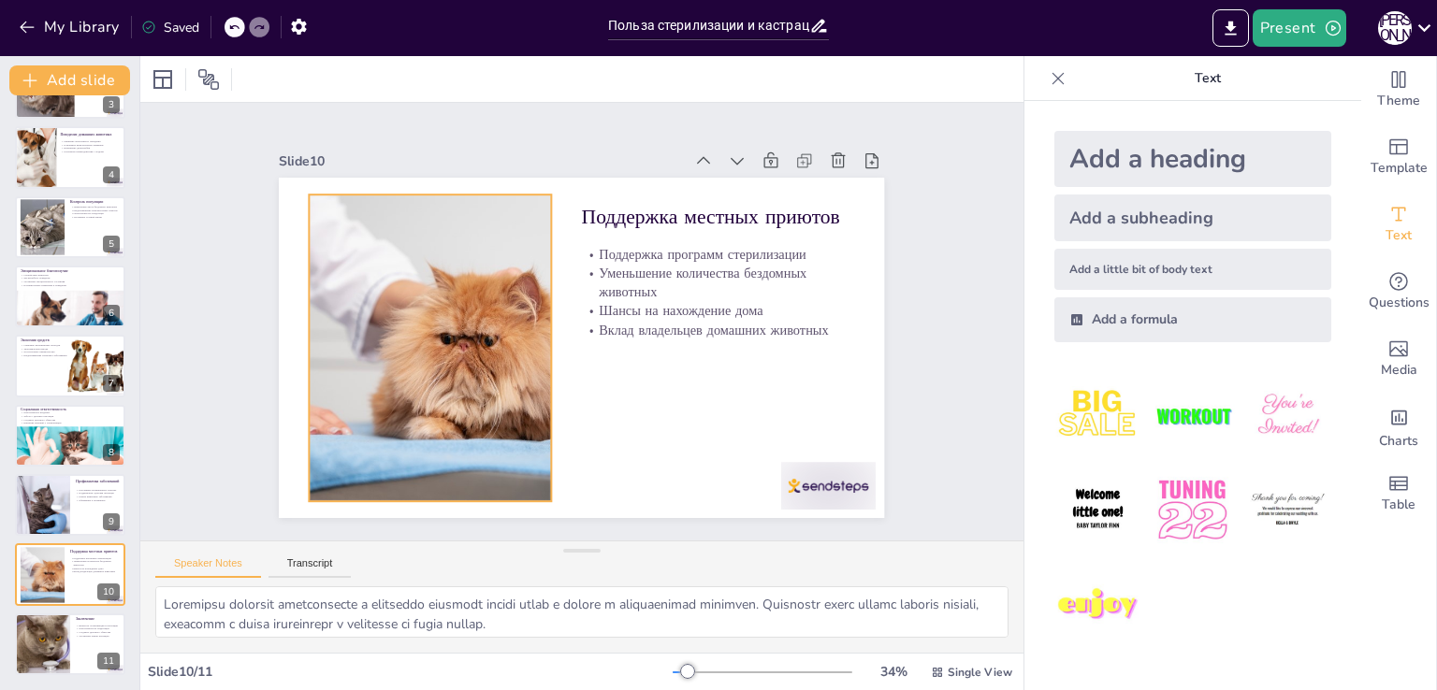
click at [466, 442] on div at bounding box center [430, 348] width 429 height 307
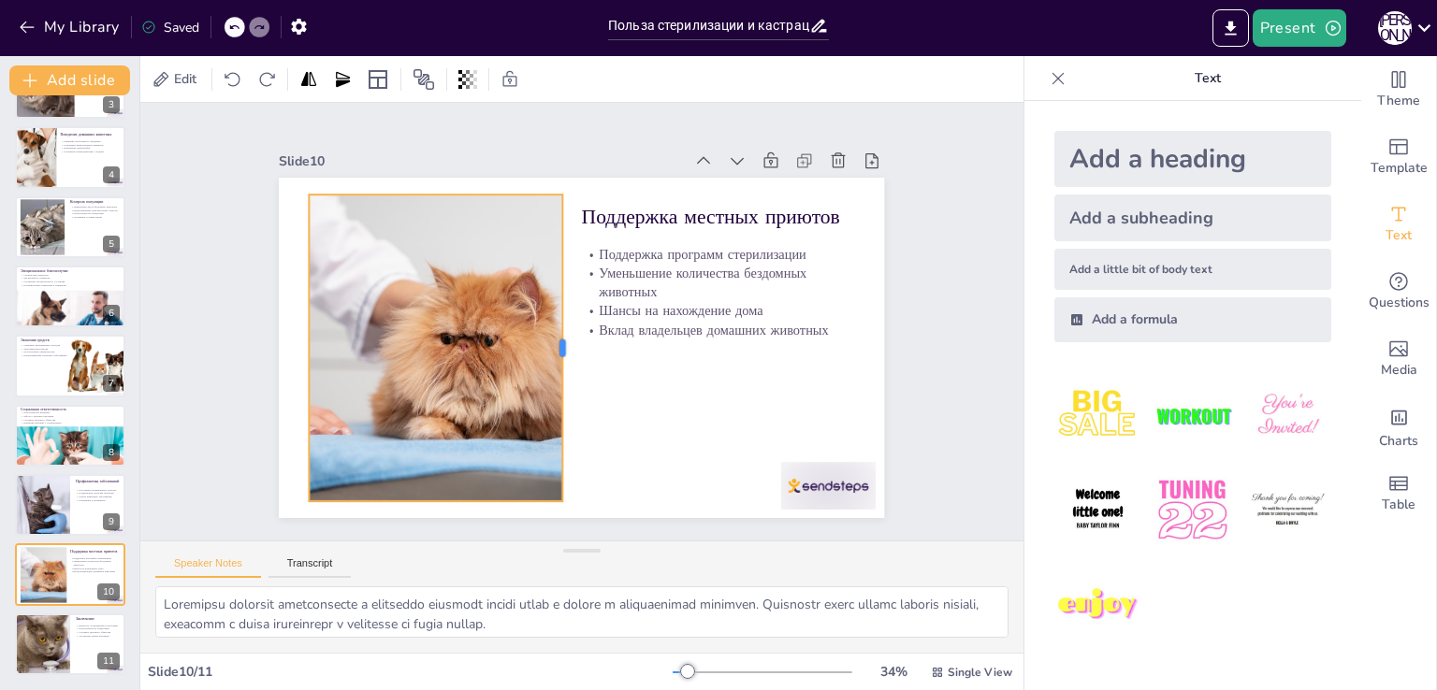
drag, startPoint x: 543, startPoint y: 340, endPoint x: 554, endPoint y: 339, distance: 11.3
click at [563, 339] on div at bounding box center [570, 348] width 15 height 307
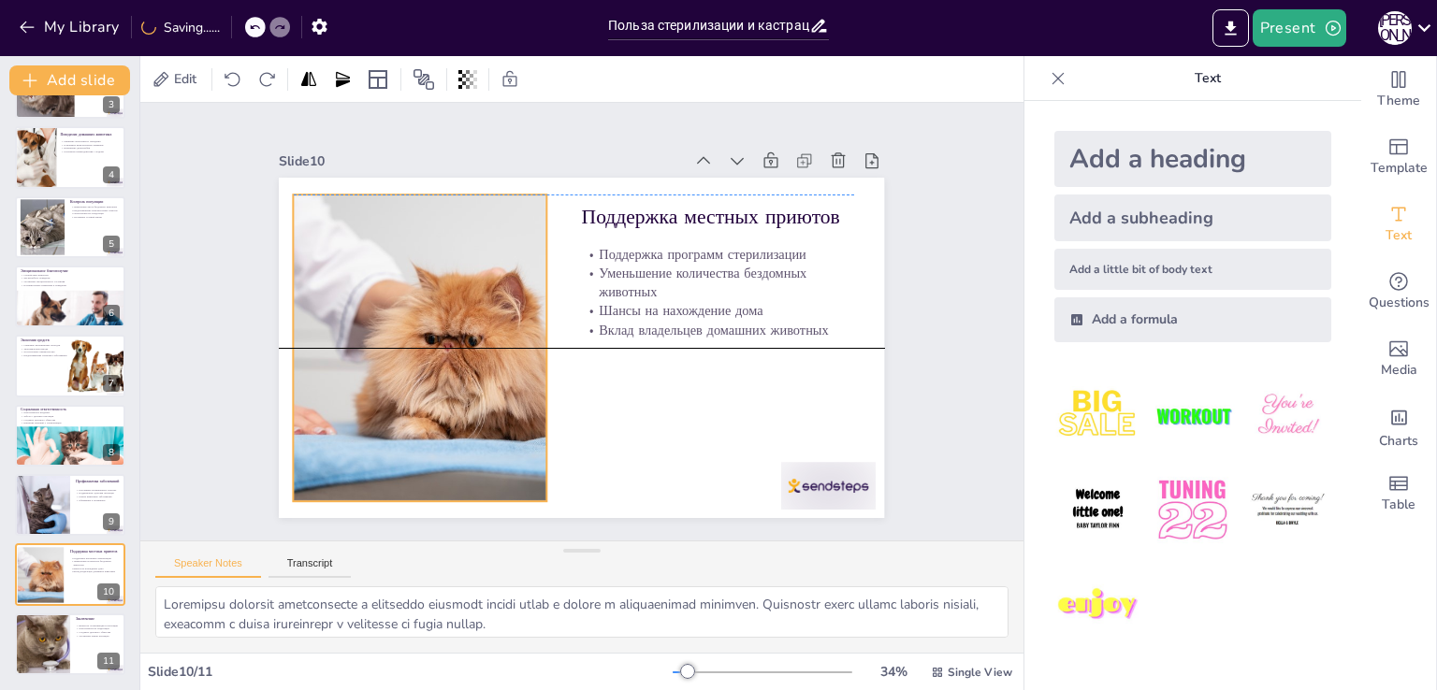
drag, startPoint x: 485, startPoint y: 368, endPoint x: 469, endPoint y: 364, distance: 16.3
click at [469, 364] on div at bounding box center [414, 348] width 429 height 307
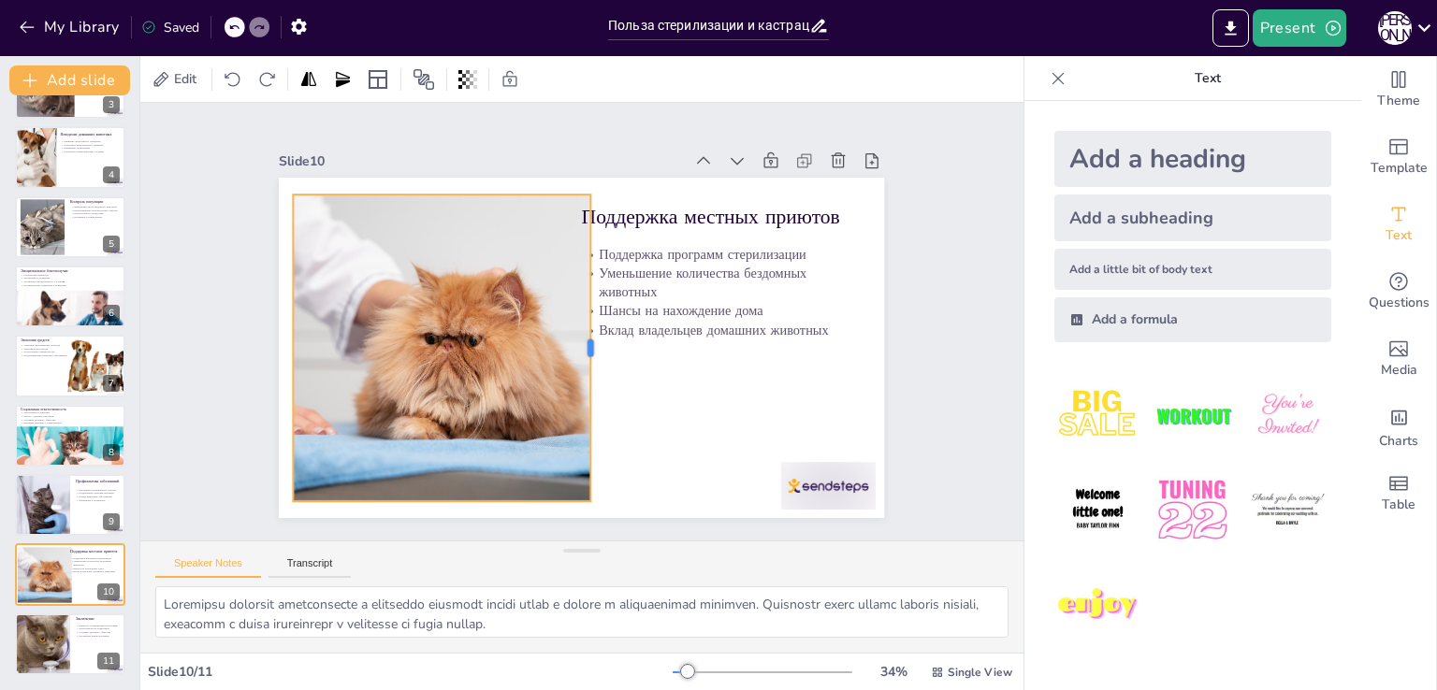
drag, startPoint x: 532, startPoint y: 341, endPoint x: 576, endPoint y: 379, distance: 57.7
click at [591, 379] on div at bounding box center [598, 348] width 15 height 307
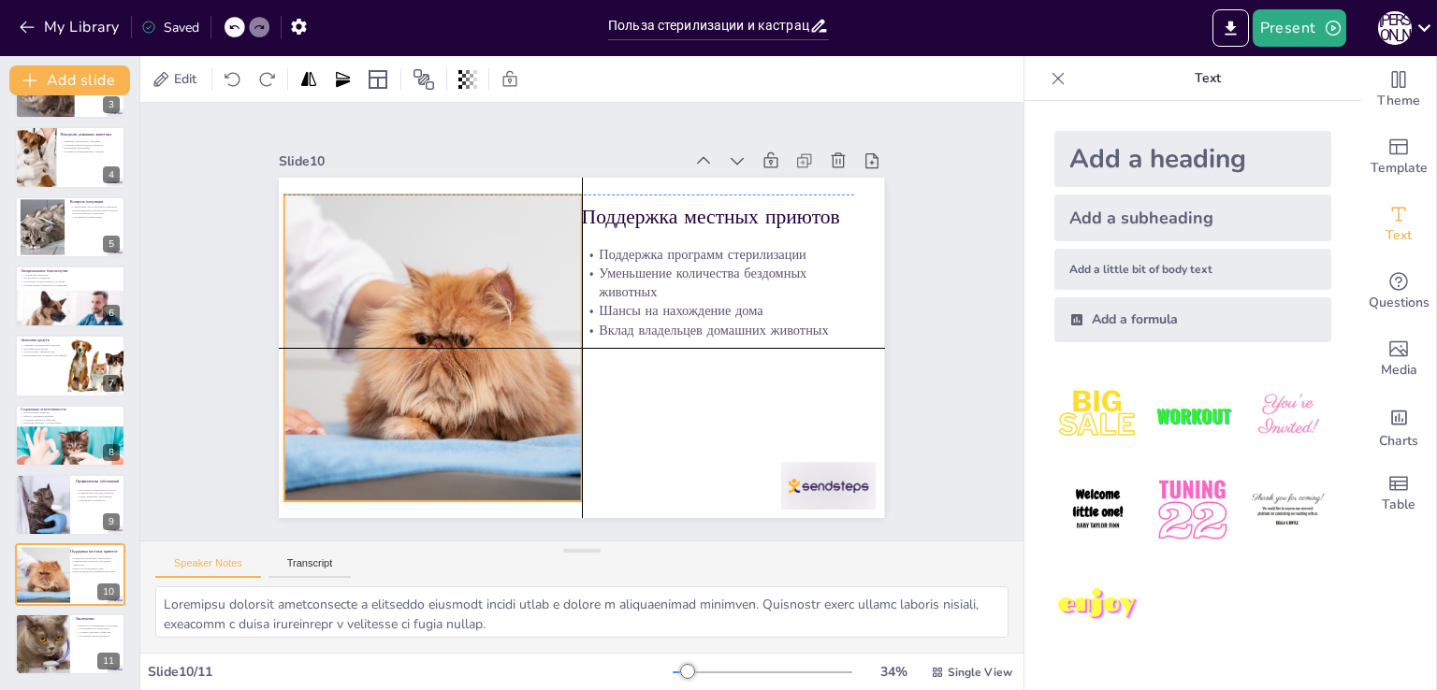
drag, startPoint x: 473, startPoint y: 371, endPoint x: 463, endPoint y: 366, distance: 11.7
click at [463, 366] on div at bounding box center [405, 348] width 429 height 307
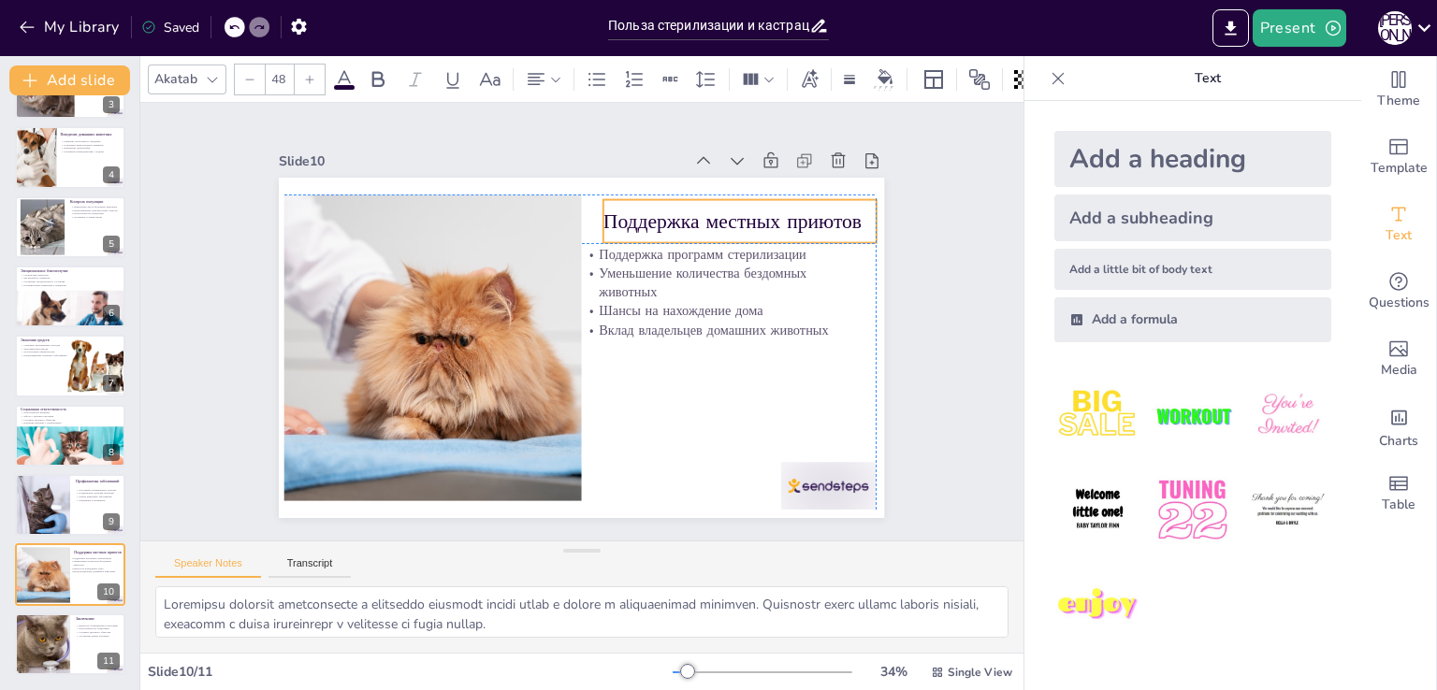
drag, startPoint x: 679, startPoint y: 222, endPoint x: 674, endPoint y: 270, distance: 48.9
click at [692, 223] on p "Поддержка местных приютов" at bounding box center [739, 222] width 272 height 28
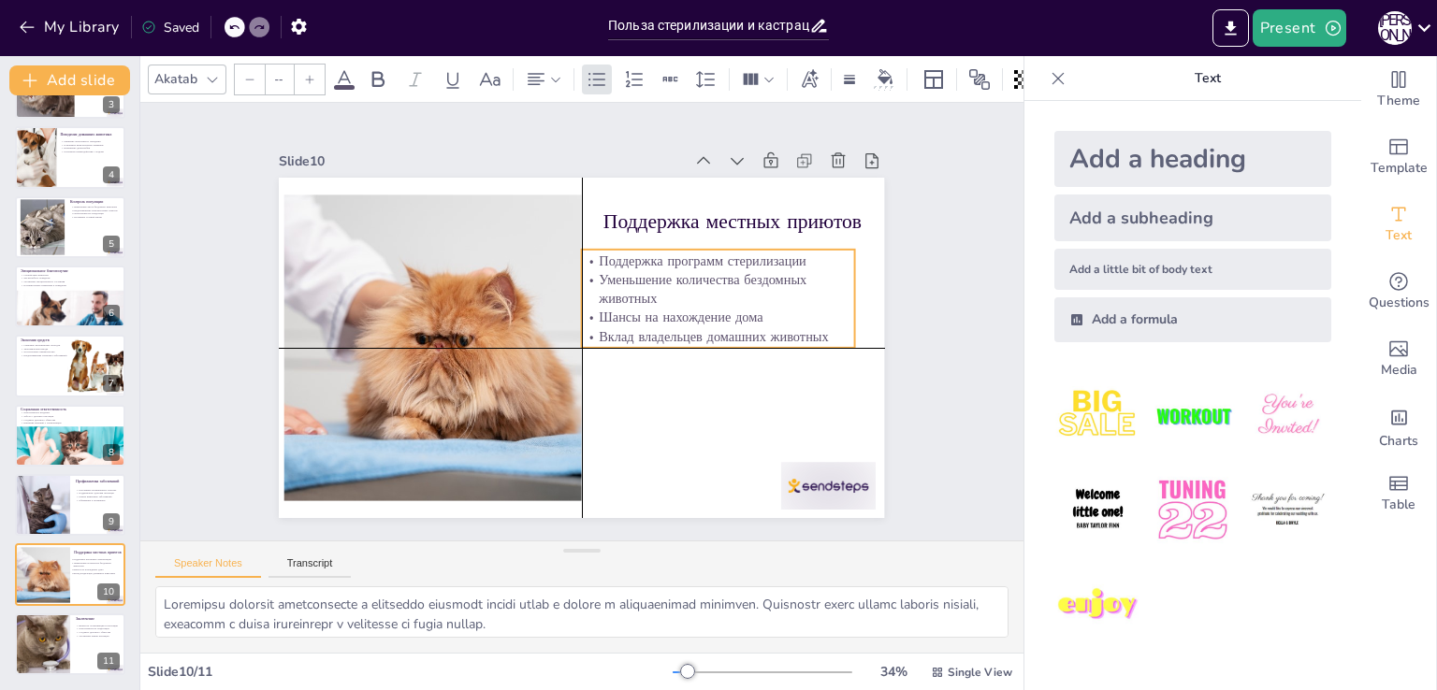
type input "32"
click at [685, 292] on p "Уменьшение количества бездомных животных" at bounding box center [731, 304] width 275 height 65
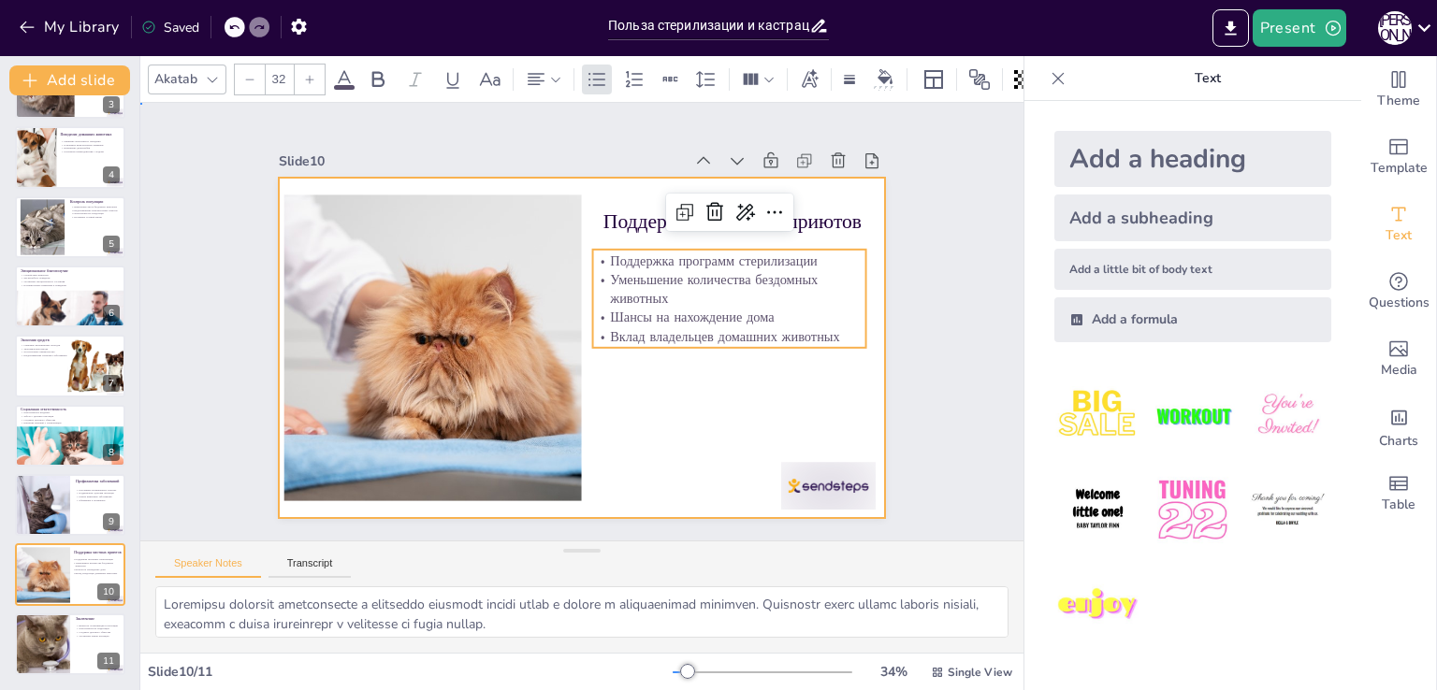
click at [677, 401] on div at bounding box center [581, 348] width 605 height 341
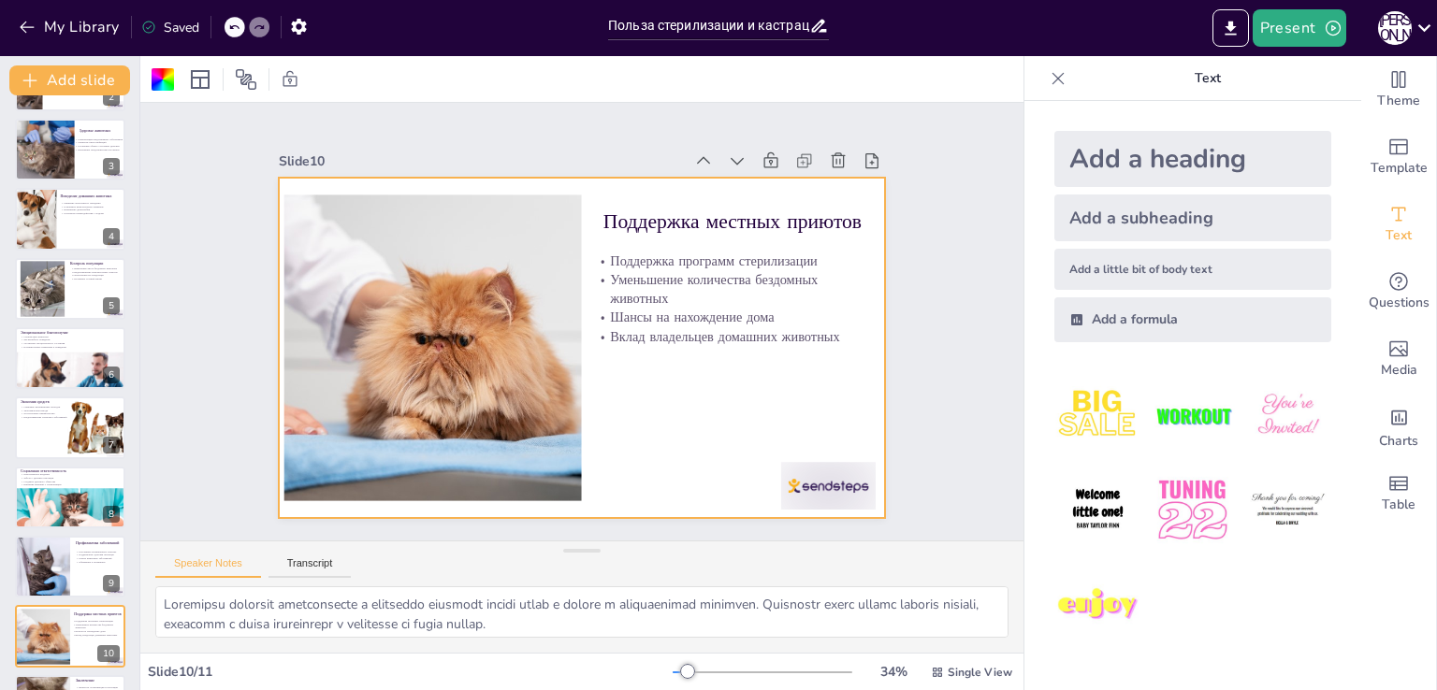
scroll to position [99, 0]
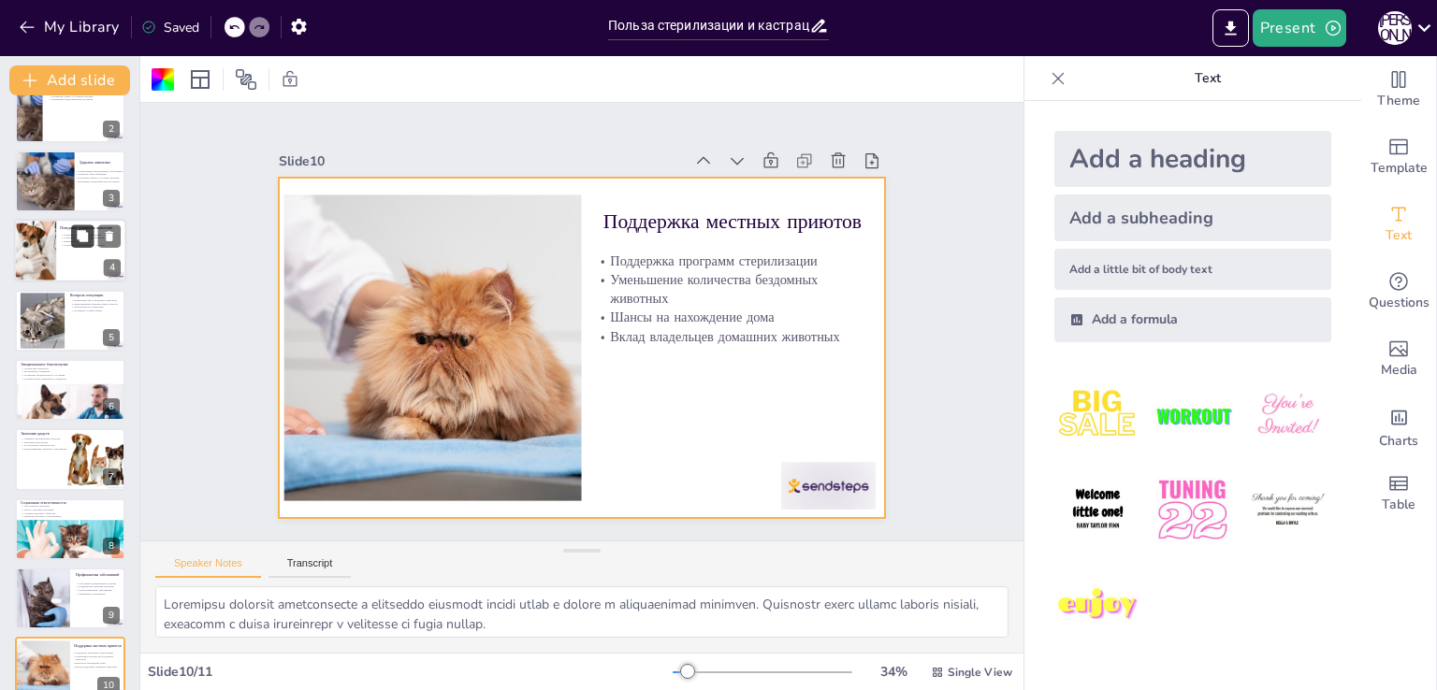
drag, startPoint x: 59, startPoint y: 323, endPoint x: 85, endPoint y: 315, distance: 27.2
click at [62, 323] on div at bounding box center [42, 321] width 85 height 56
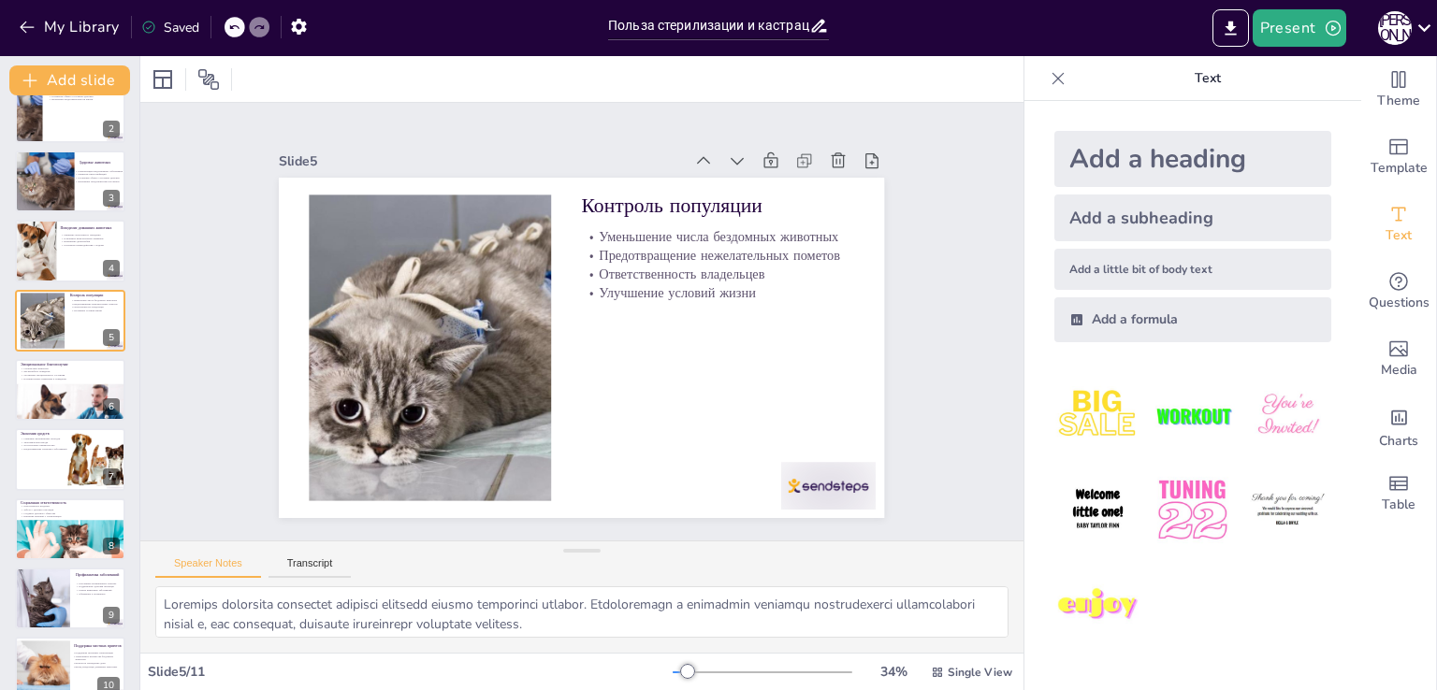
scroll to position [26, 0]
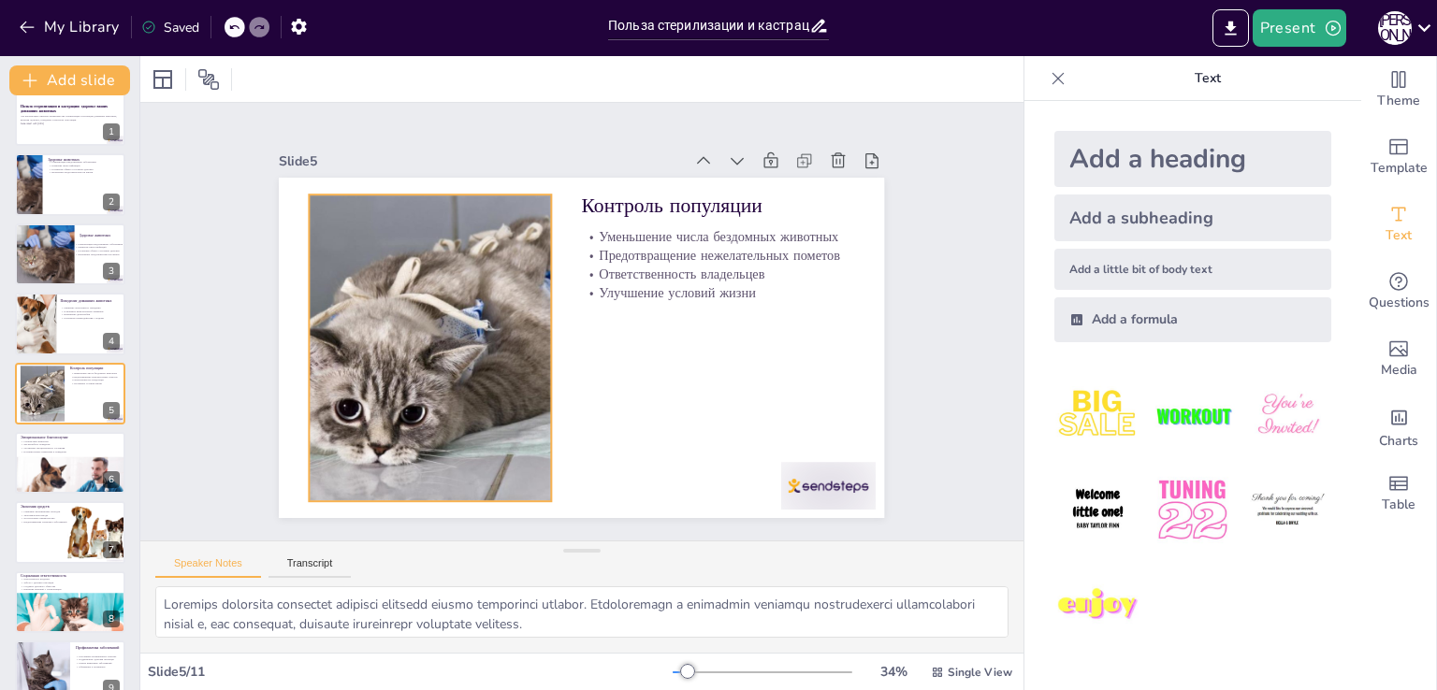
click at [311, 334] on div at bounding box center [430, 348] width 468 height 307
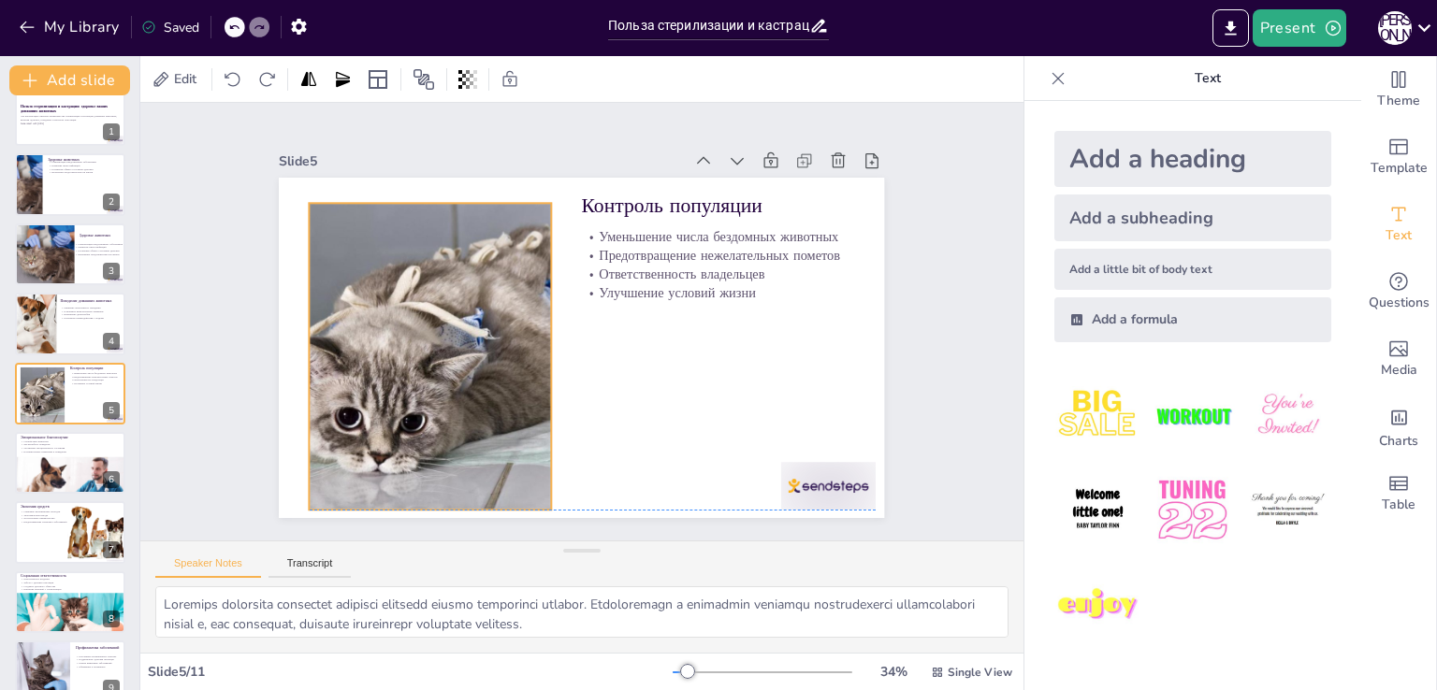
click at [296, 341] on div at bounding box center [446, 246] width 553 height 541
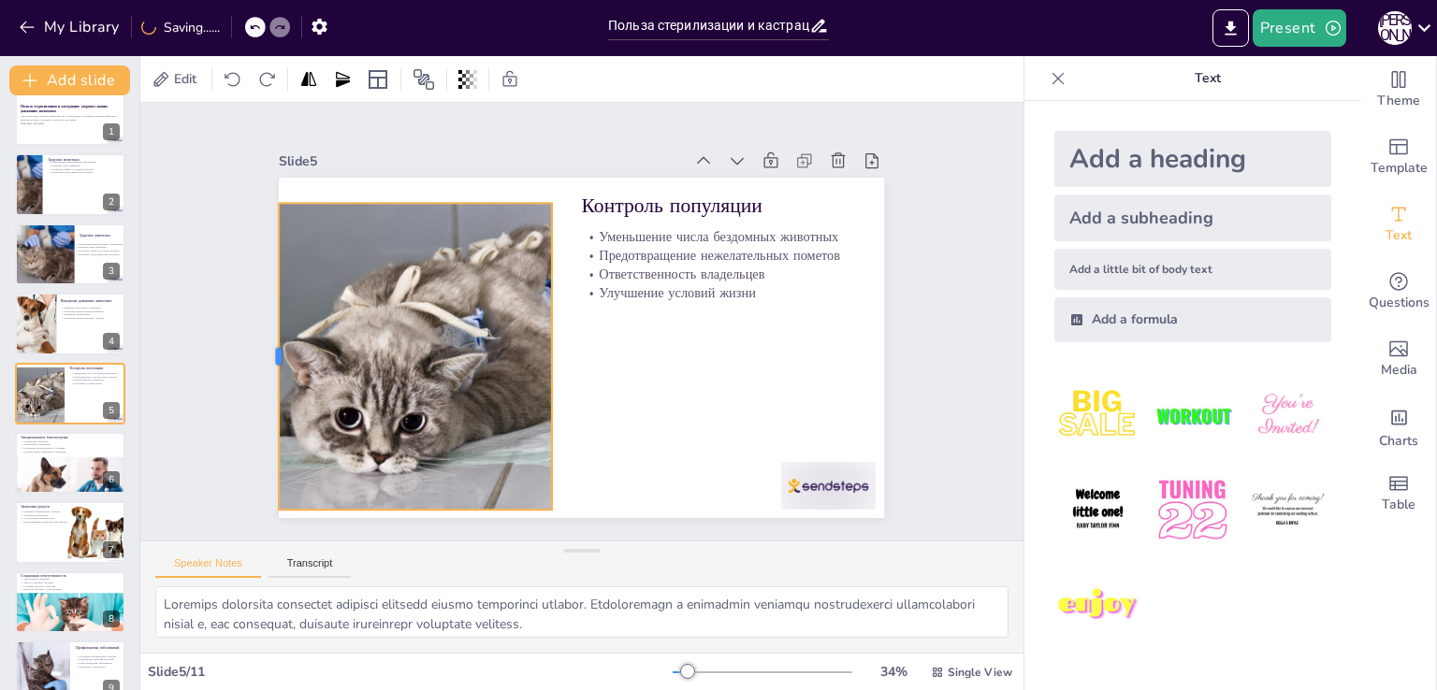
drag, startPoint x: 292, startPoint y: 342, endPoint x: 428, endPoint y: 341, distance: 136.6
click at [265, 340] on div at bounding box center [271, 356] width 15 height 307
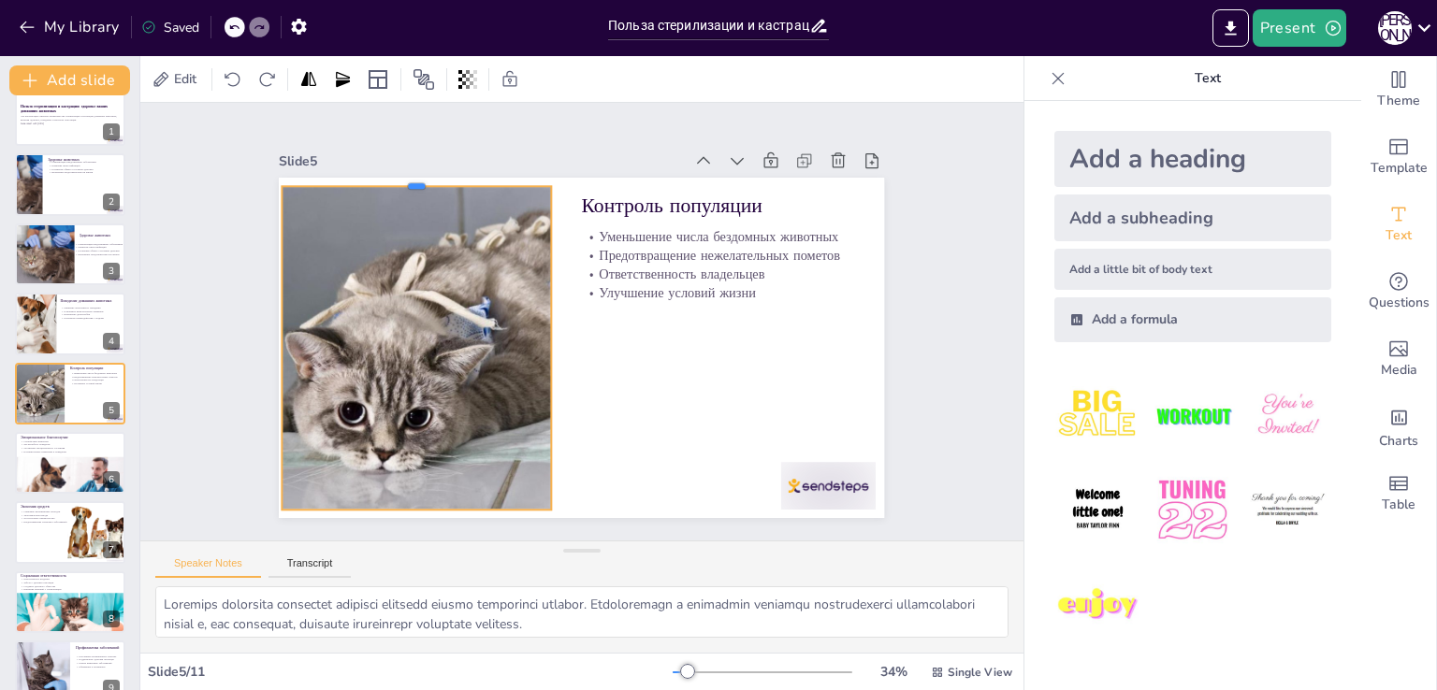
drag, startPoint x: 396, startPoint y: 192, endPoint x: 400, endPoint y: 175, distance: 17.5
click at [400, 175] on div at bounding box center [417, 178] width 269 height 15
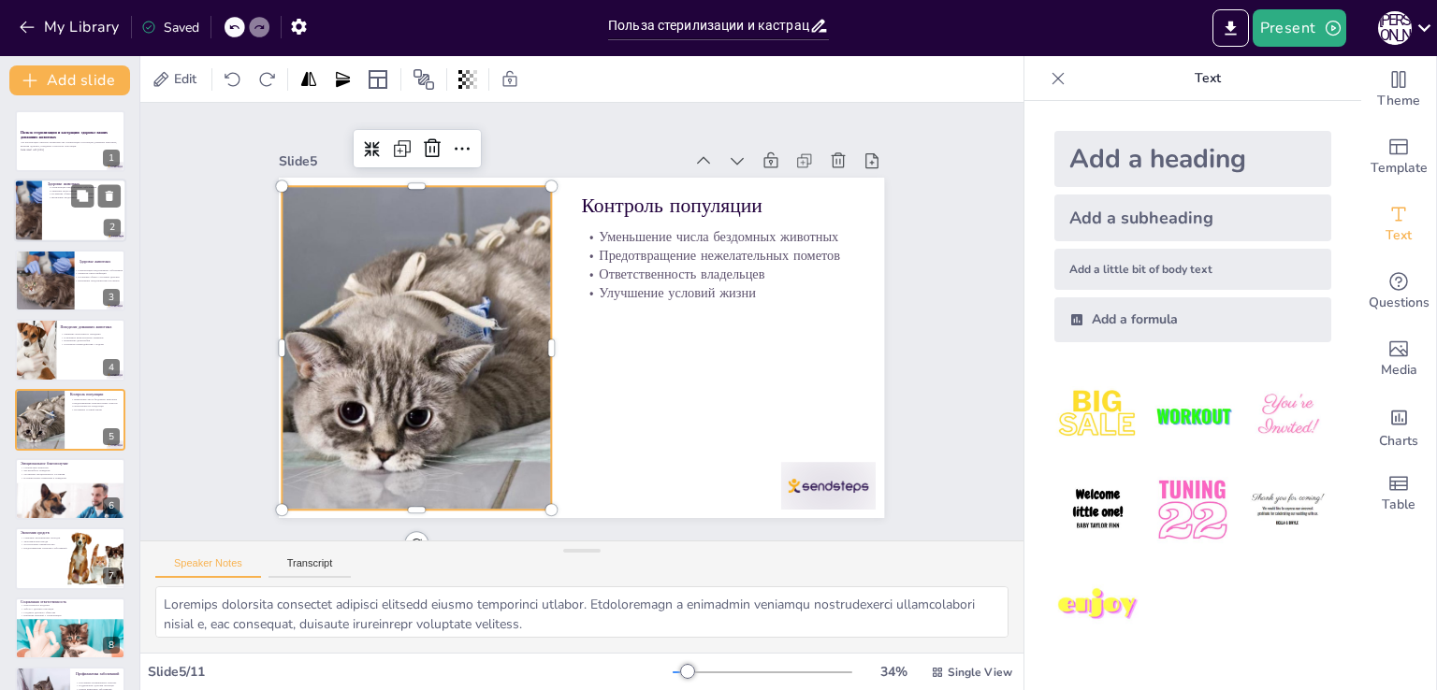
click at [26, 200] on div at bounding box center [27, 212] width 94 height 64
type textarea "Loremipsumdo s ametconse adipisci elitsed doeius tem incididuntutla etdolorem a…"
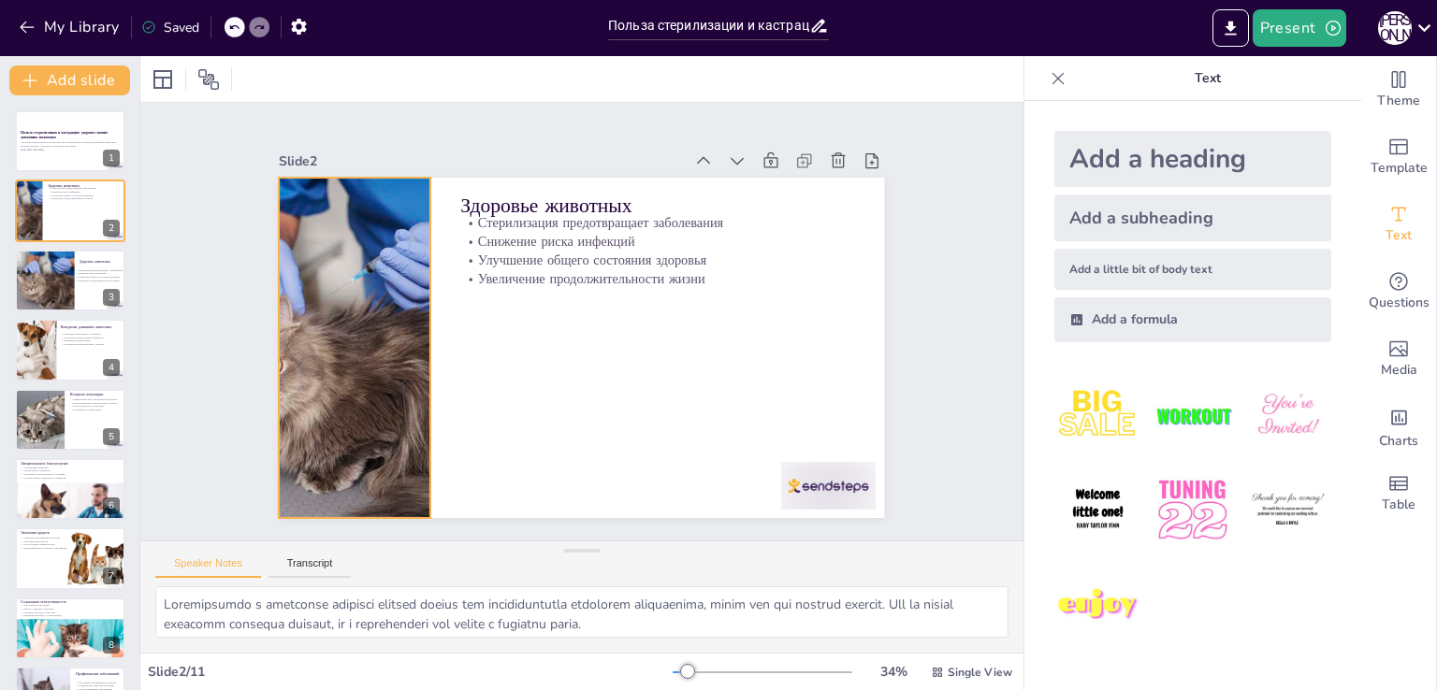
click at [381, 329] on div at bounding box center [354, 300] width 571 height 440
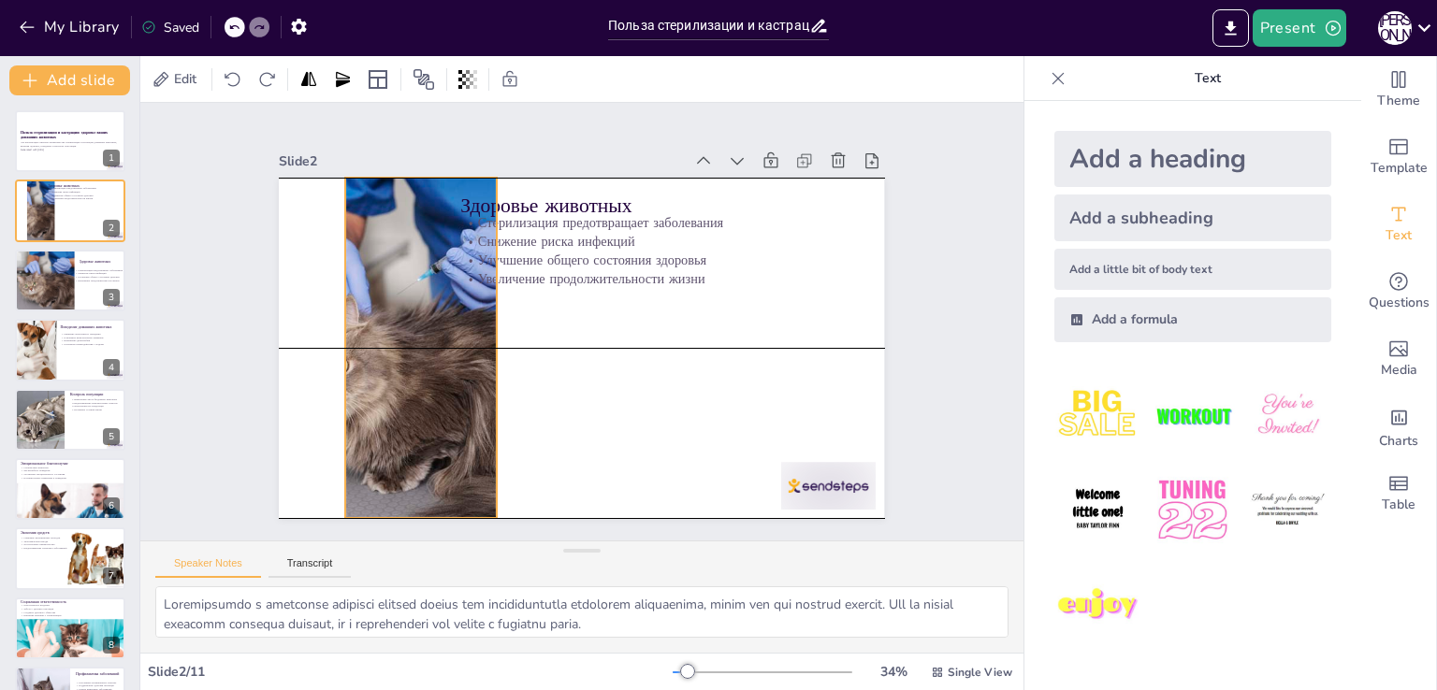
drag, startPoint x: 364, startPoint y: 328, endPoint x: 329, endPoint y: 341, distance: 37.0
click at [427, 328] on div at bounding box center [421, 348] width 511 height 341
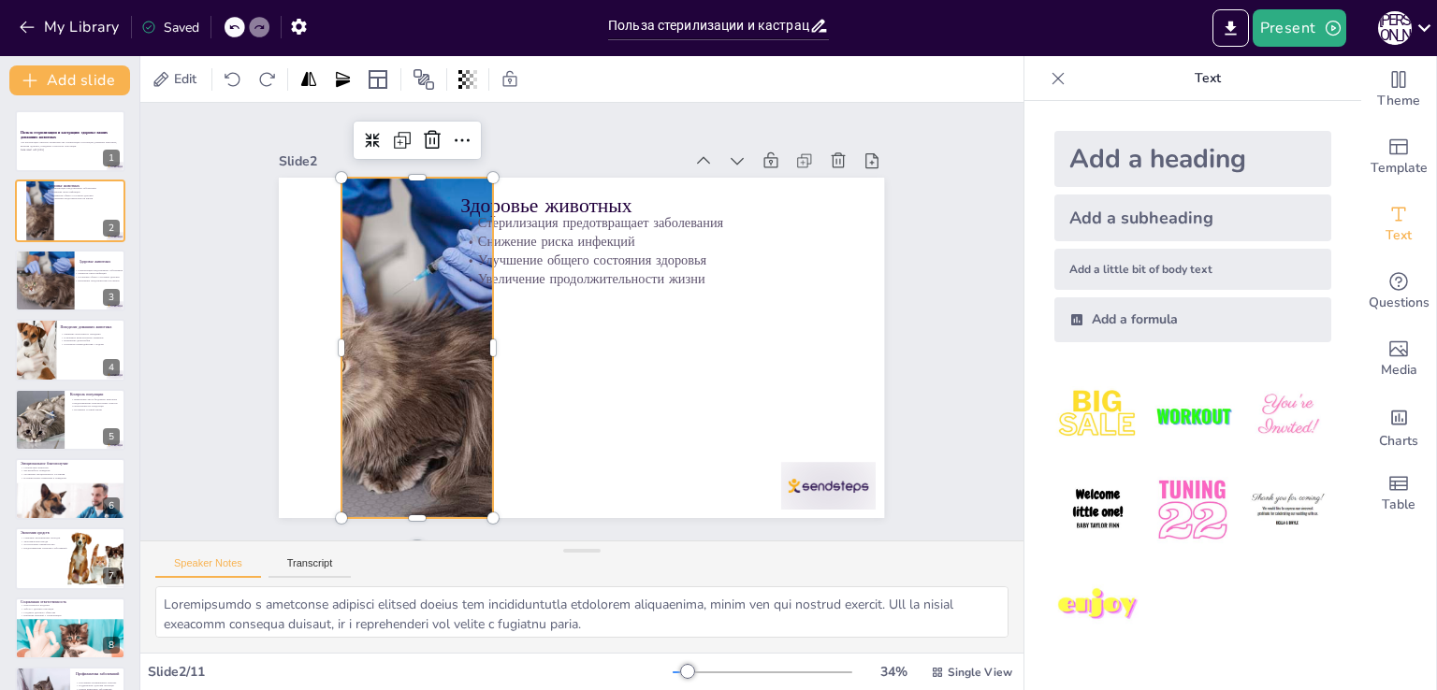
click at [327, 338] on div at bounding box center [416, 331] width 544 height 392
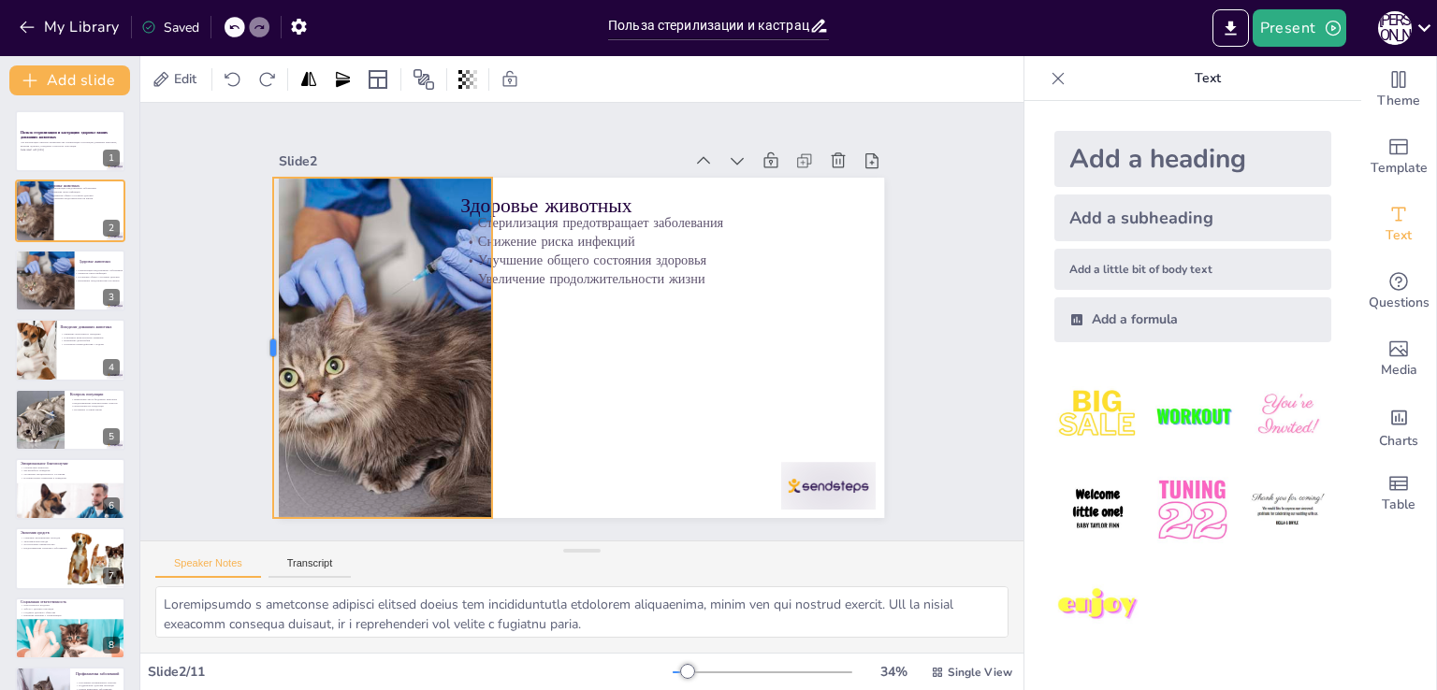
click at [260, 326] on div at bounding box center [265, 348] width 15 height 341
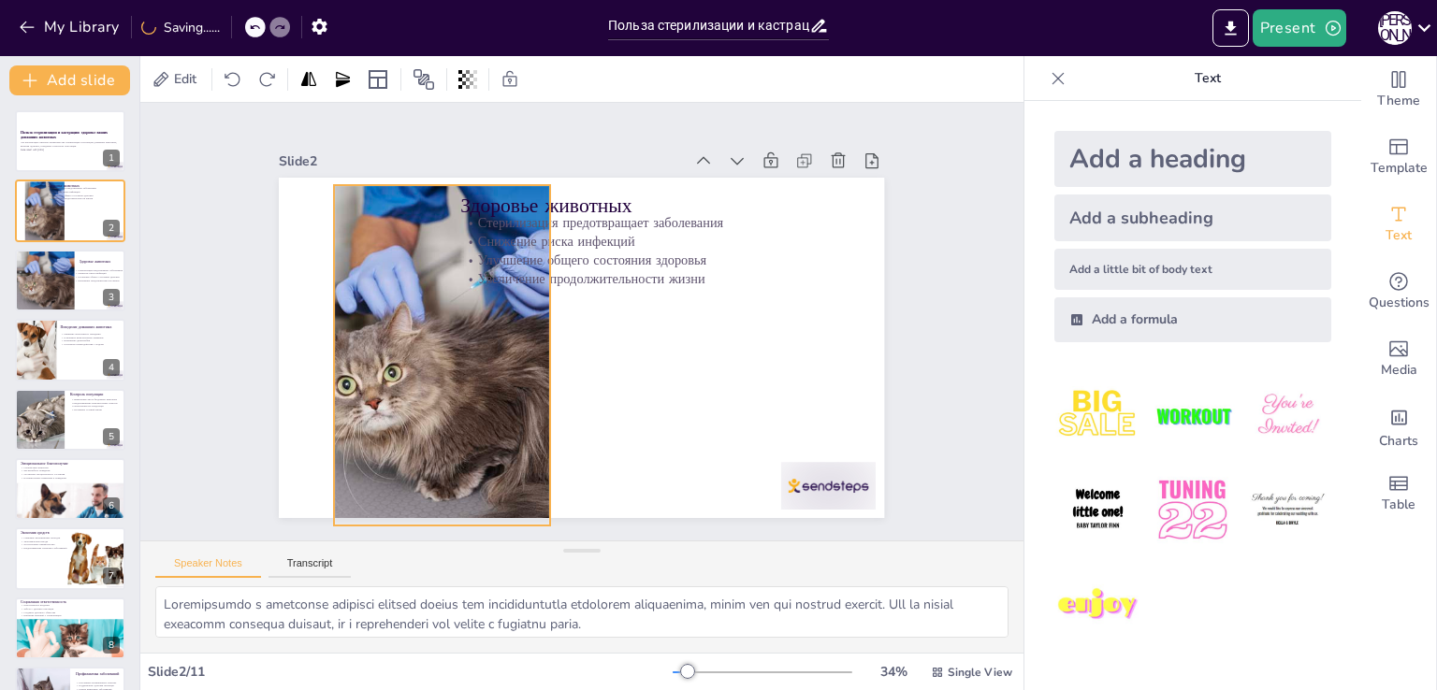
drag, startPoint x: 389, startPoint y: 353, endPoint x: 353, endPoint y: 346, distance: 37.1
click at [396, 353] on div at bounding box center [472, 344] width 544 height 392
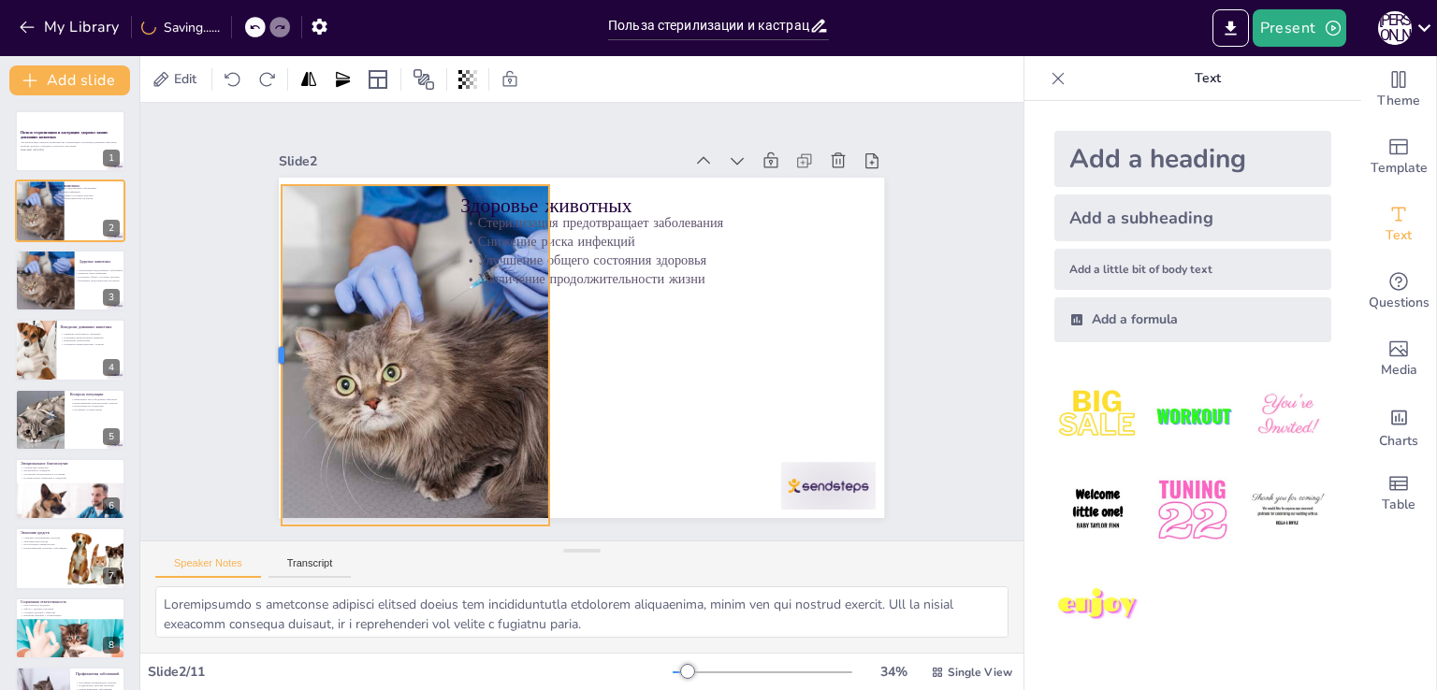
drag, startPoint x: 317, startPoint y: 345, endPoint x: 331, endPoint y: 357, distance: 18.6
click at [268, 332] on div at bounding box center [273, 323] width 51 height 341
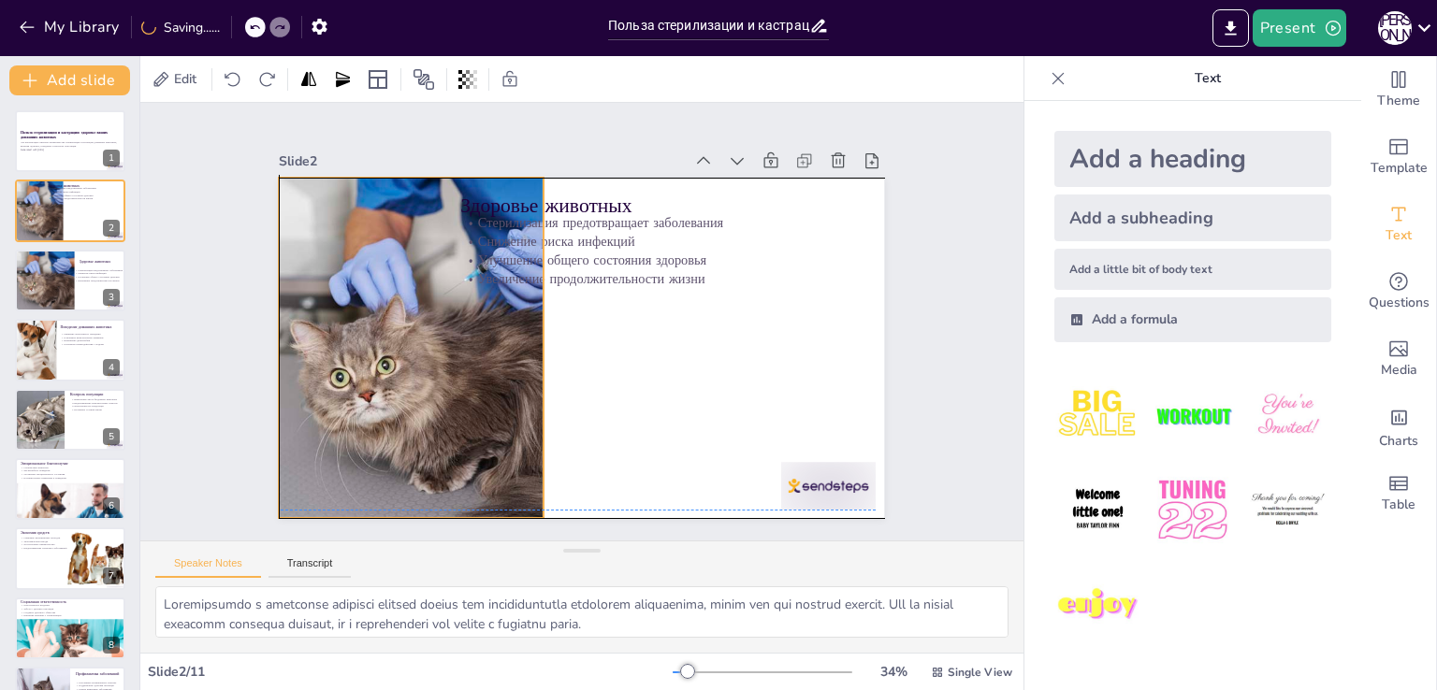
drag, startPoint x: 333, startPoint y: 357, endPoint x: 329, endPoint y: 347, distance: 10.9
click at [329, 347] on div at bounding box center [467, 336] width 544 height 392
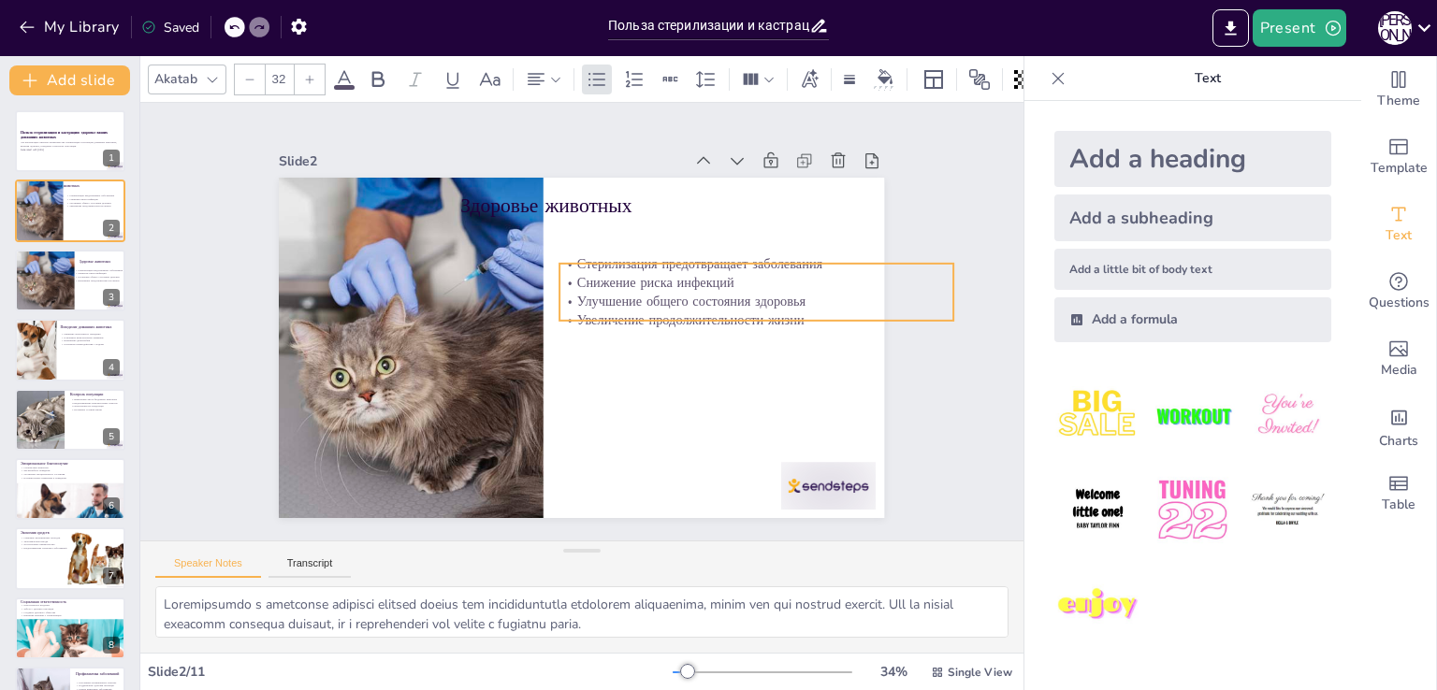
drag, startPoint x: 670, startPoint y: 278, endPoint x: 647, endPoint y: 268, distance: 24.3
click at [726, 311] on p "Увеличение продолжительности жизни" at bounding box center [757, 320] width 394 height 19
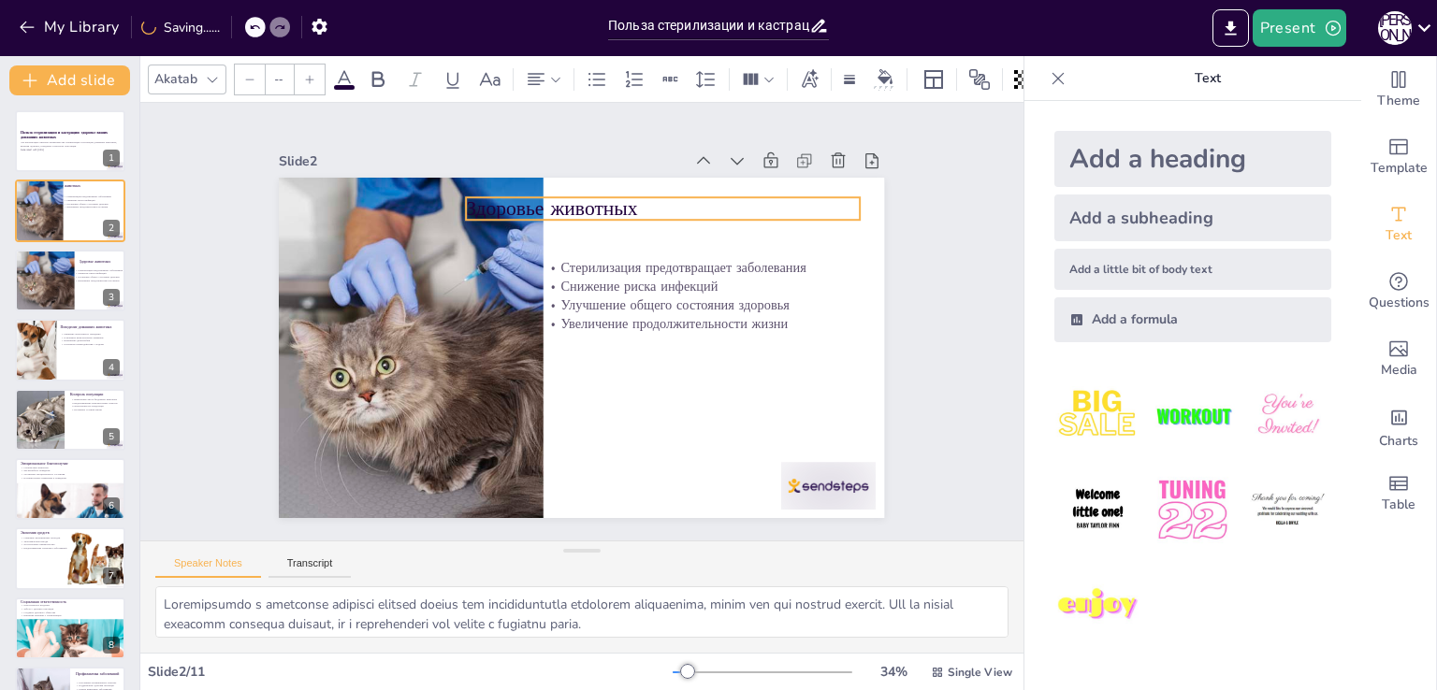
type input "48"
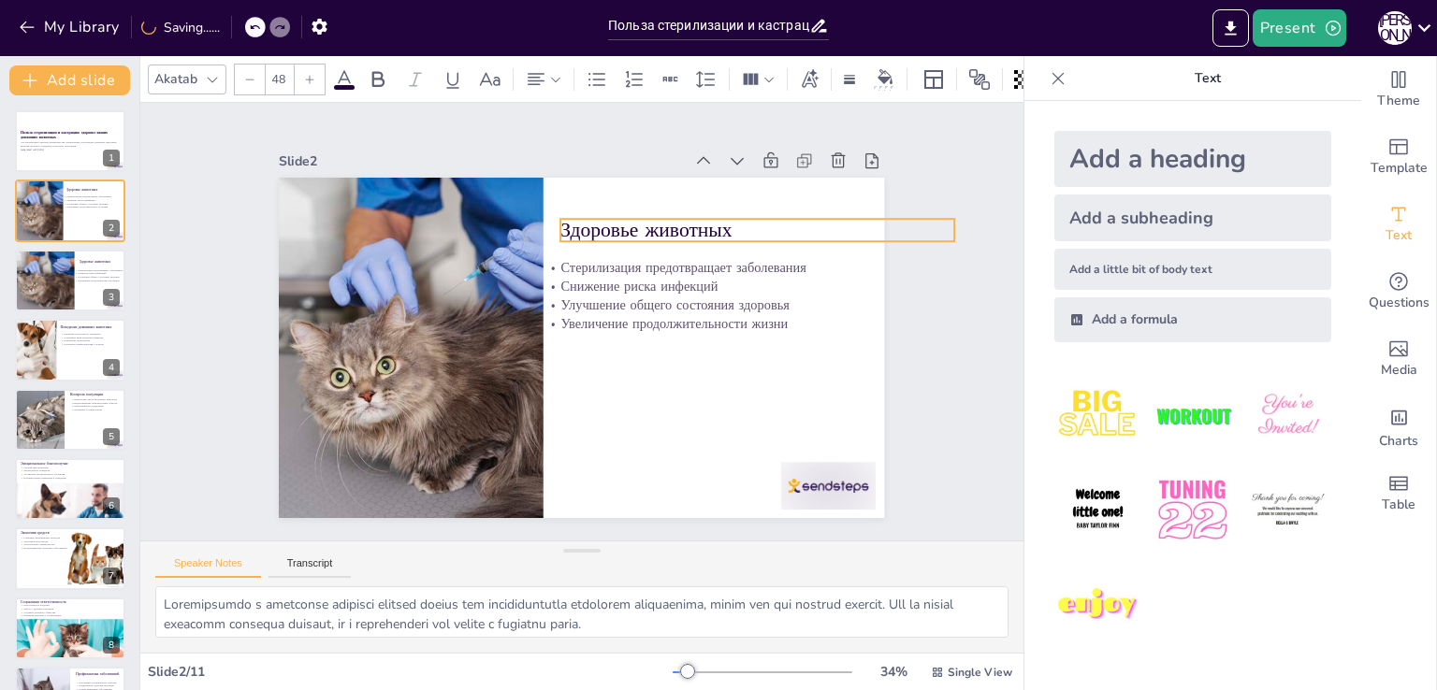
drag, startPoint x: 558, startPoint y: 195, endPoint x: 659, endPoint y: 219, distance: 103.0
click at [659, 219] on p "Здоровье животных" at bounding box center [766, 249] width 394 height 69
